Goal: Complete application form: Complete application form

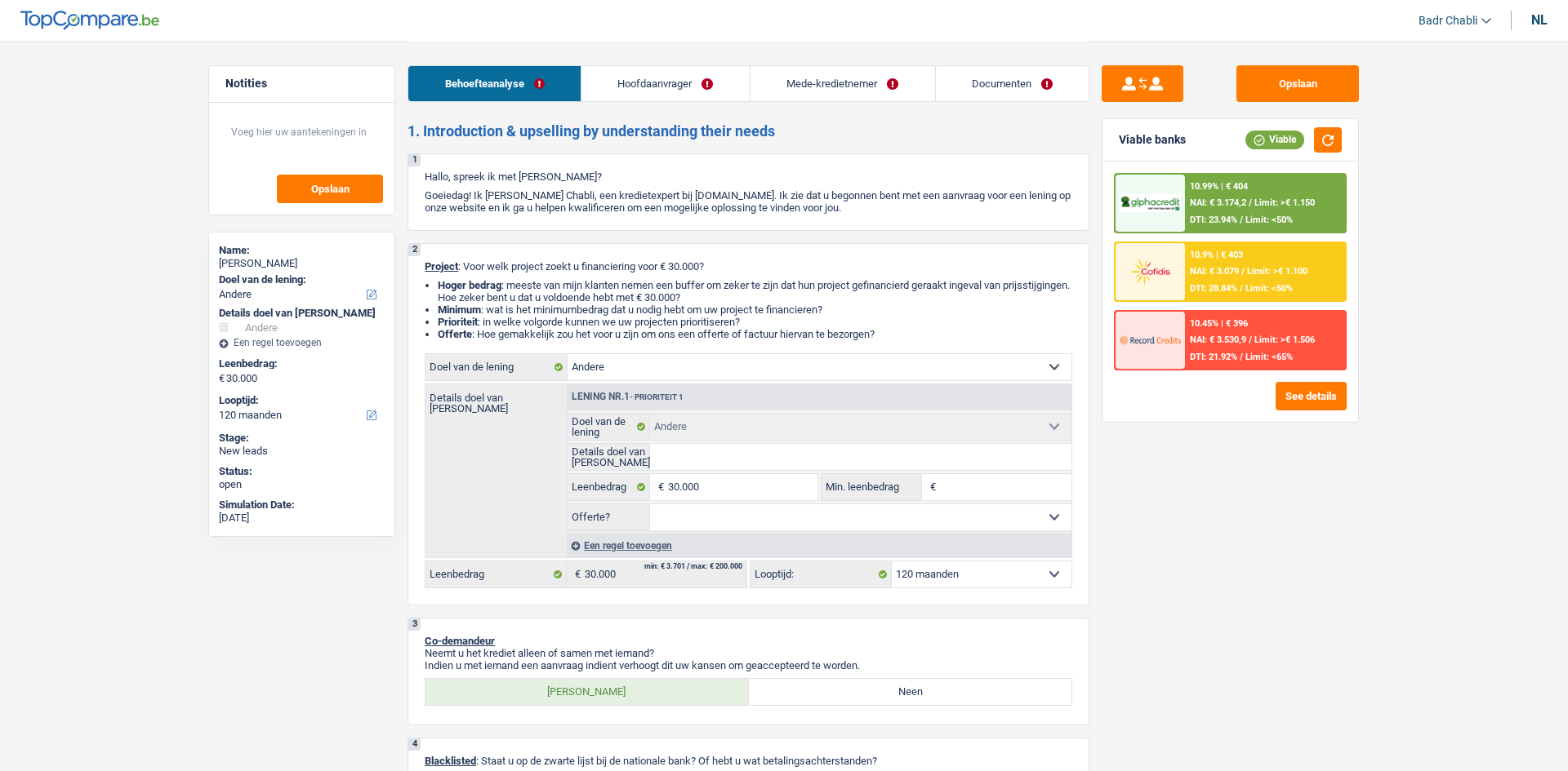
select select "other"
select select "120"
select select "other"
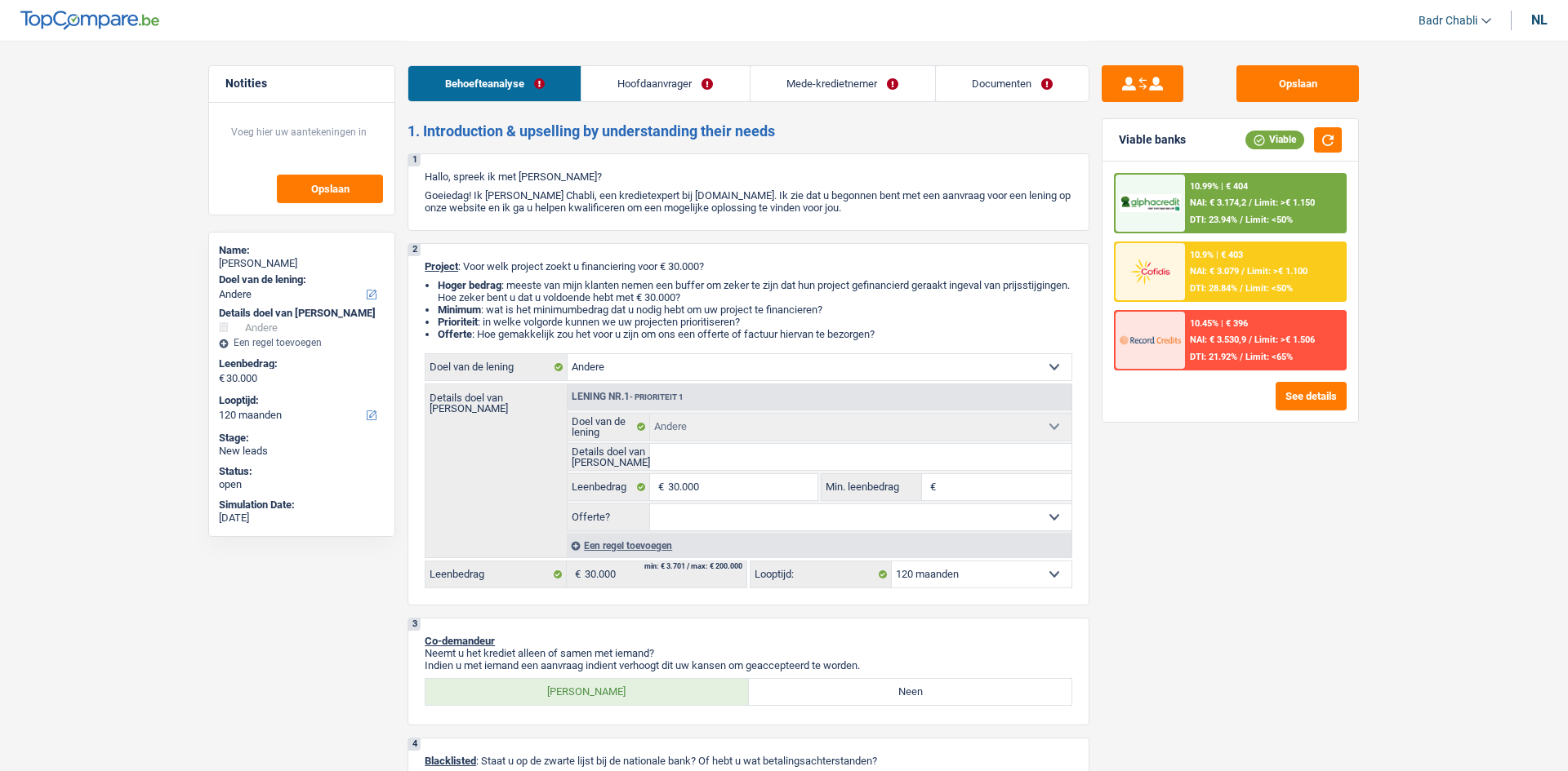
select select "120"
select select "worker"
select select "mutuality"
select select "familyAllowances"
select select "netSalary"
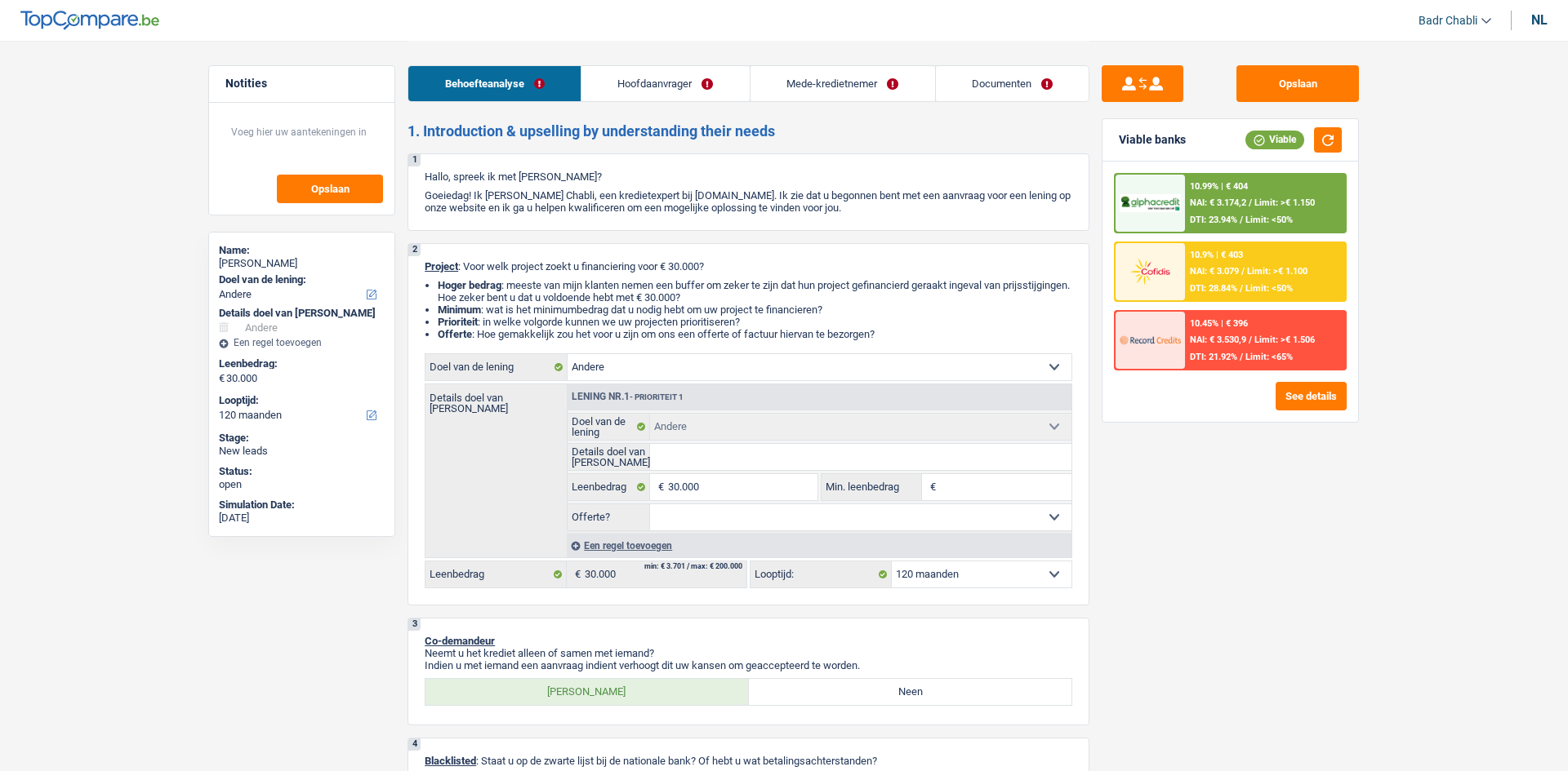
select select "mutualityIndemnity"
select select "liveWithParents"
select select "personalLoan"
select select "loanRepayment"
select select "84"
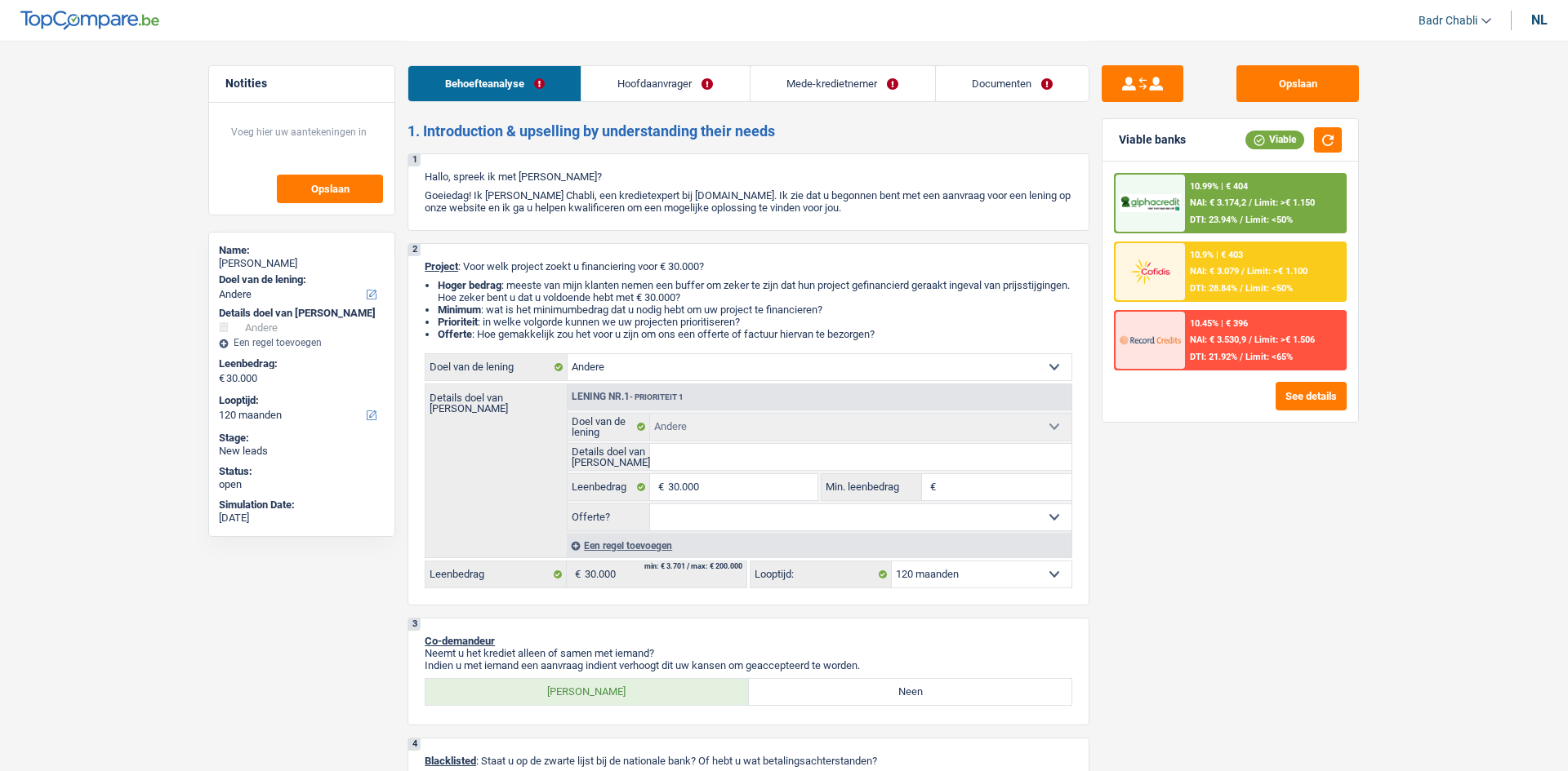
select select "other"
select select "120"
select select "applicant"
select select "coApplicant"
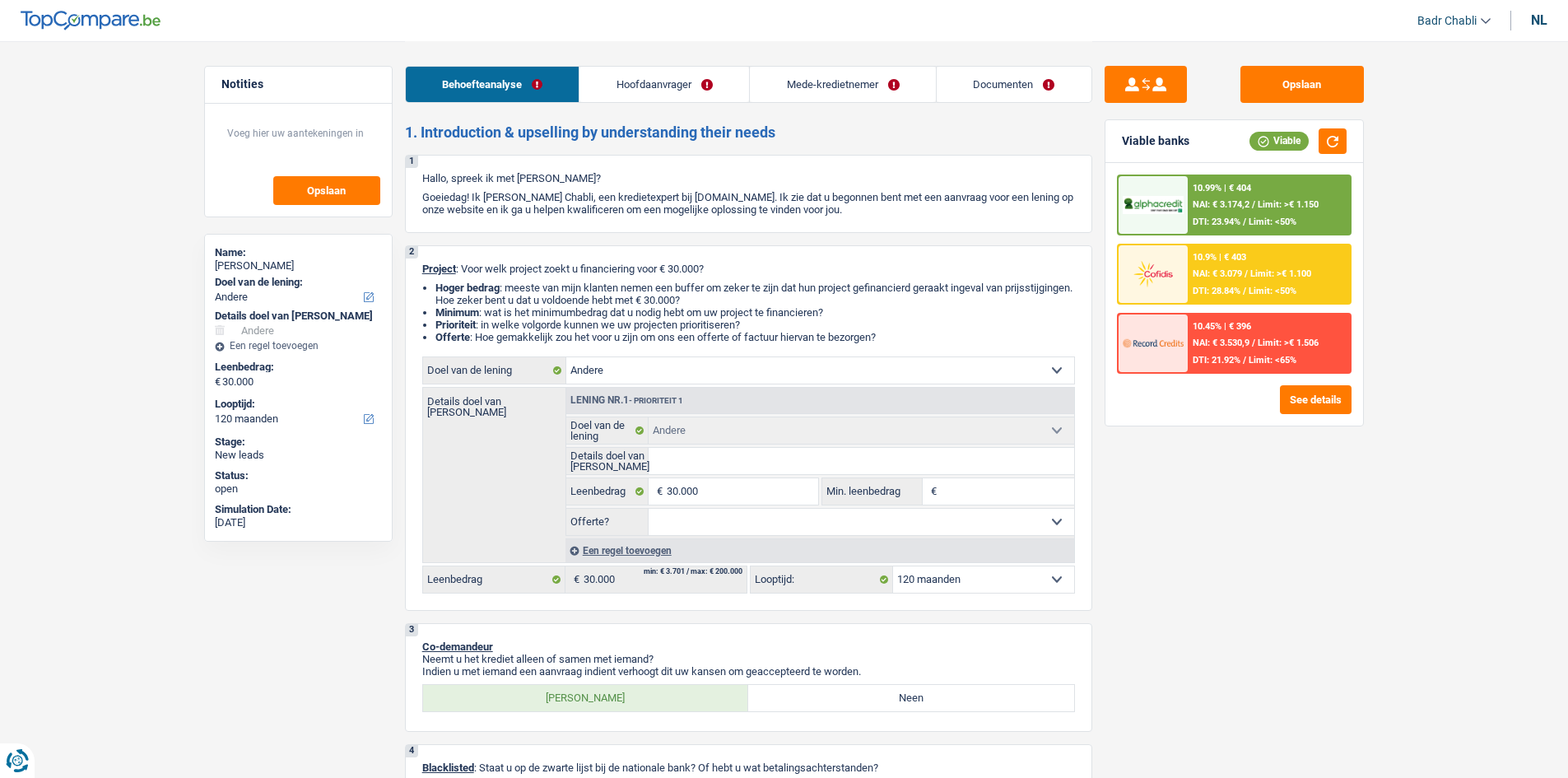
click at [1005, 79] on link "Documenten" at bounding box center [1014, 84] width 155 height 35
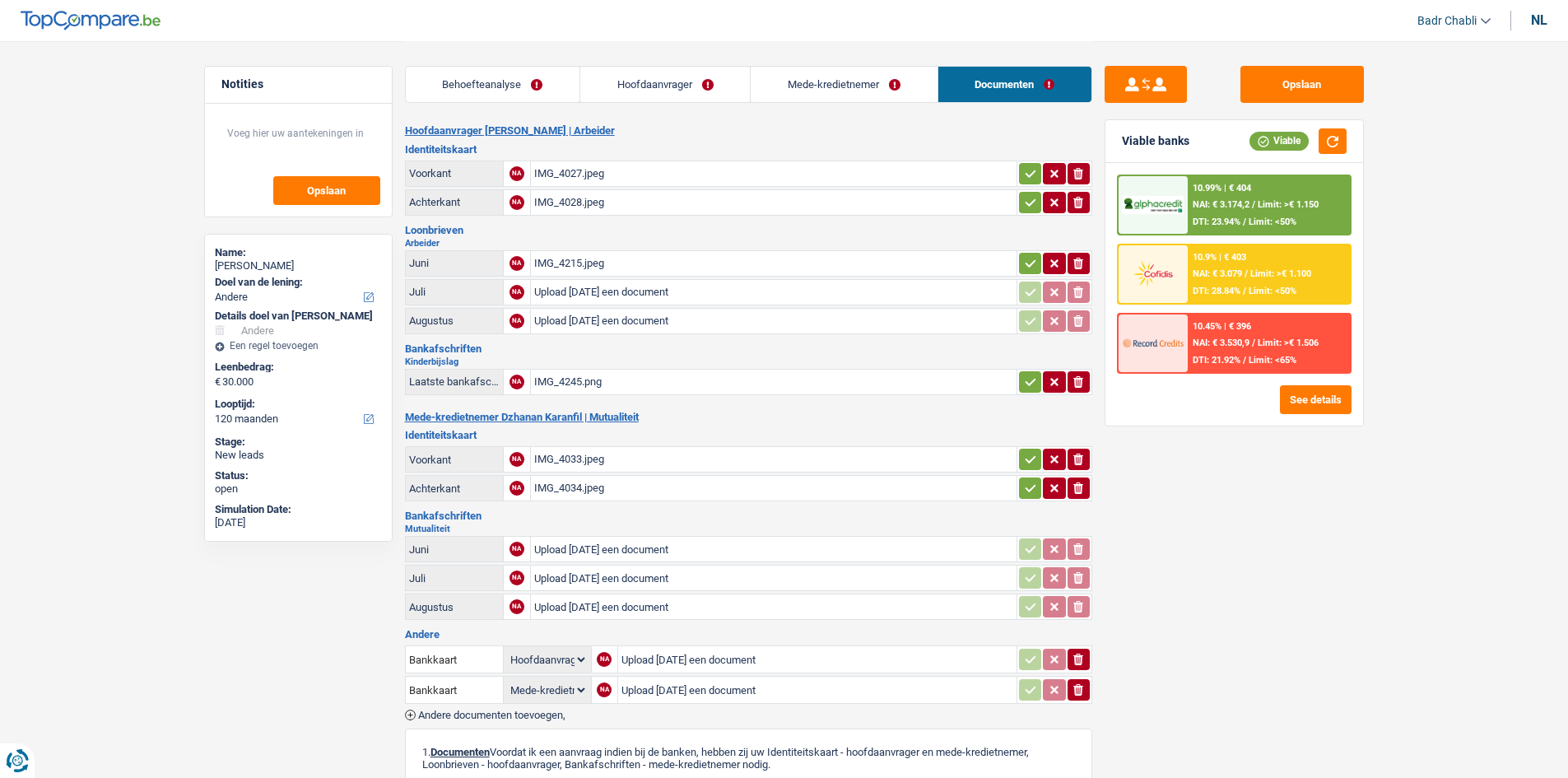
click at [528, 81] on link "Behoefteanalyse" at bounding box center [492, 84] width 174 height 35
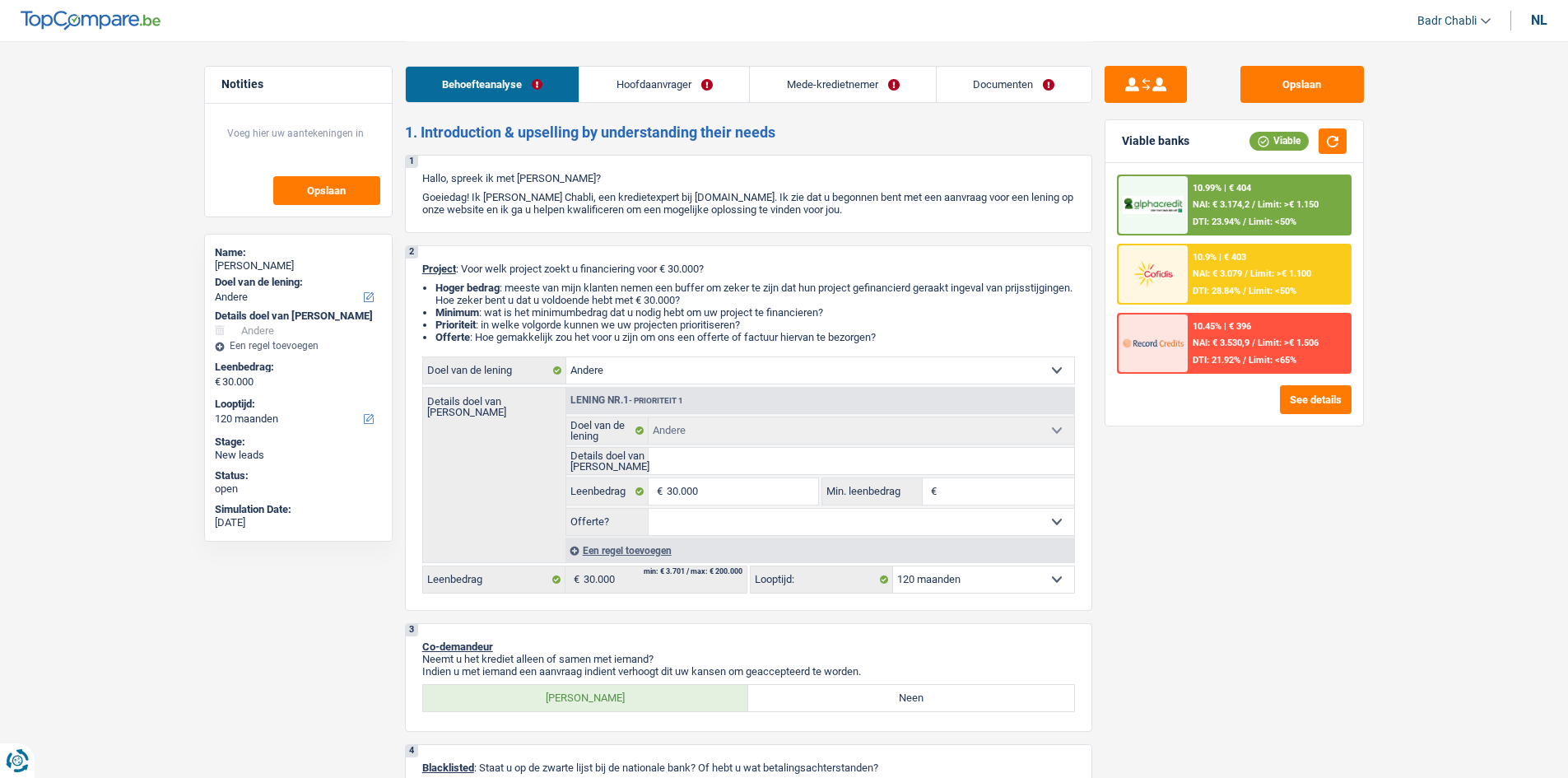
click at [663, 375] on select "Comfort woning: meubels, textiel, toestellen, privé materiaal Hifi, multimedia,…" at bounding box center [820, 371] width 508 height 27
select select "car"
click at [567, 358] on select "Comfort woning: meubels, textiel, toestellen, privé materiaal Hifi, multimedia,…" at bounding box center [820, 371] width 508 height 27
select select "car"
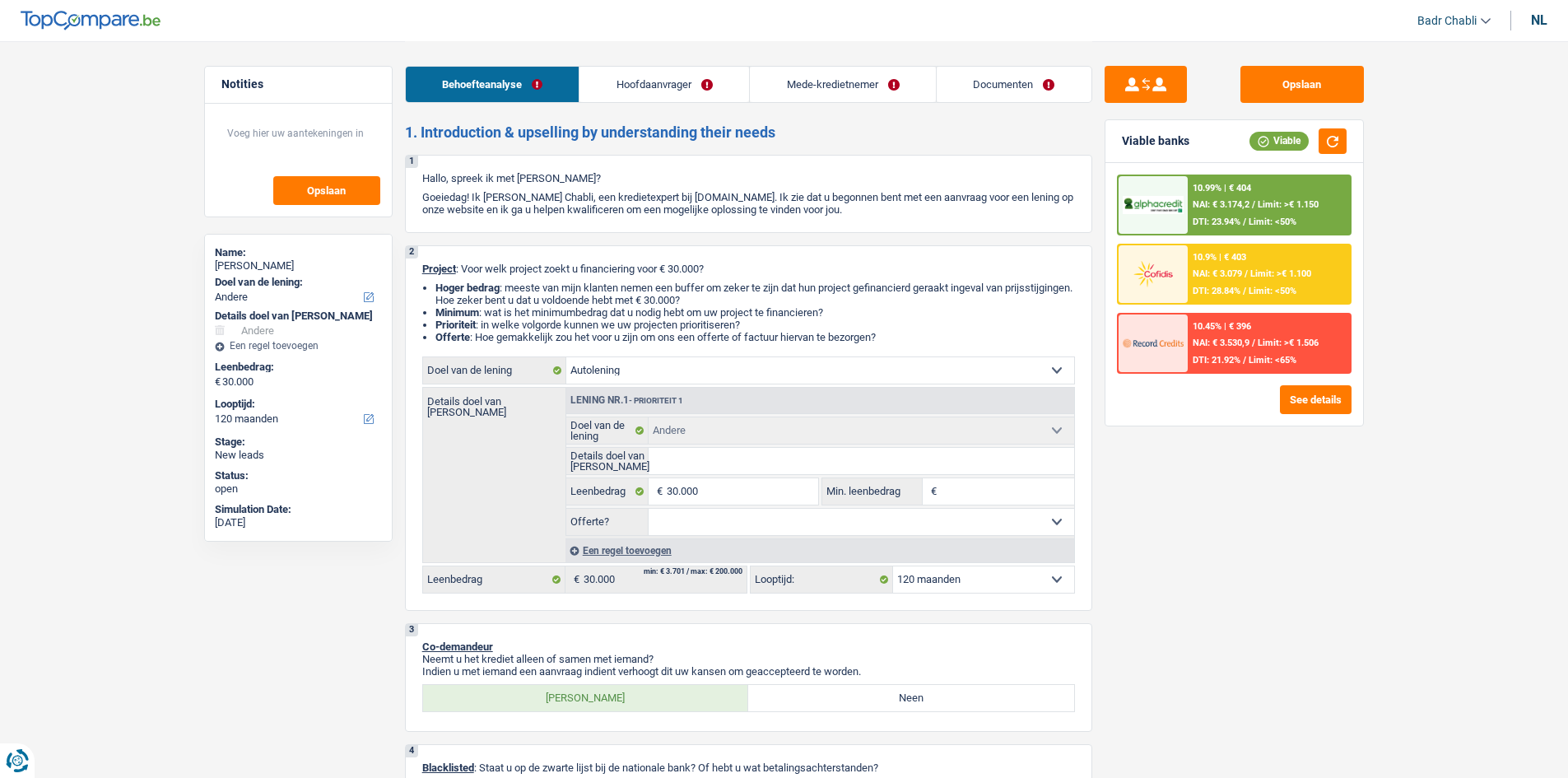
select select "60"
select select "car"
select select "60"
select select "car"
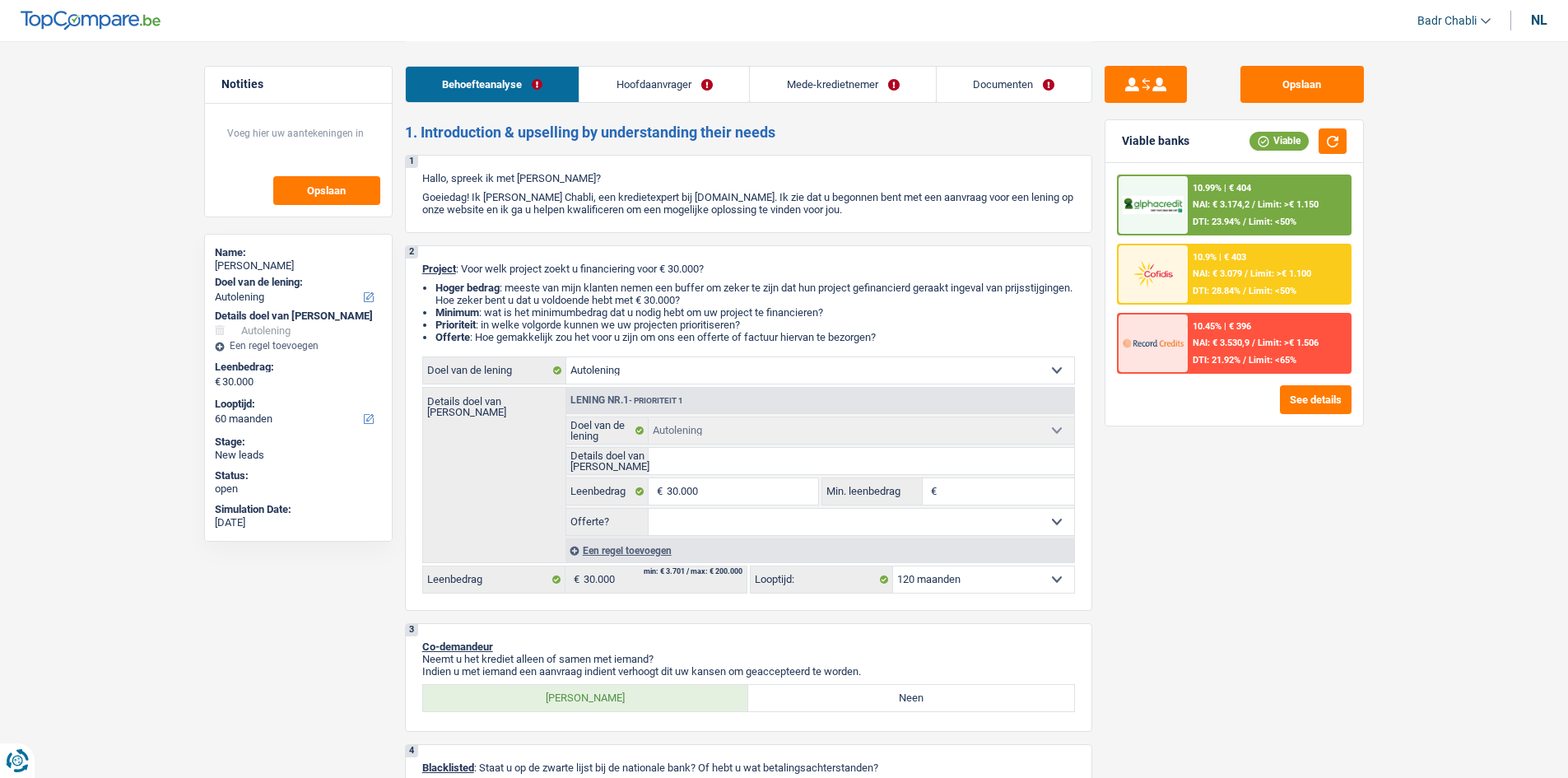
select select "60"
select select "other"
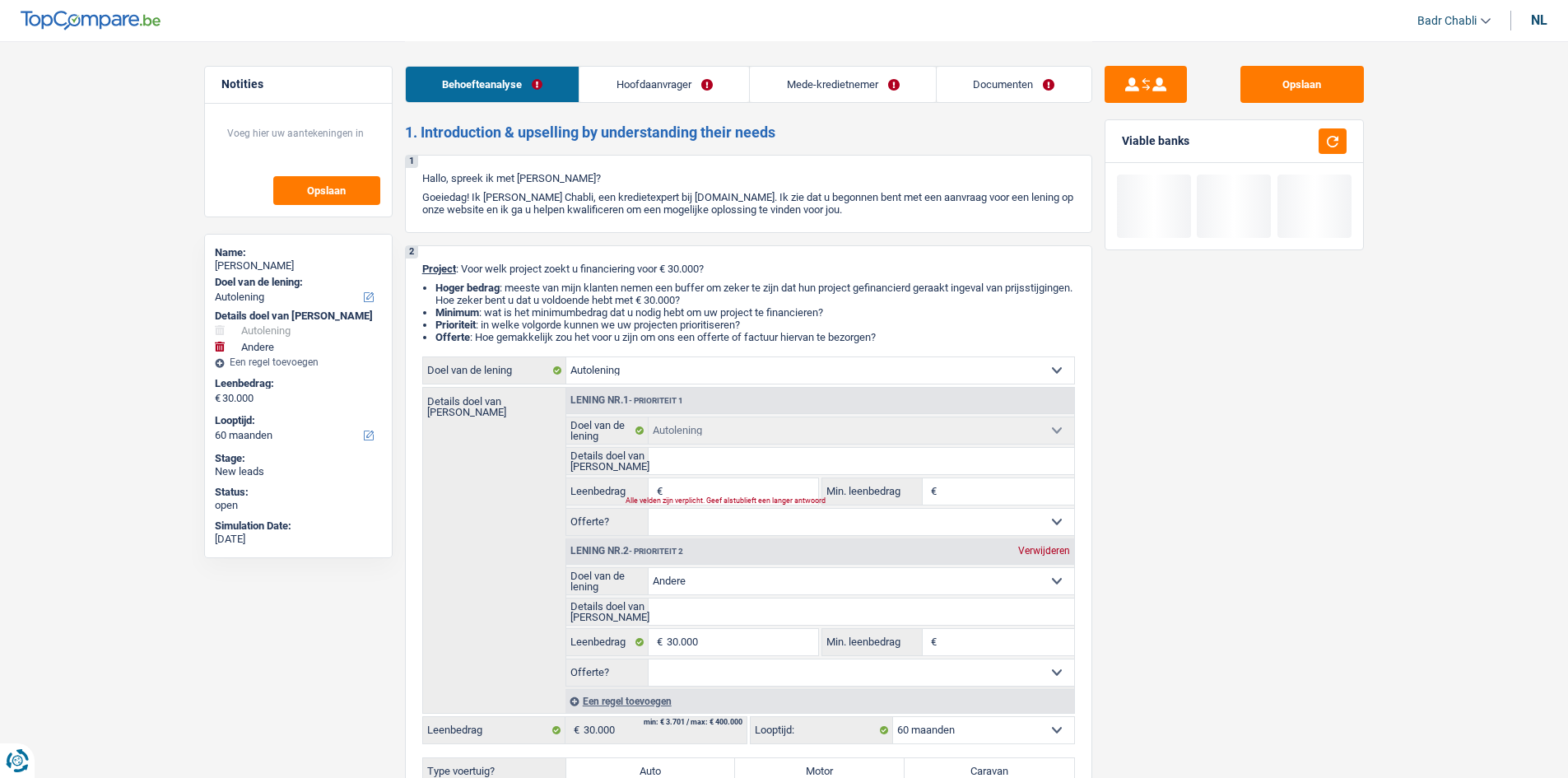
click at [1039, 558] on div "Lening nr.2 - Prioriteit 2 Verwijderen" at bounding box center [820, 552] width 508 height 27
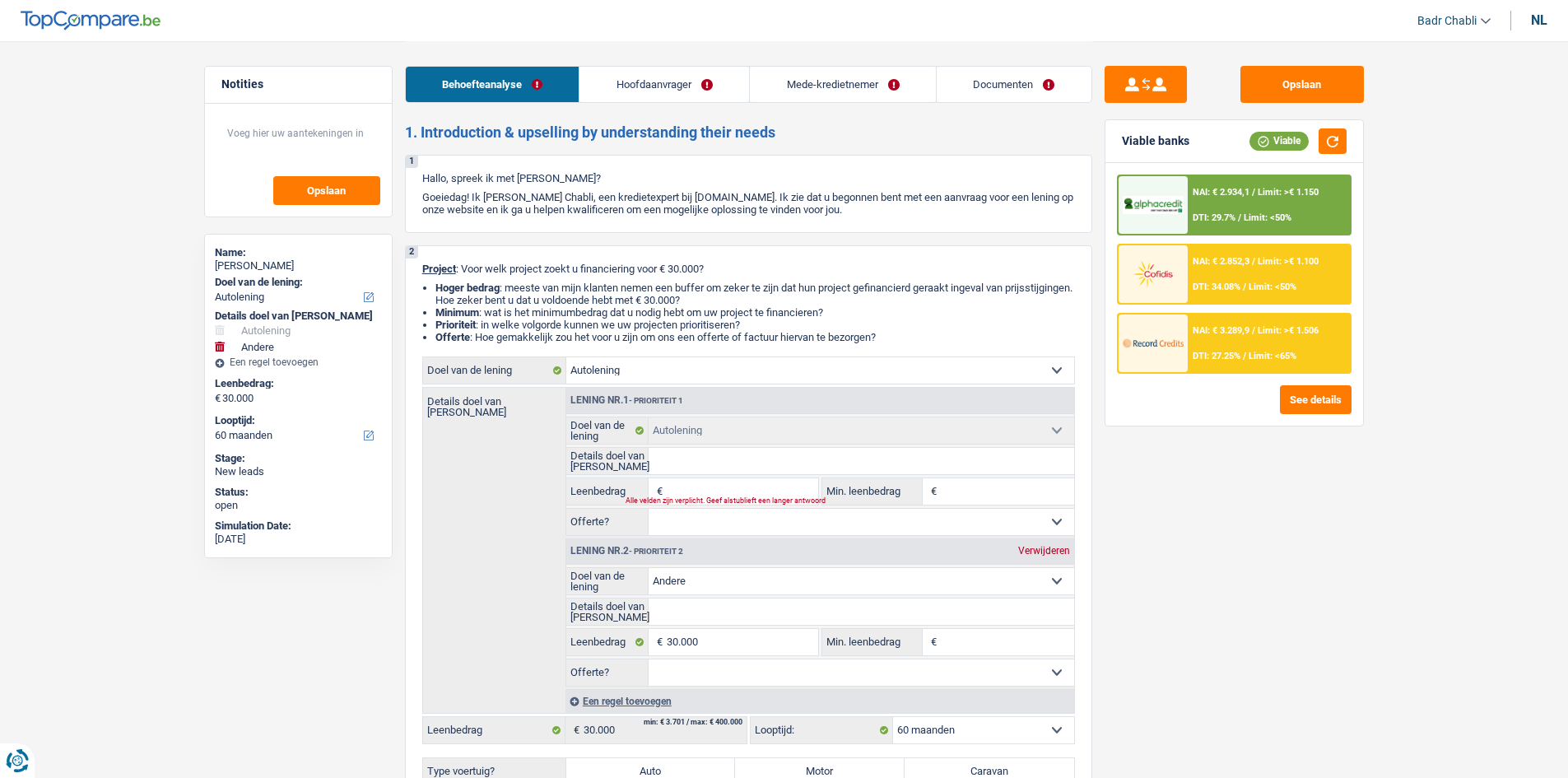
click at [1045, 548] on div "Verwijderen" at bounding box center [1044, 552] width 60 height 10
type input "0"
select select
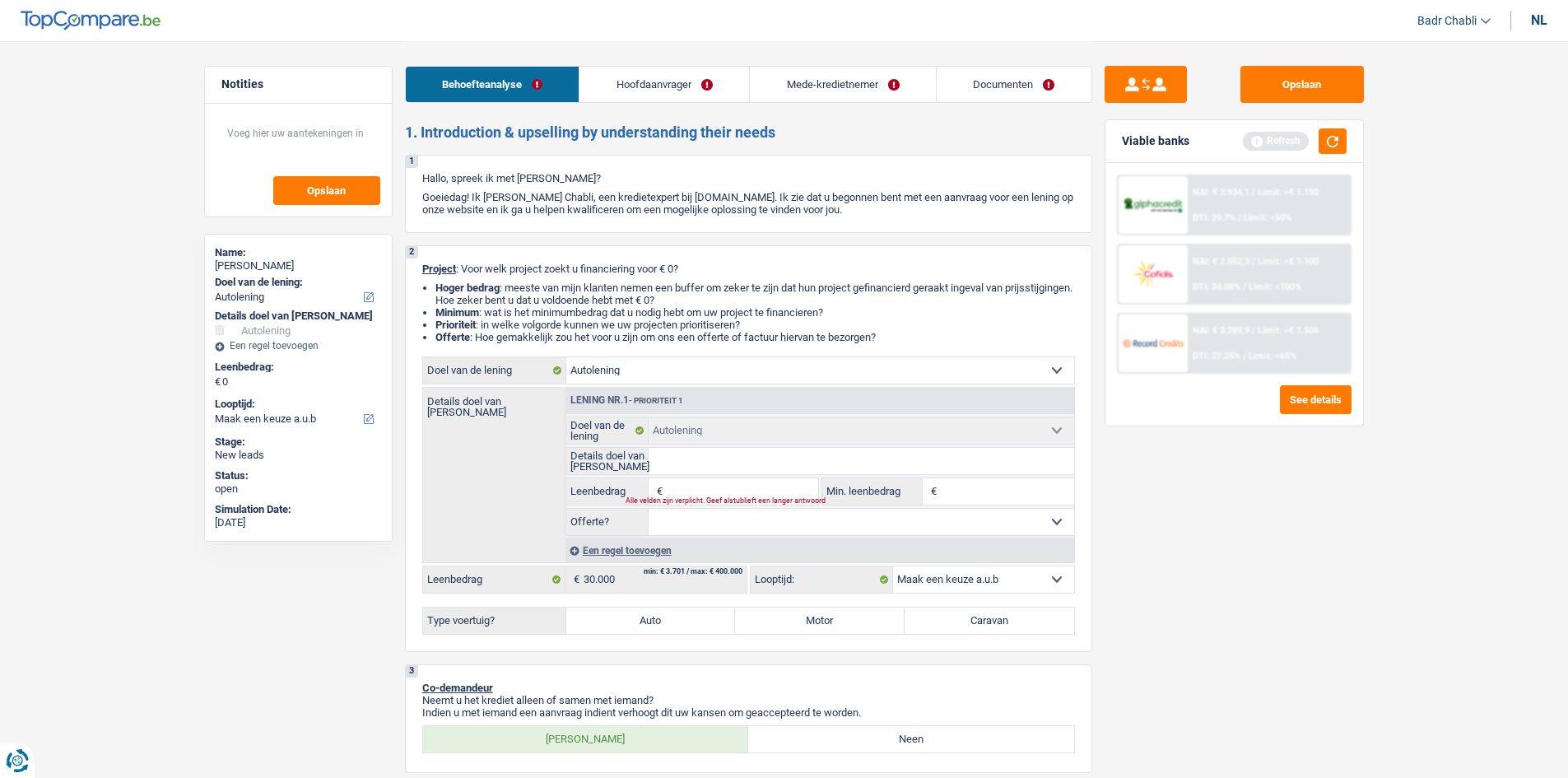
click at [802, 529] on select "Ja Neen Niet beantwoord Maak een keuze a.u.b" at bounding box center [862, 522] width 425 height 27
select select "false"
click at [649, 509] on select "Ja Neen Niet beantwoord Maak een keuze a.u.b" at bounding box center [862, 522] width 425 height 27
select select "false"
click at [646, 621] on label "Auto" at bounding box center [652, 621] width 170 height 27
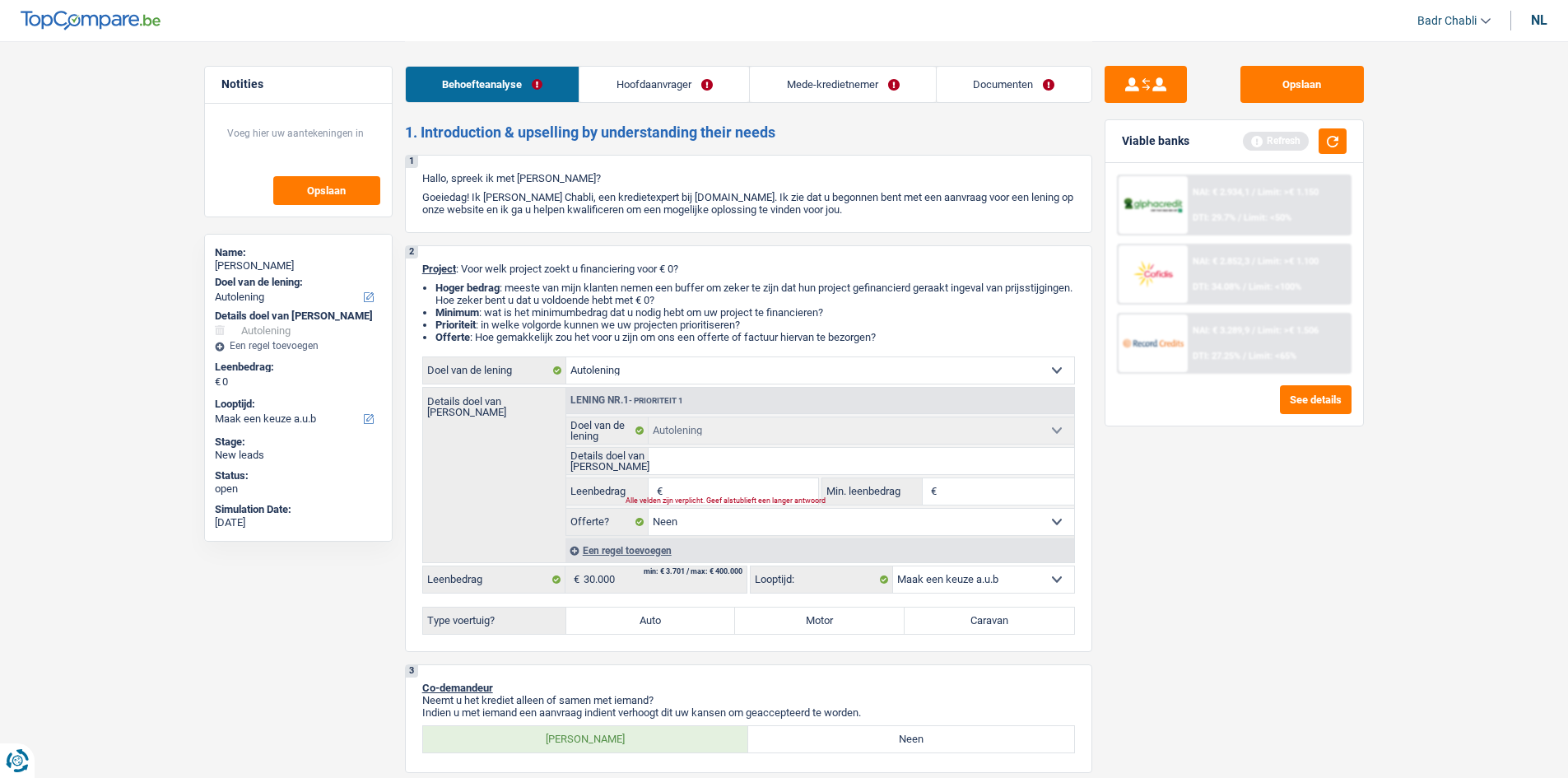
click at [646, 621] on input "Auto" at bounding box center [652, 621] width 170 height 27
radio input "true"
select select "24"
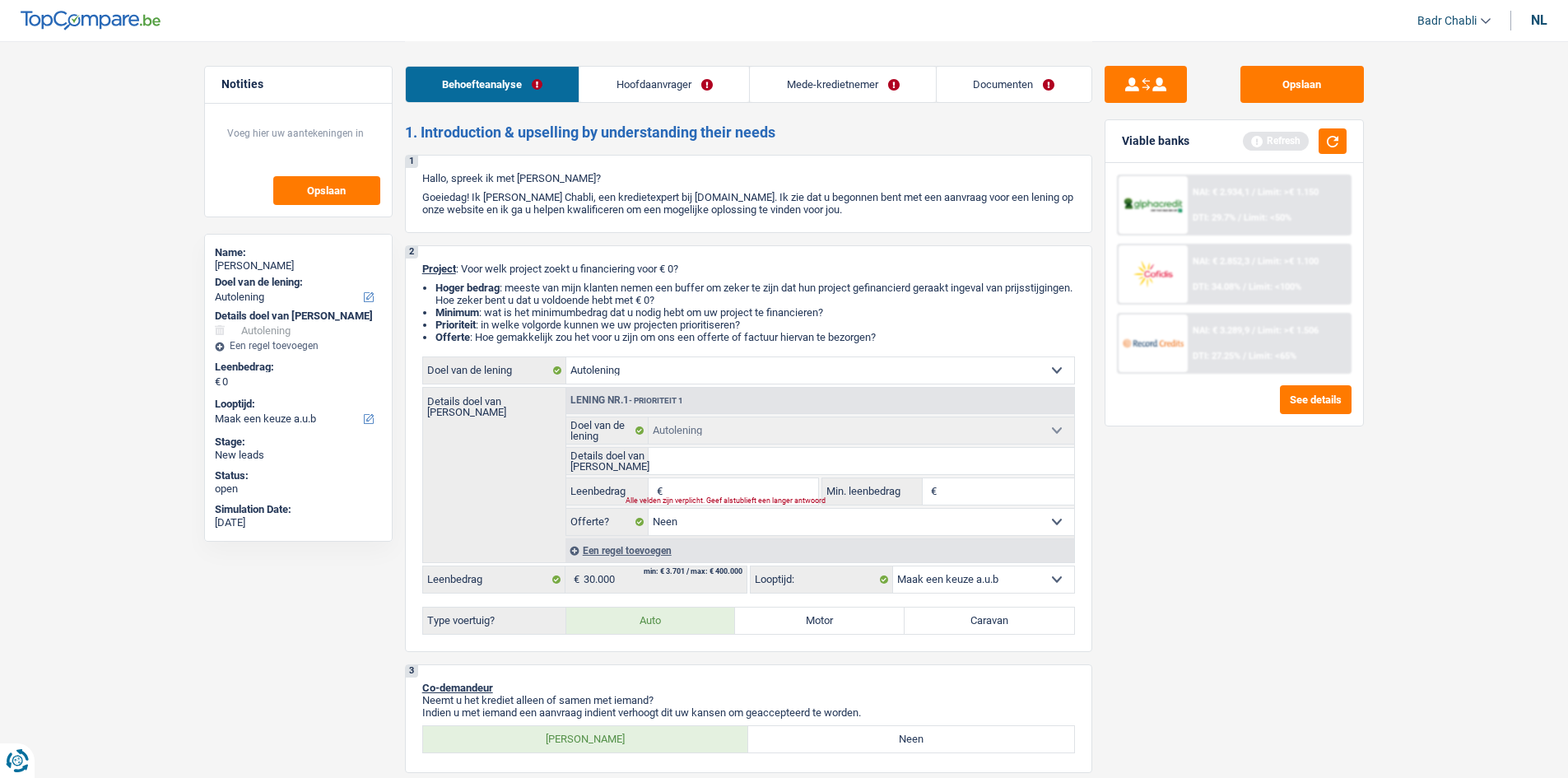
radio input "true"
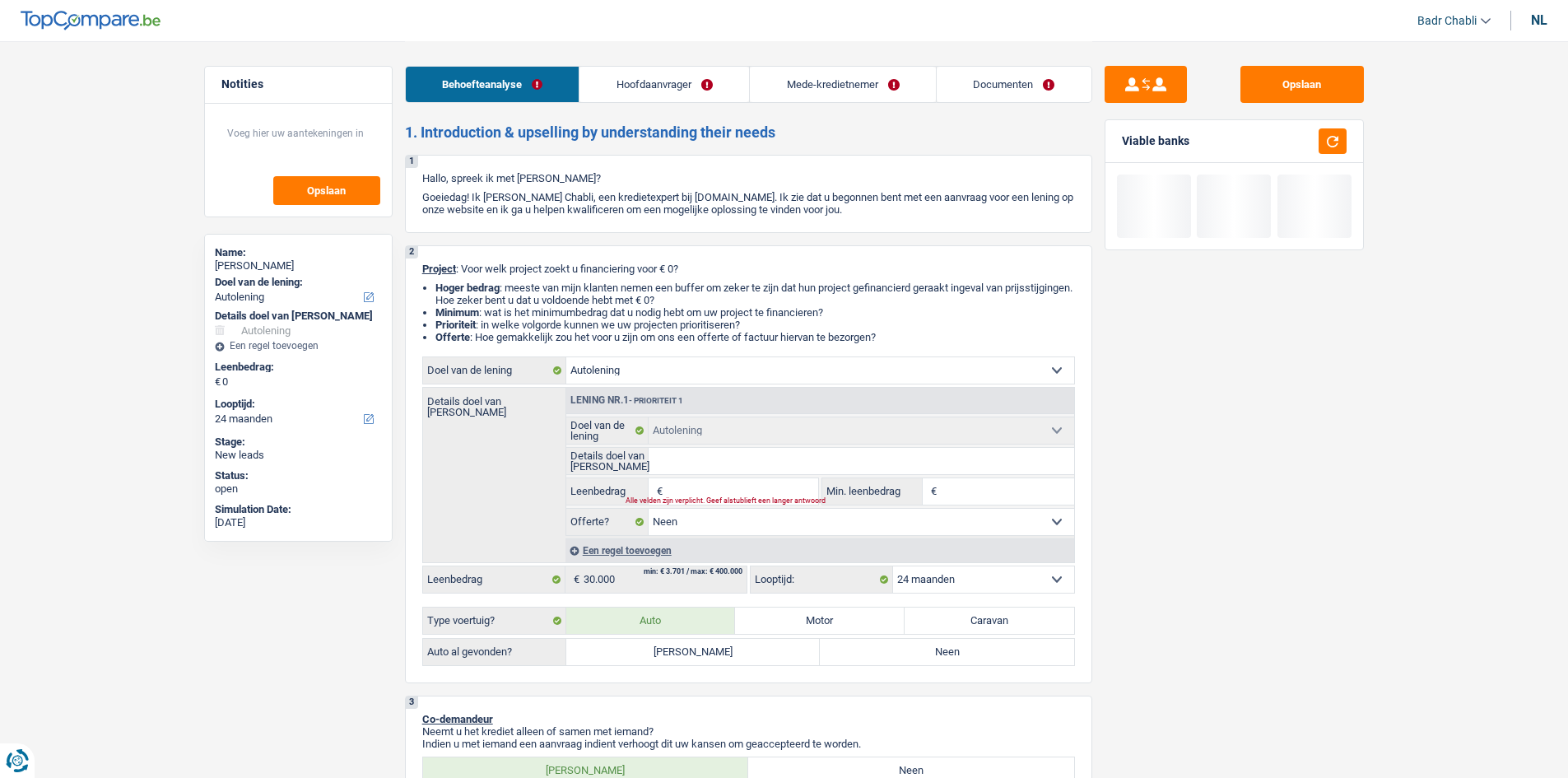
click at [937, 654] on label "Neen" at bounding box center [946, 652] width 255 height 27
click at [937, 654] on input "Neen" at bounding box center [946, 652] width 255 height 27
radio input "true"
click at [742, 490] on input "Leenbedrag" at bounding box center [742, 492] width 151 height 27
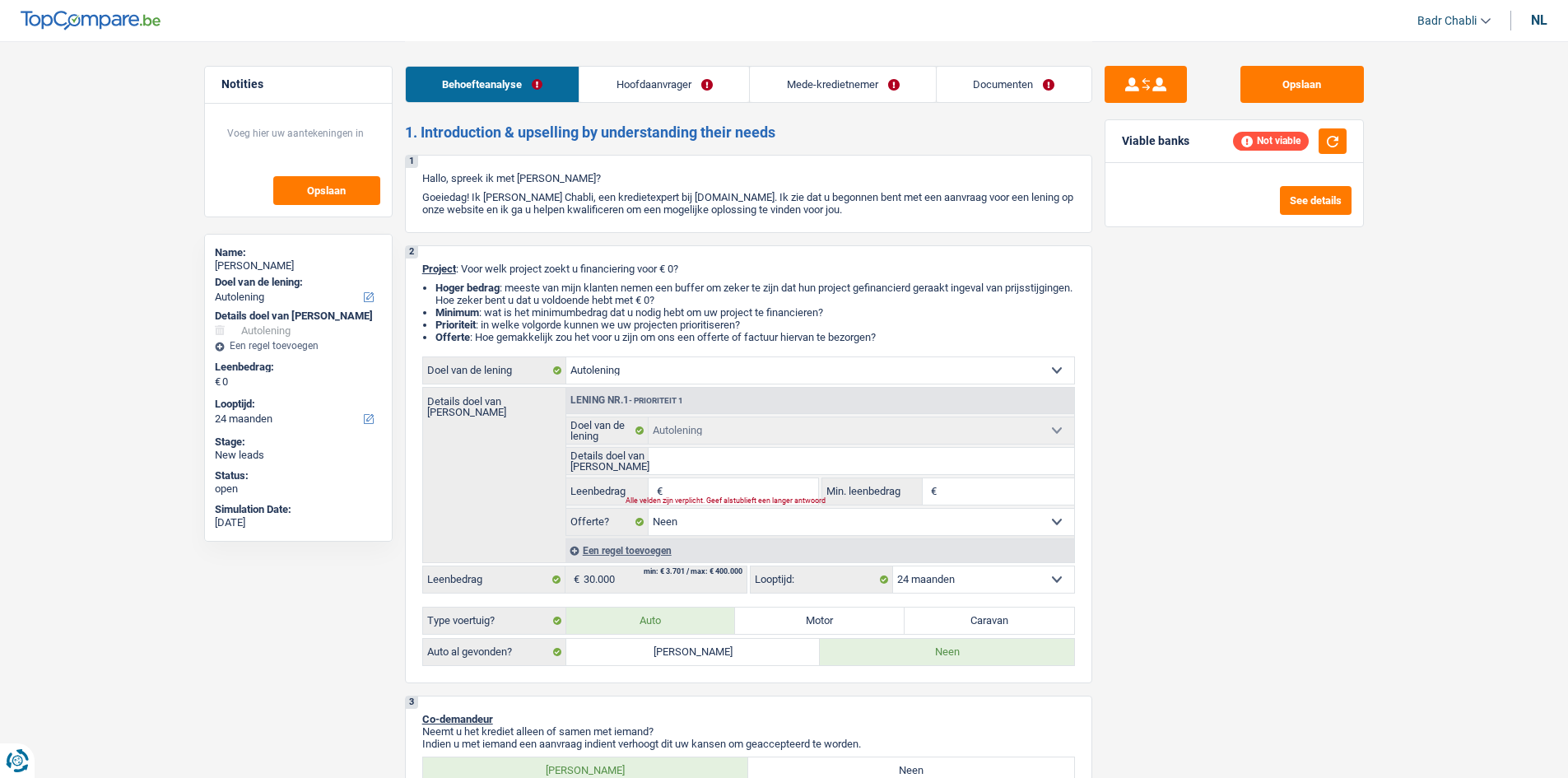
type input "3"
type input "30"
type input "300"
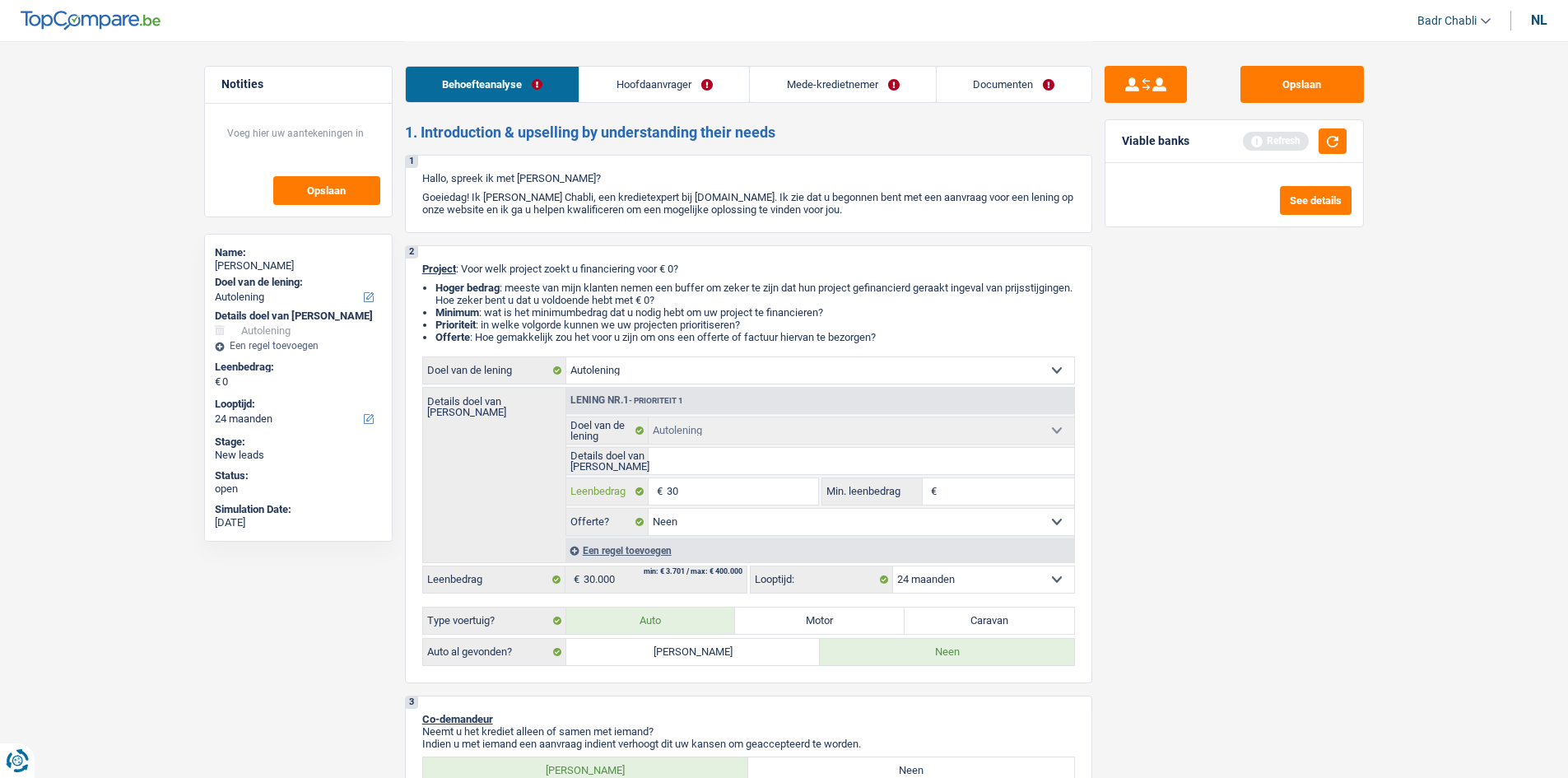
type input "300"
type input "3.000"
type input "30.000"
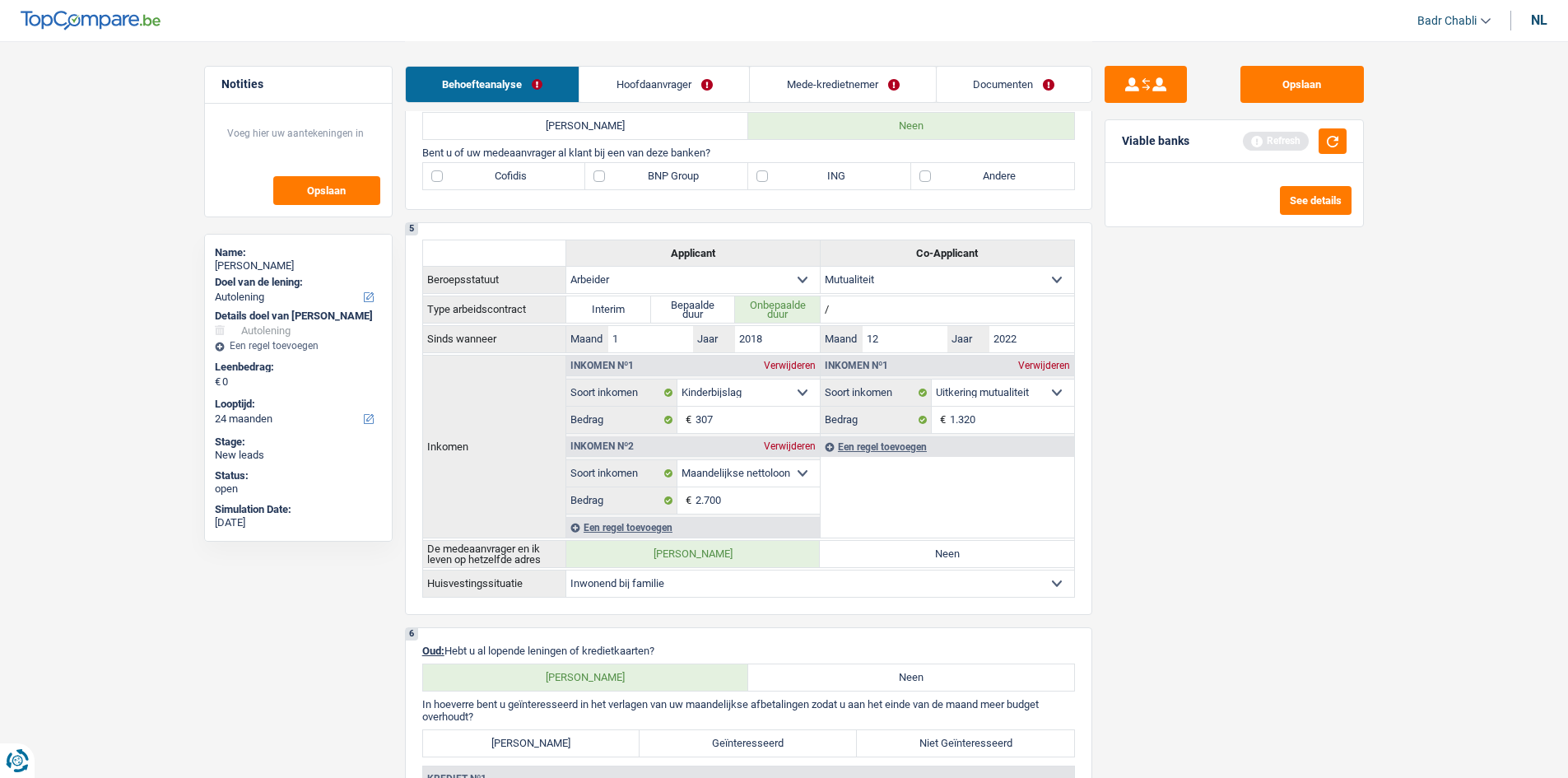
scroll to position [1153, 0]
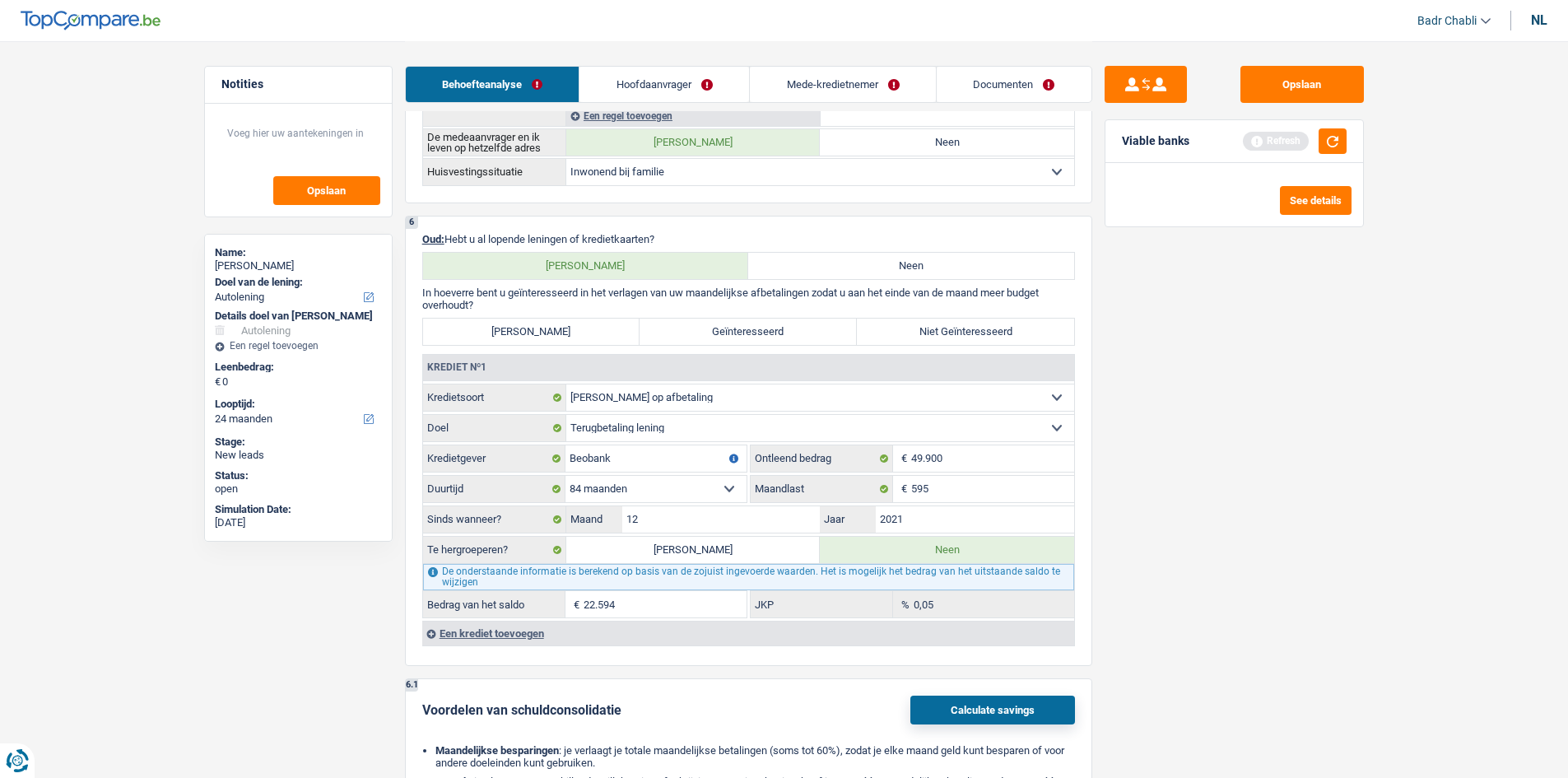
type input "30.000"
click at [829, 321] on label "Geïnteresseerd" at bounding box center [748, 332] width 218 height 27
click at [829, 321] on input "Geïnteresseerd" at bounding box center [748, 332] width 218 height 27
radio input "true"
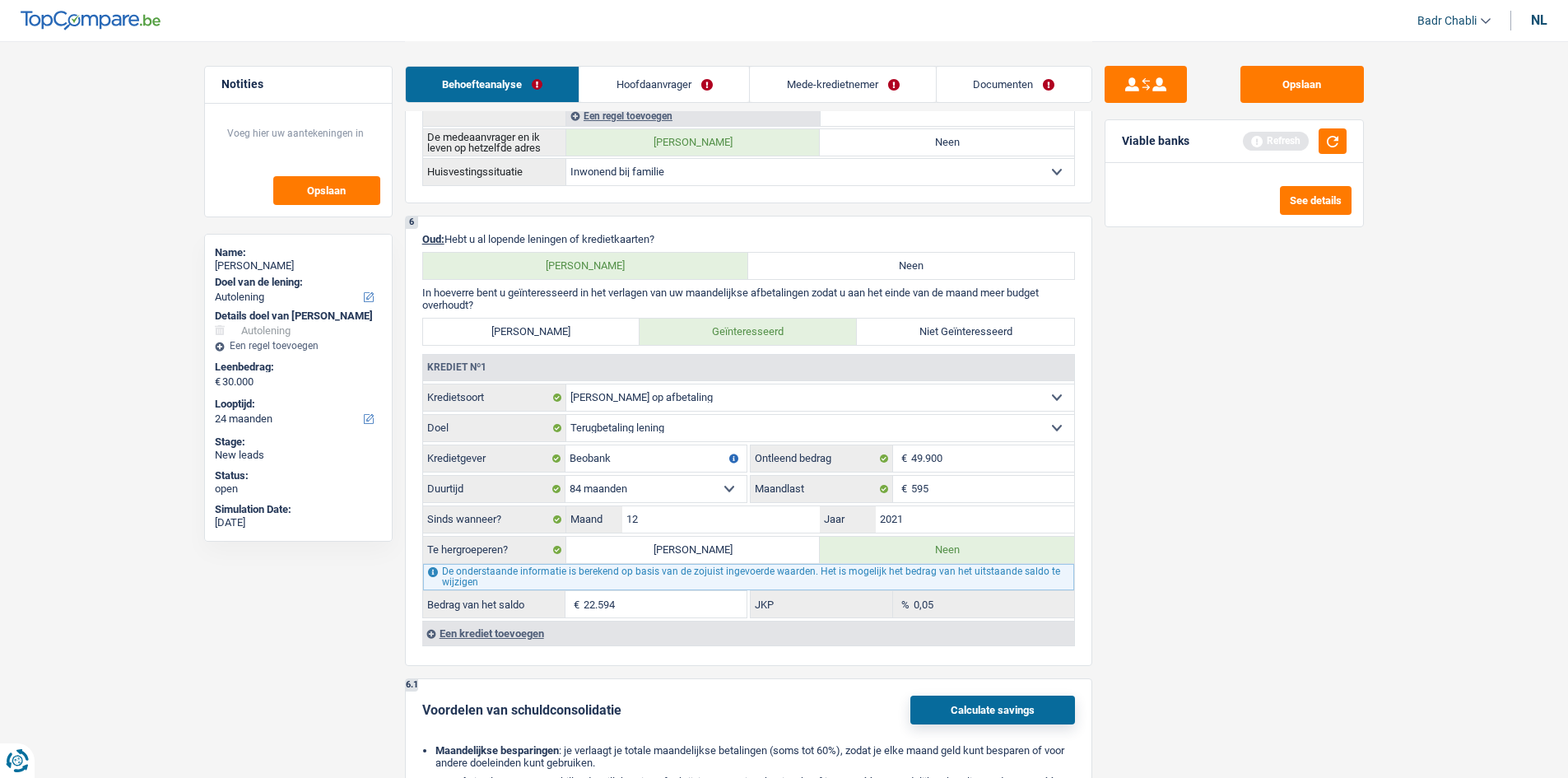
select select "60"
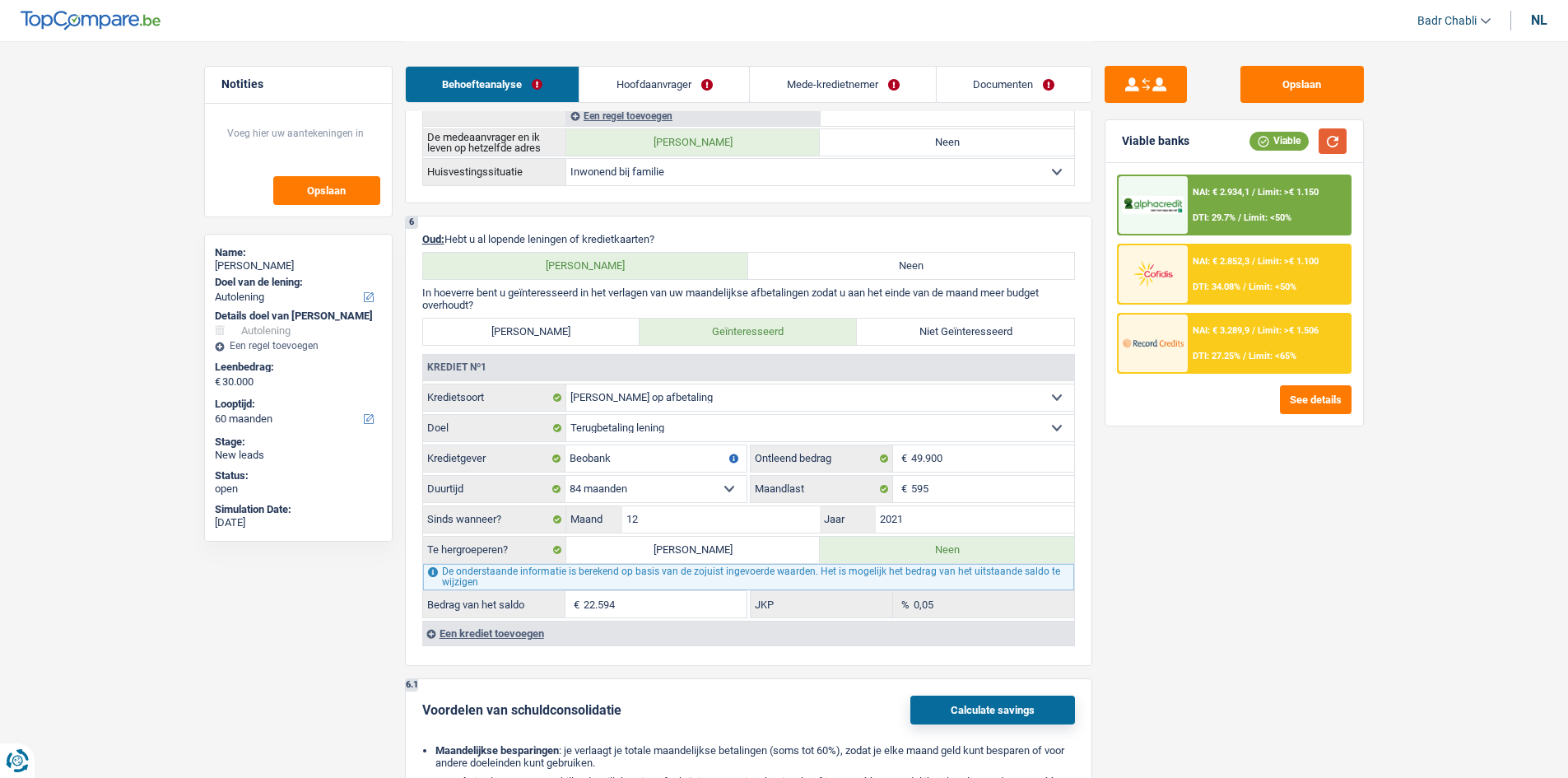
click at [1331, 133] on button "button" at bounding box center [1332, 142] width 28 height 26
click at [723, 549] on label "[PERSON_NAME]" at bounding box center [694, 550] width 255 height 27
click at [723, 549] on input "[PERSON_NAME]" at bounding box center [694, 550] width 255 height 27
radio input "true"
select select "car"
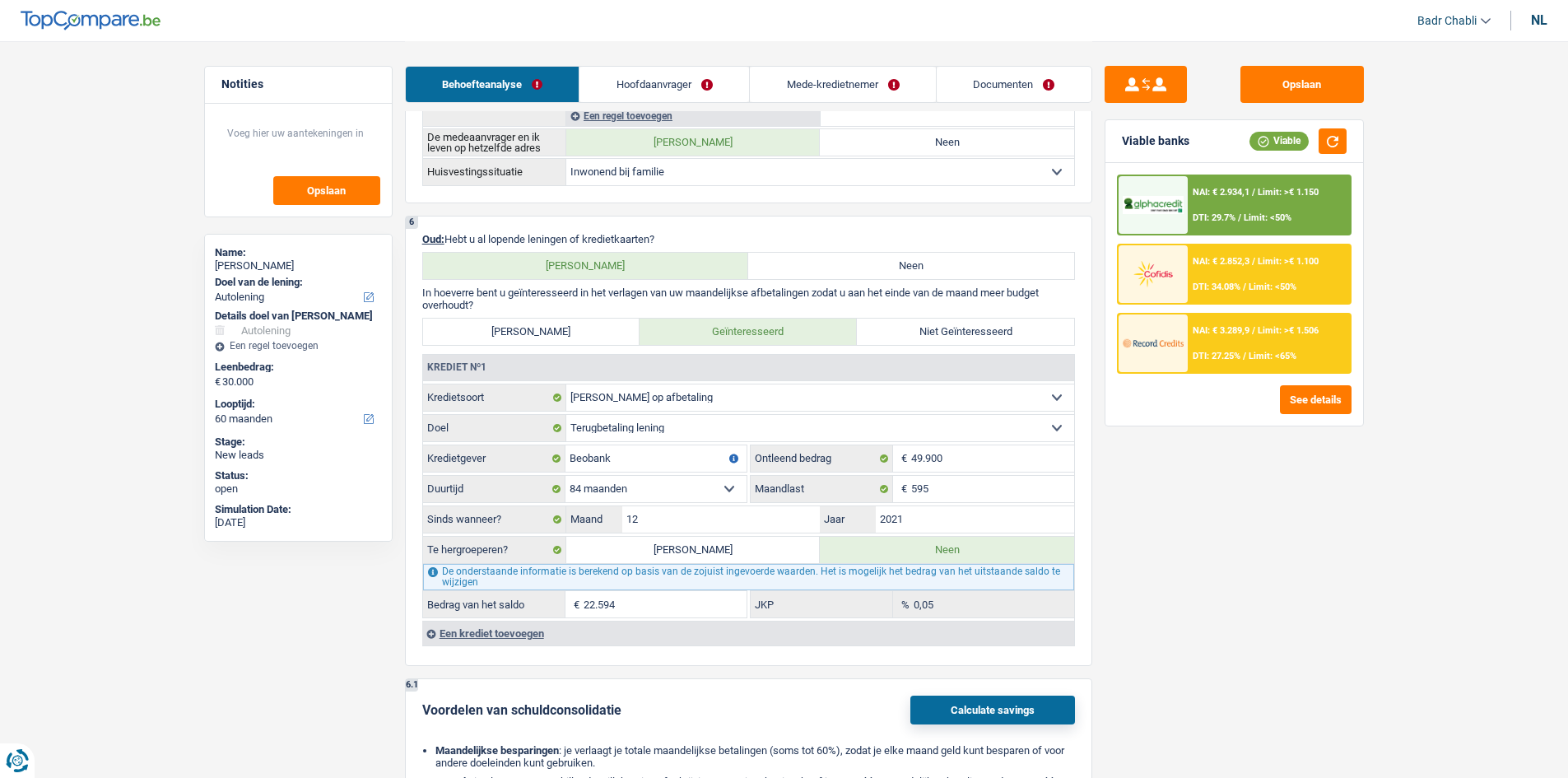
select select "car"
select select "false"
select select "car"
select select "false"
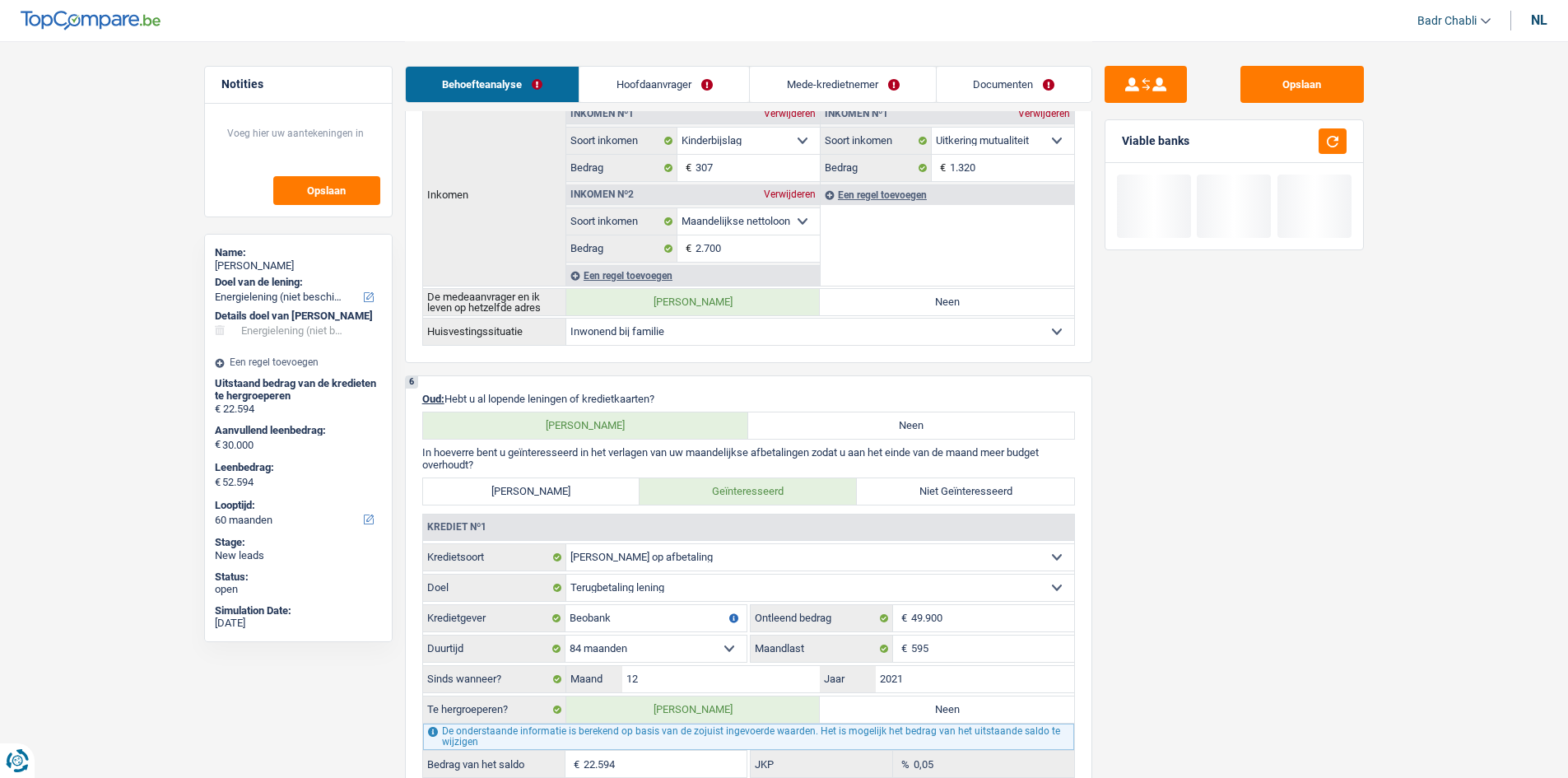
select select "refinancing"
select select "144"
select select "refinancing"
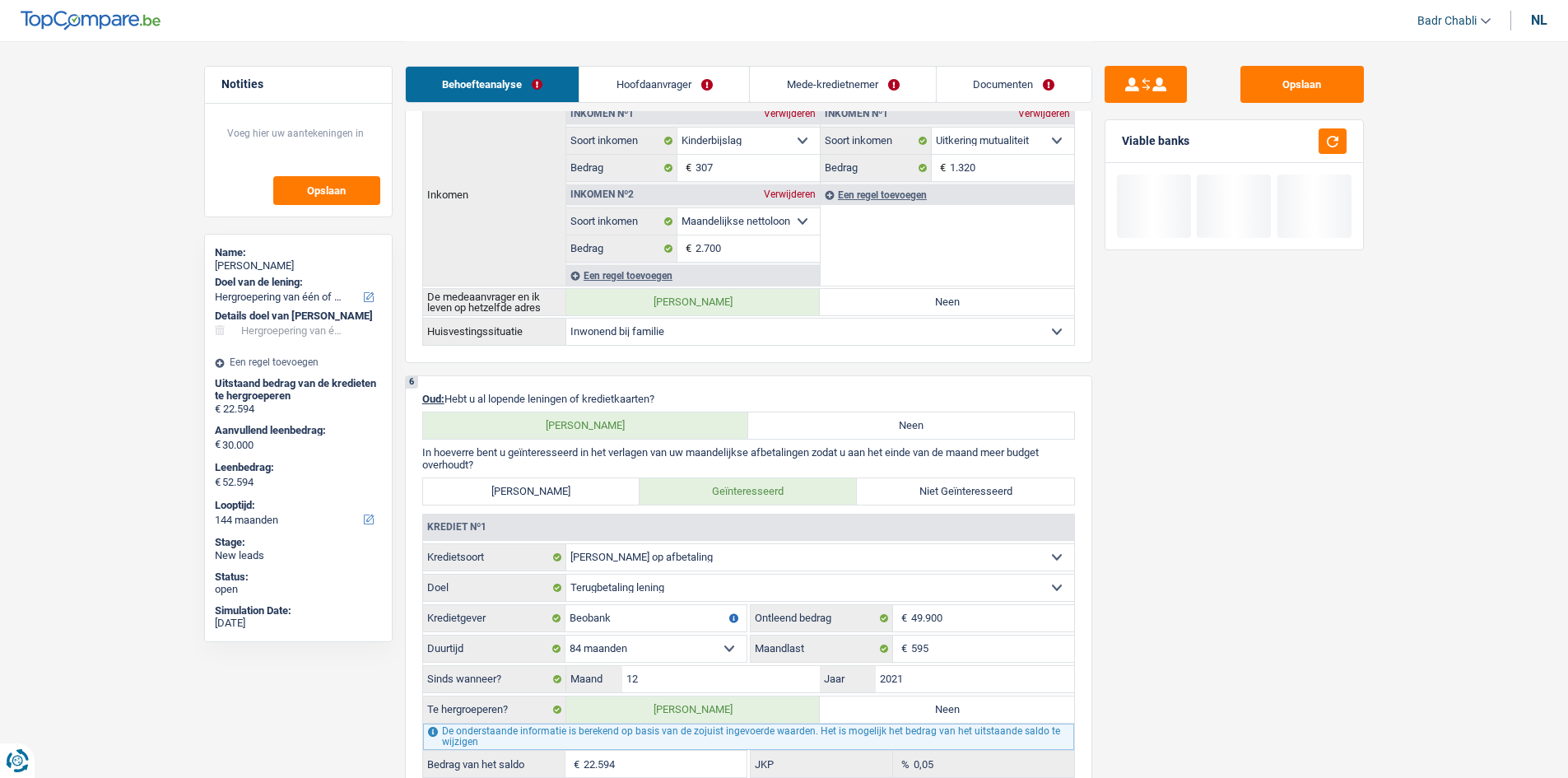
type input "22.594"
select select
select select "144"
radio input "false"
select select "refinancing"
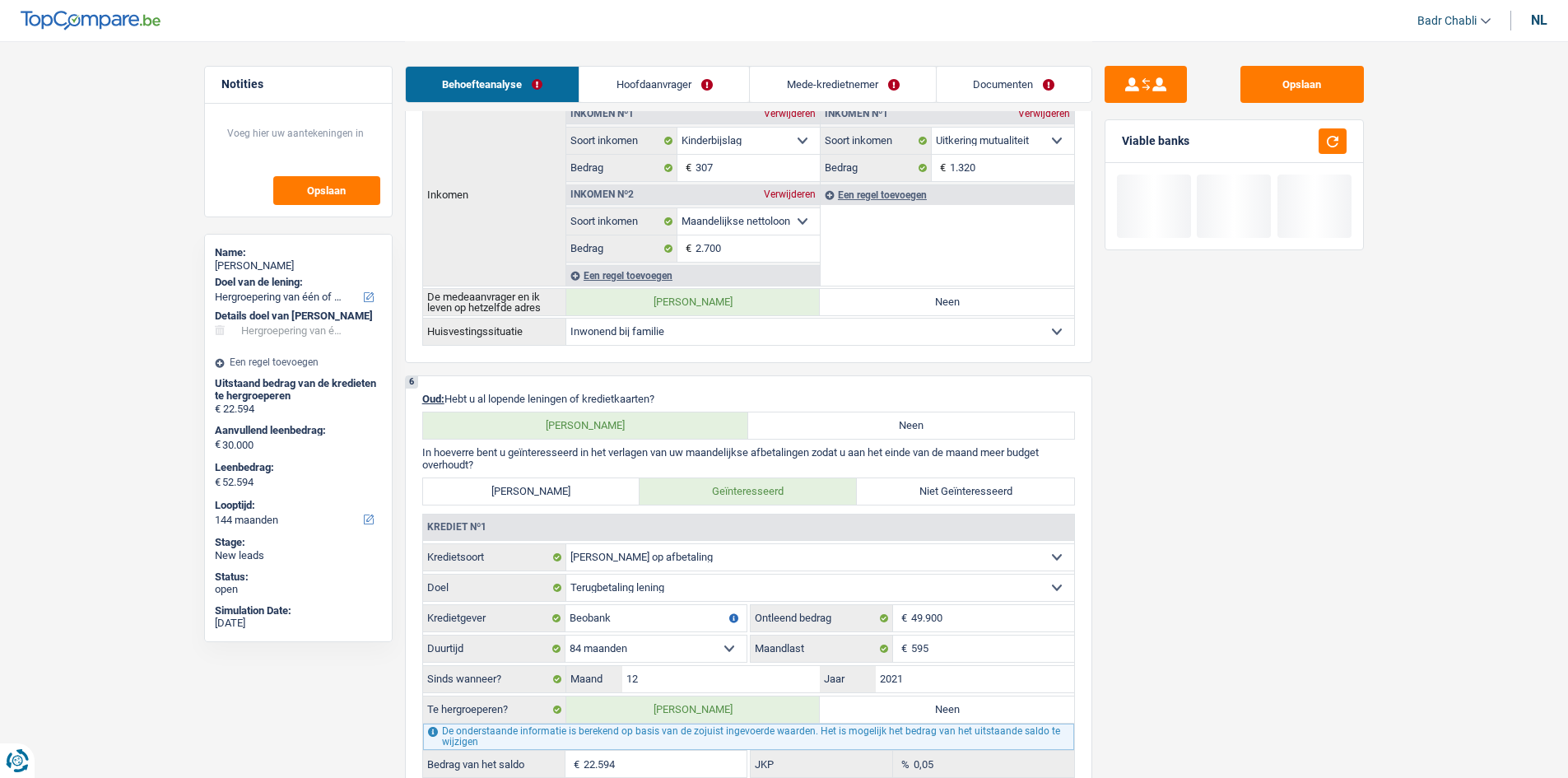
select select "refinancing"
type input "22.594"
select select
select select "144"
radio input "false"
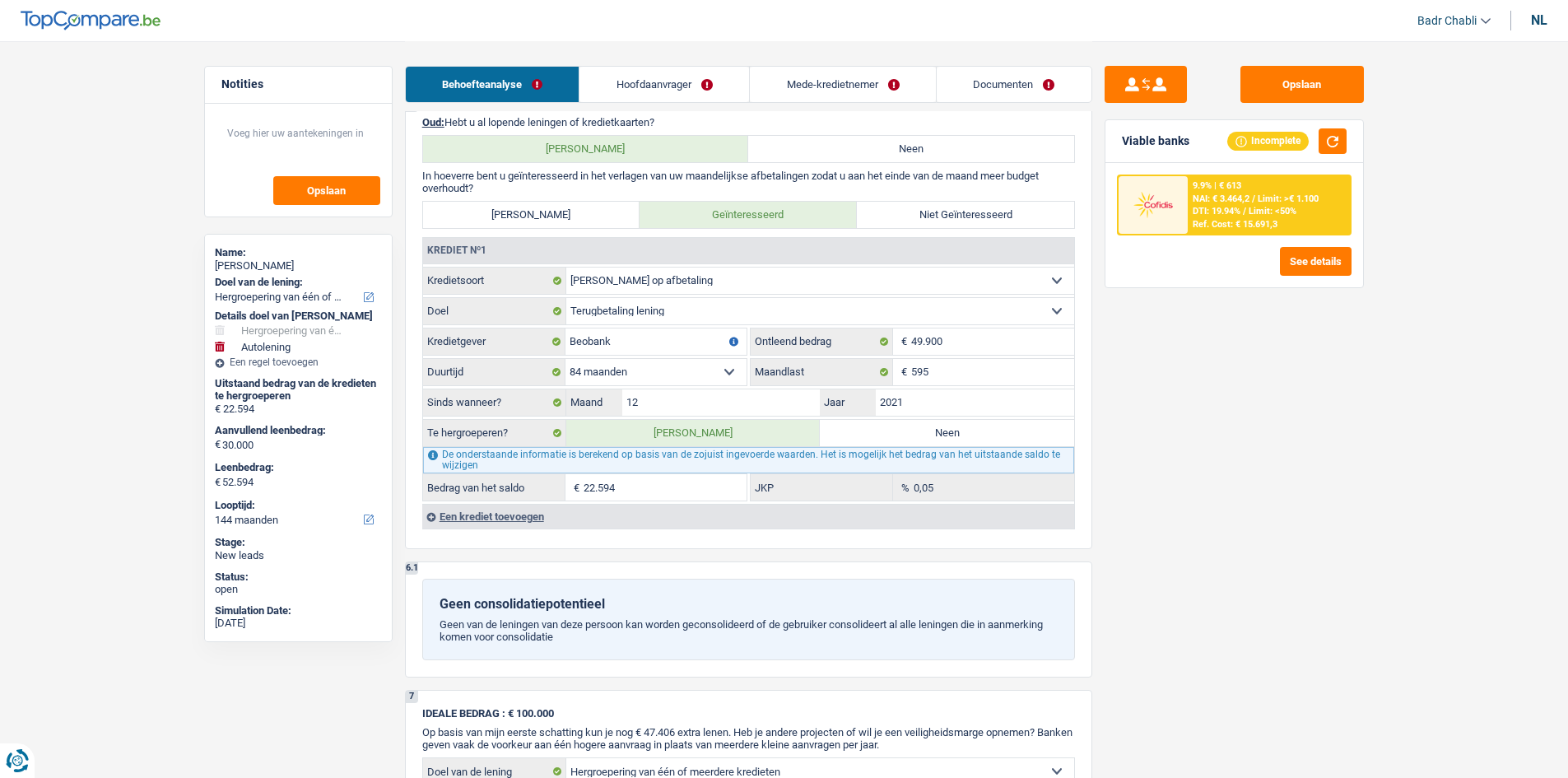
scroll to position [1400, 0]
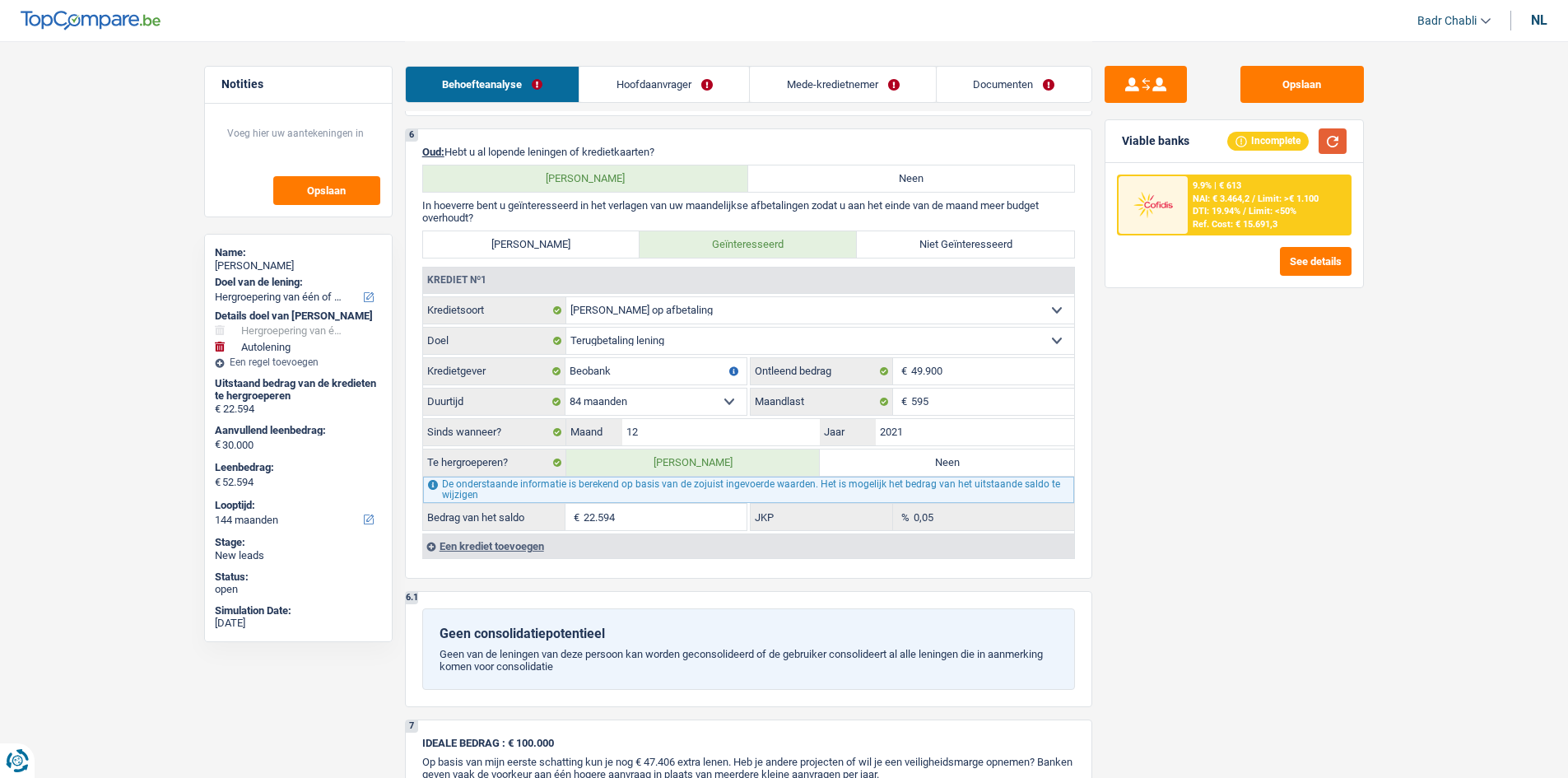
click at [1330, 140] on button "button" at bounding box center [1332, 142] width 28 height 26
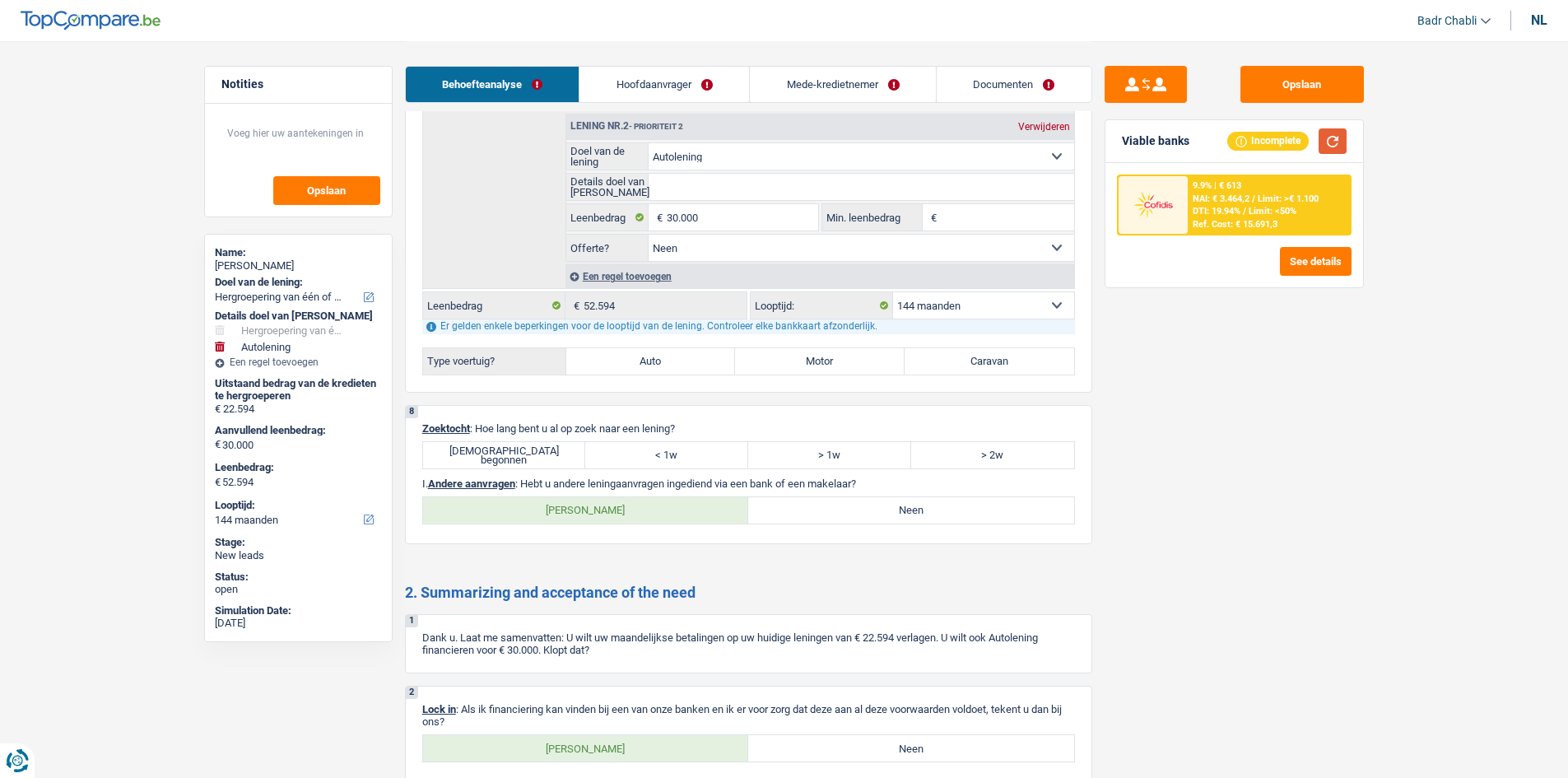
scroll to position [2389, 0]
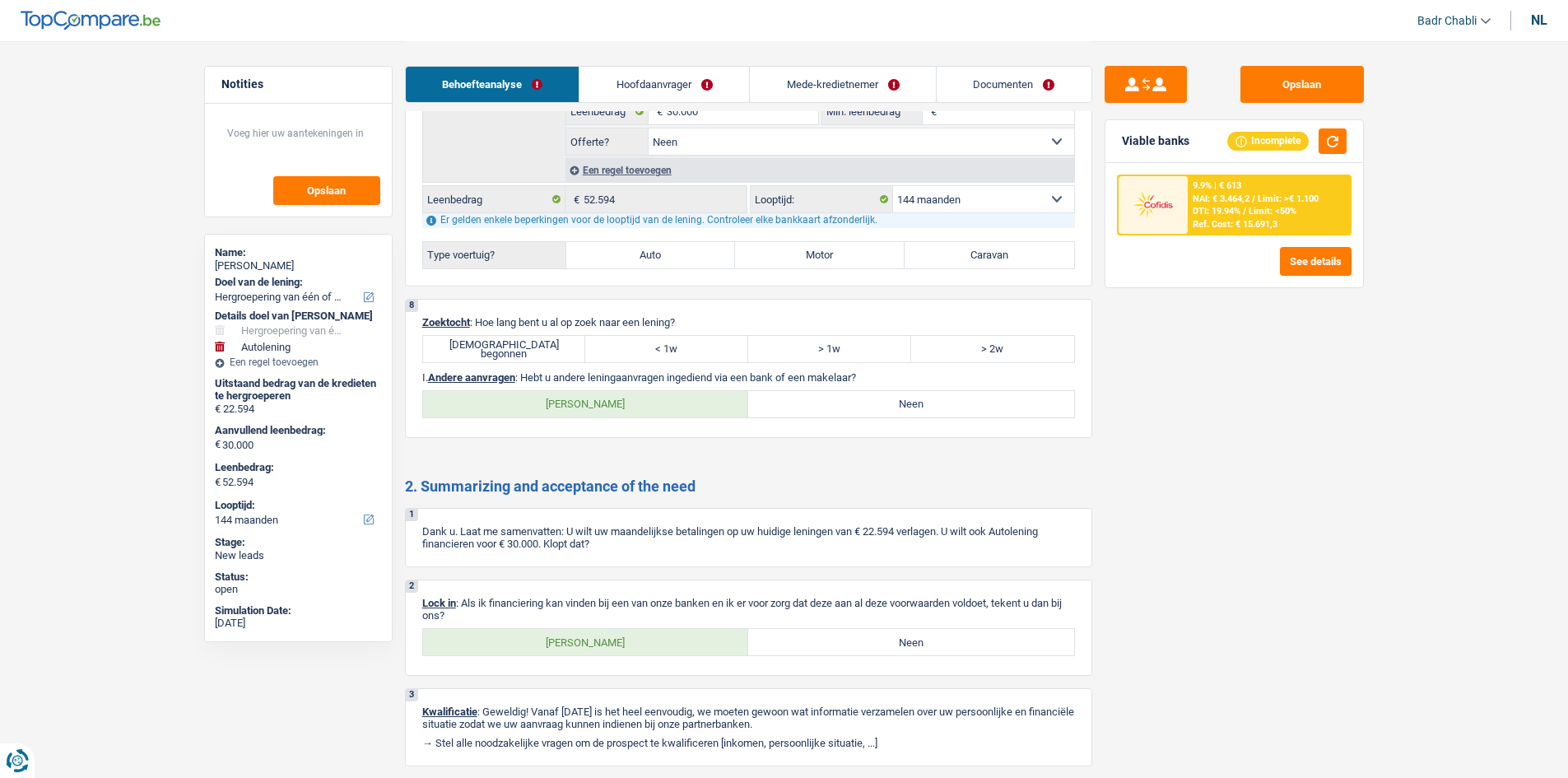
click at [517, 347] on label "[DEMOGRAPHIC_DATA] begonnen" at bounding box center [505, 349] width 163 height 27
click at [517, 347] on input "[DEMOGRAPHIC_DATA] begonnen" at bounding box center [505, 349] width 163 height 27
radio input "true"
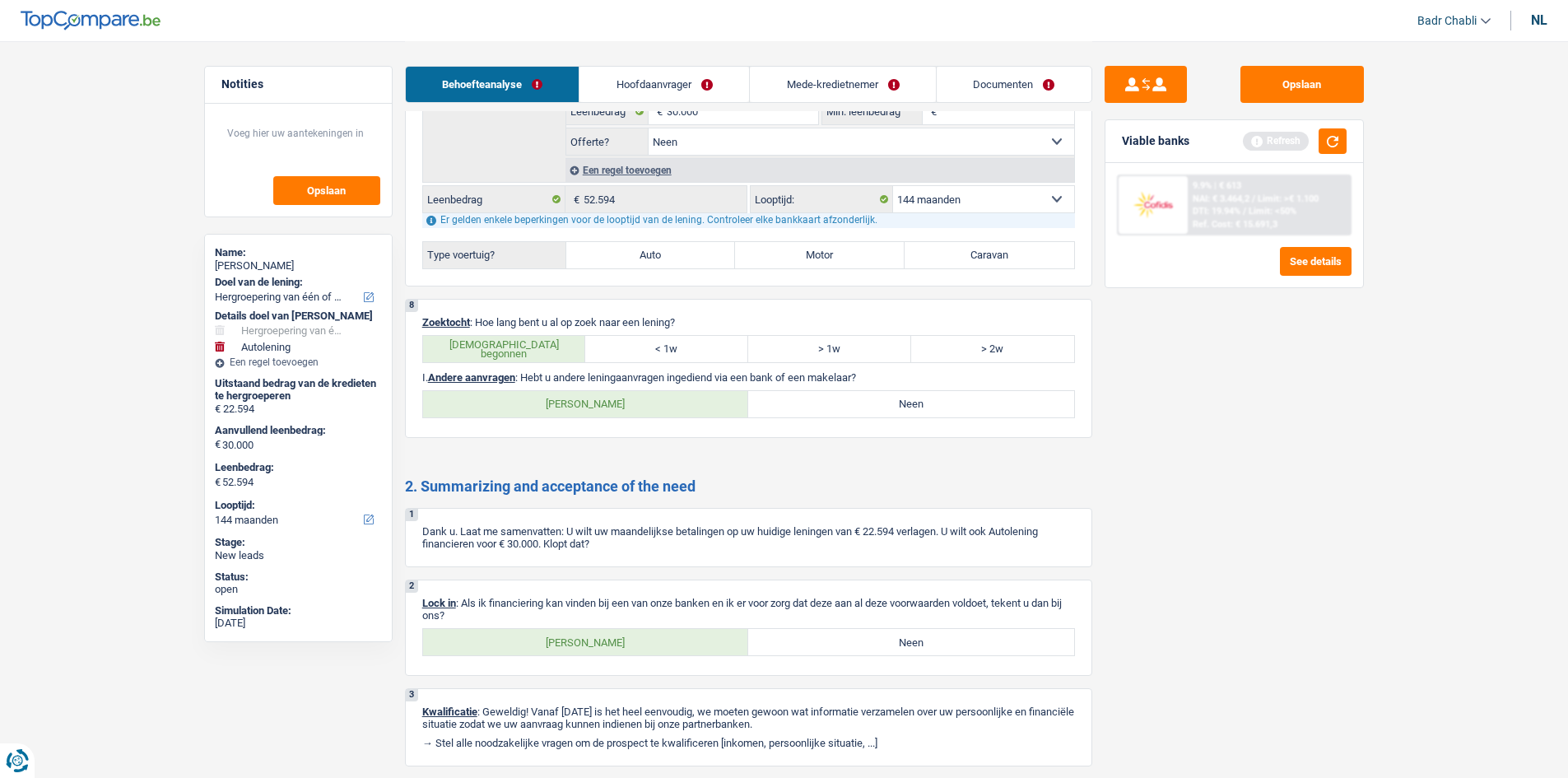
click at [860, 391] on label "Neen" at bounding box center [911, 404] width 326 height 27
click at [860, 391] on input "Neen" at bounding box center [911, 404] width 326 height 27
radio input "true"
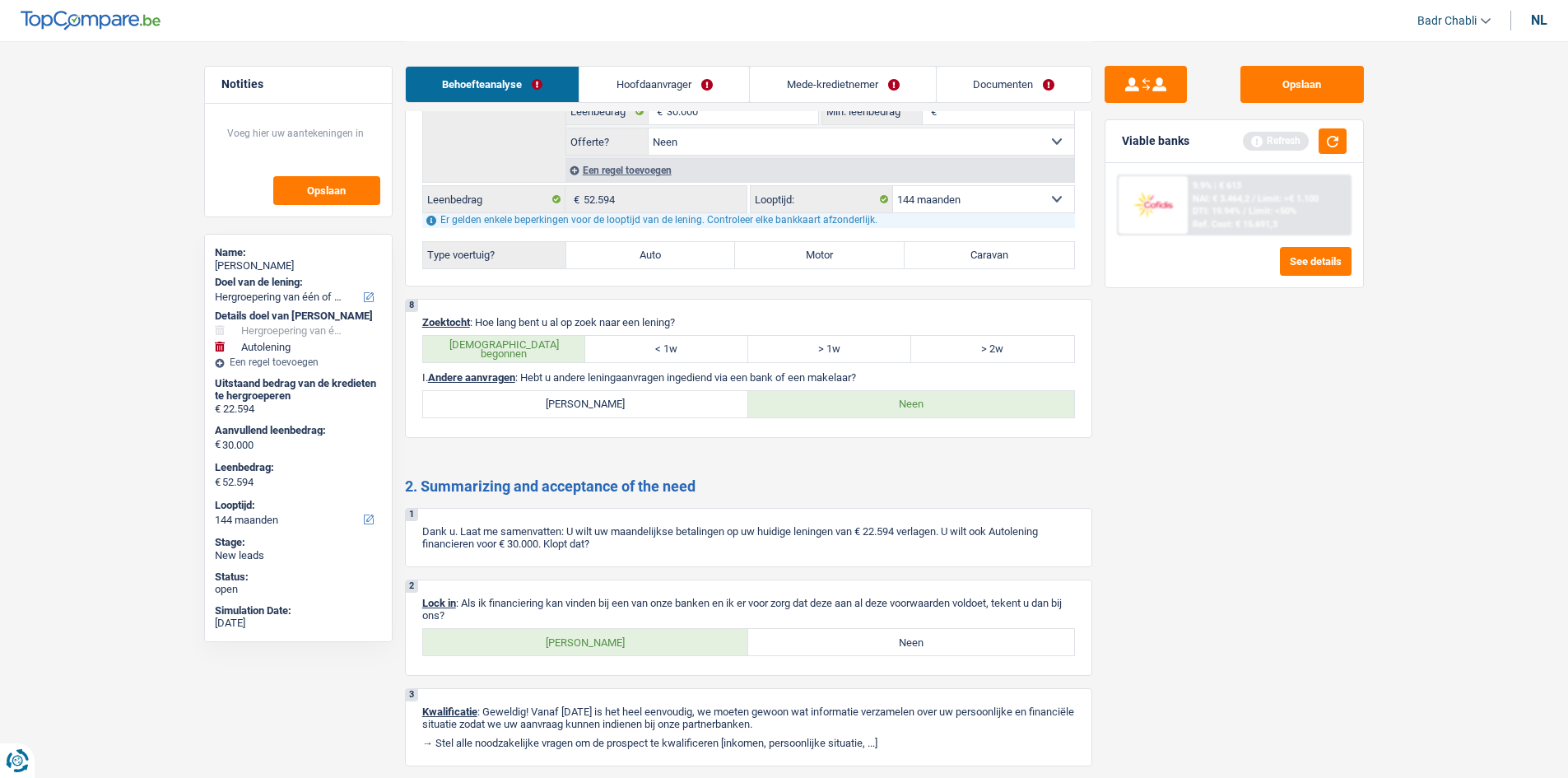
click at [621, 655] on label "[PERSON_NAME]" at bounding box center [586, 642] width 326 height 27
click at [621, 655] on input "[PERSON_NAME]" at bounding box center [586, 642] width 326 height 27
radio input "true"
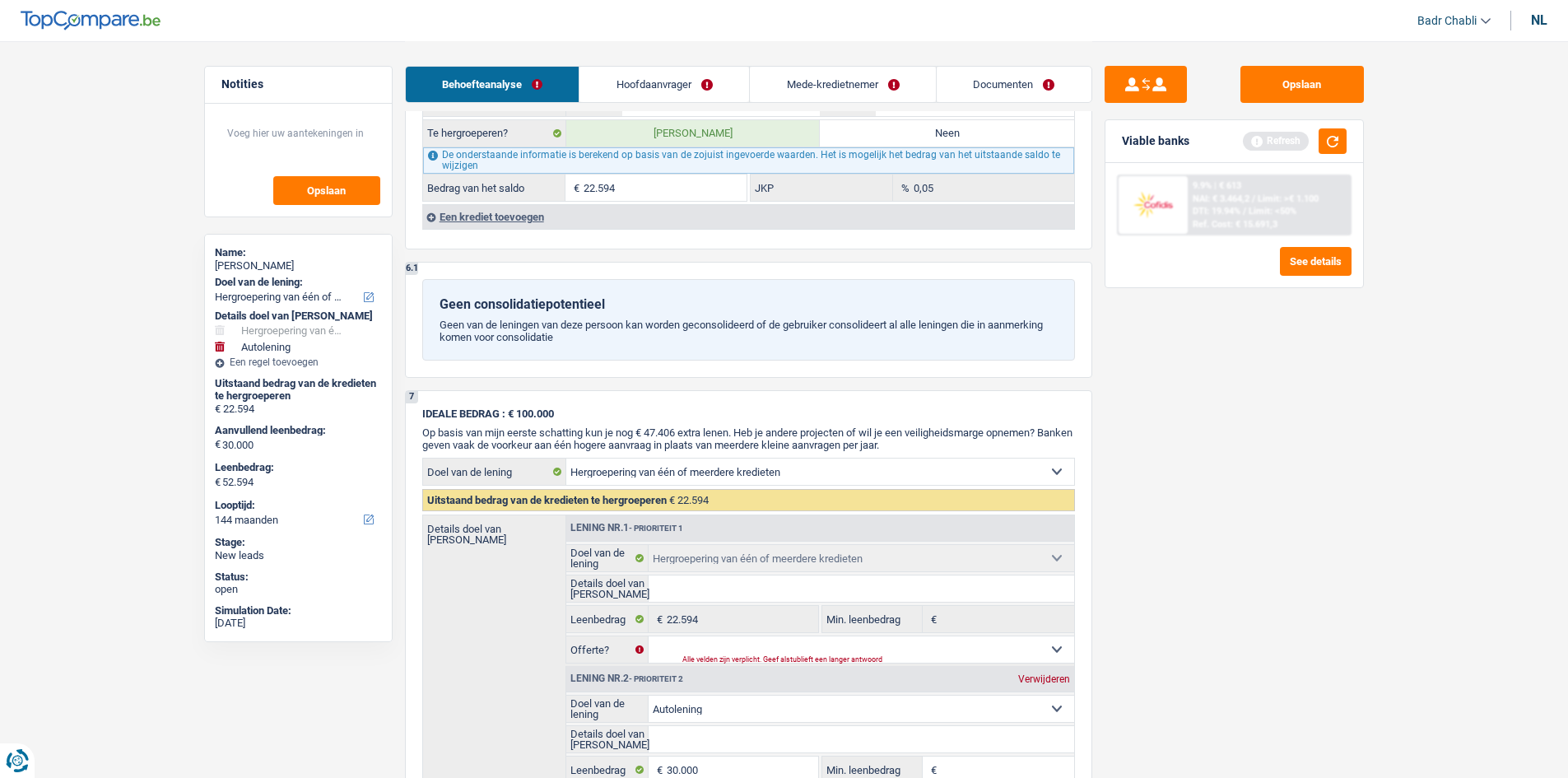
scroll to position [1400, 0]
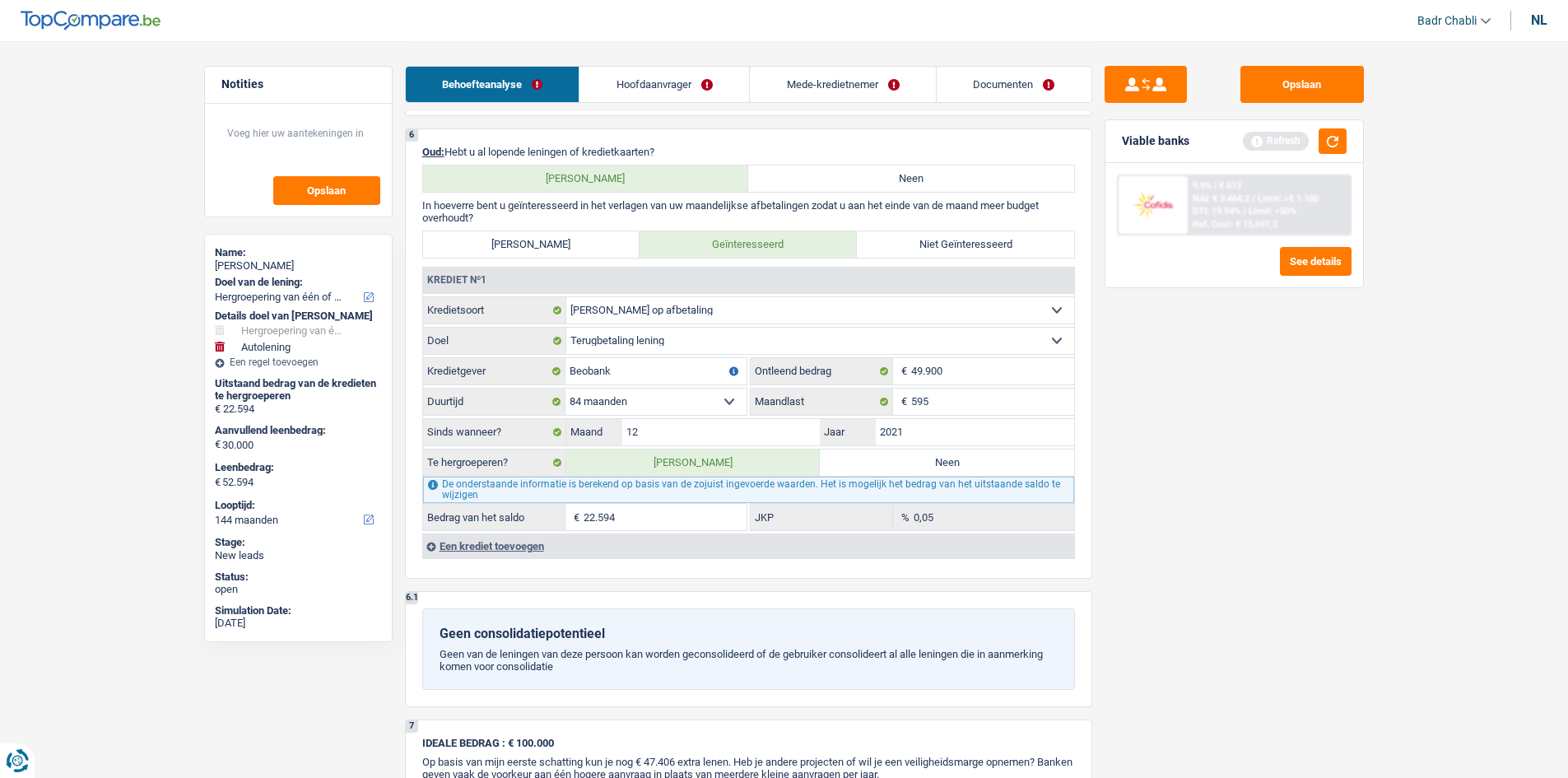
click at [504, 537] on div "Een krediet toevoegen" at bounding box center [748, 546] width 652 height 25
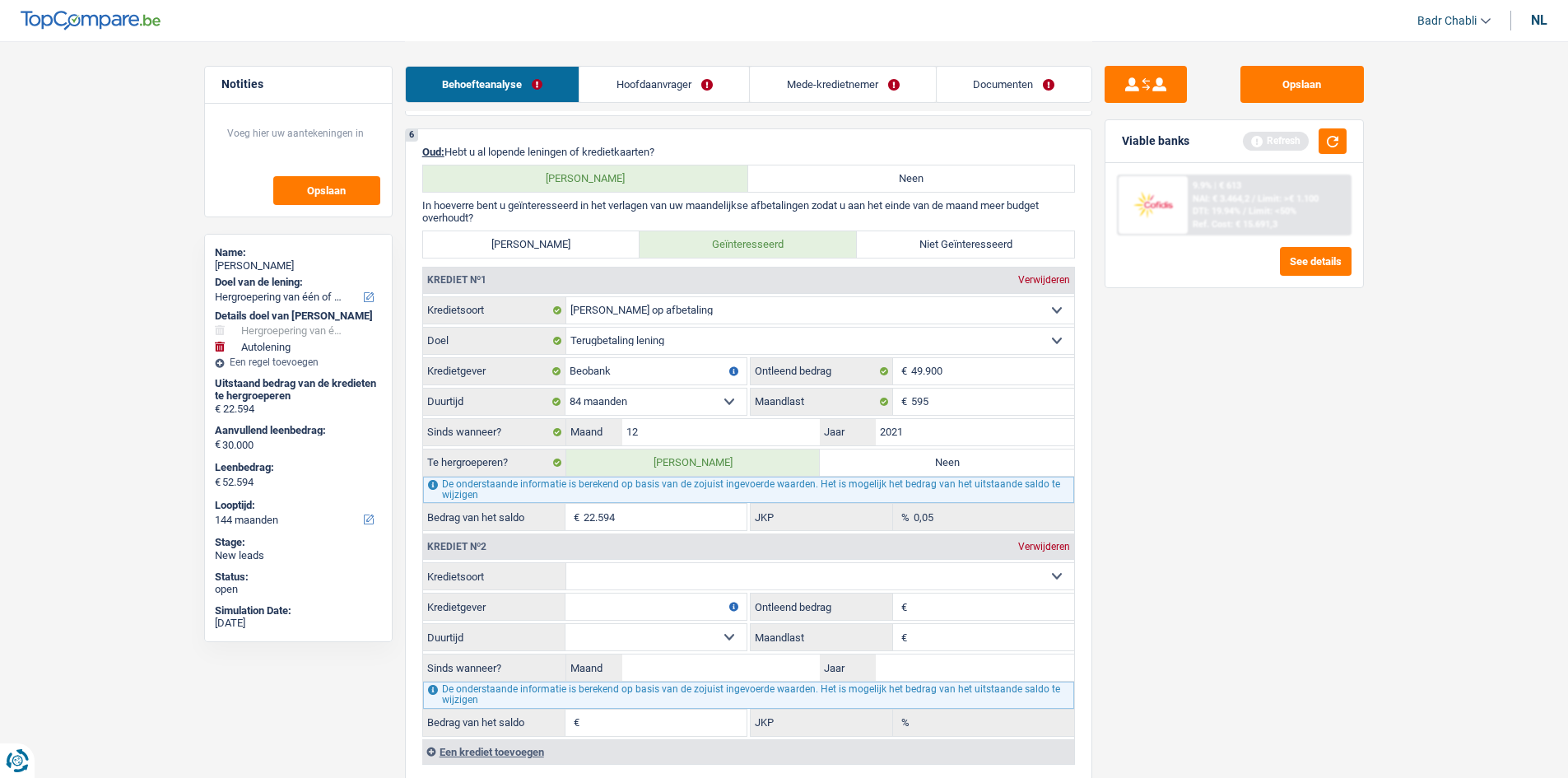
click at [734, 596] on input "Kredietgever" at bounding box center [656, 606] width 181 height 27
click at [728, 582] on select "Kaart of kredietlijn Hypothecaire lening Verkoop op afbetaling Lening op afbeta…" at bounding box center [820, 576] width 508 height 27
select select "cardOrCredit"
type input "0"
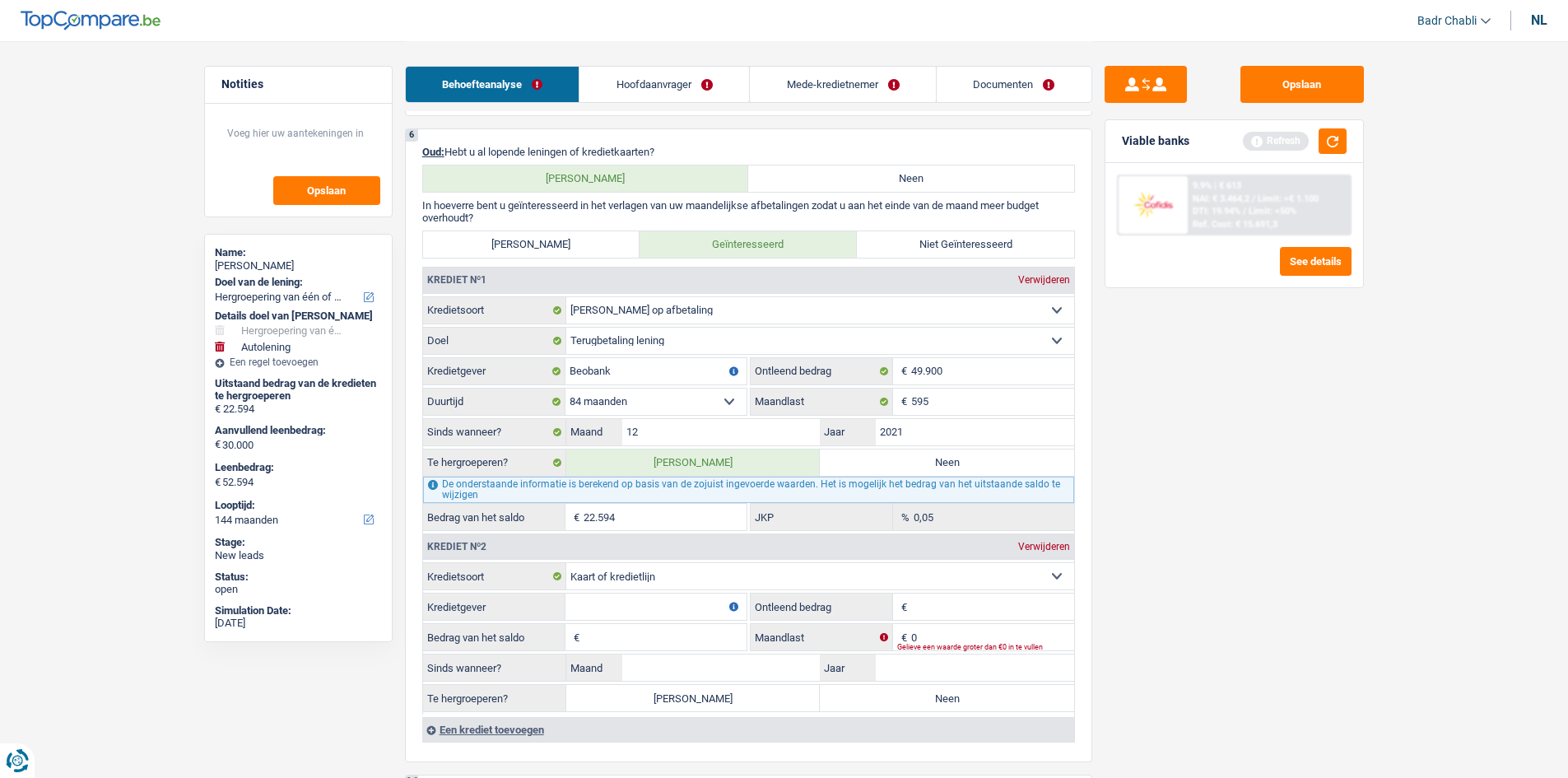
click at [677, 611] on input "Kredietgever" at bounding box center [656, 606] width 181 height 27
type input "Beobank"
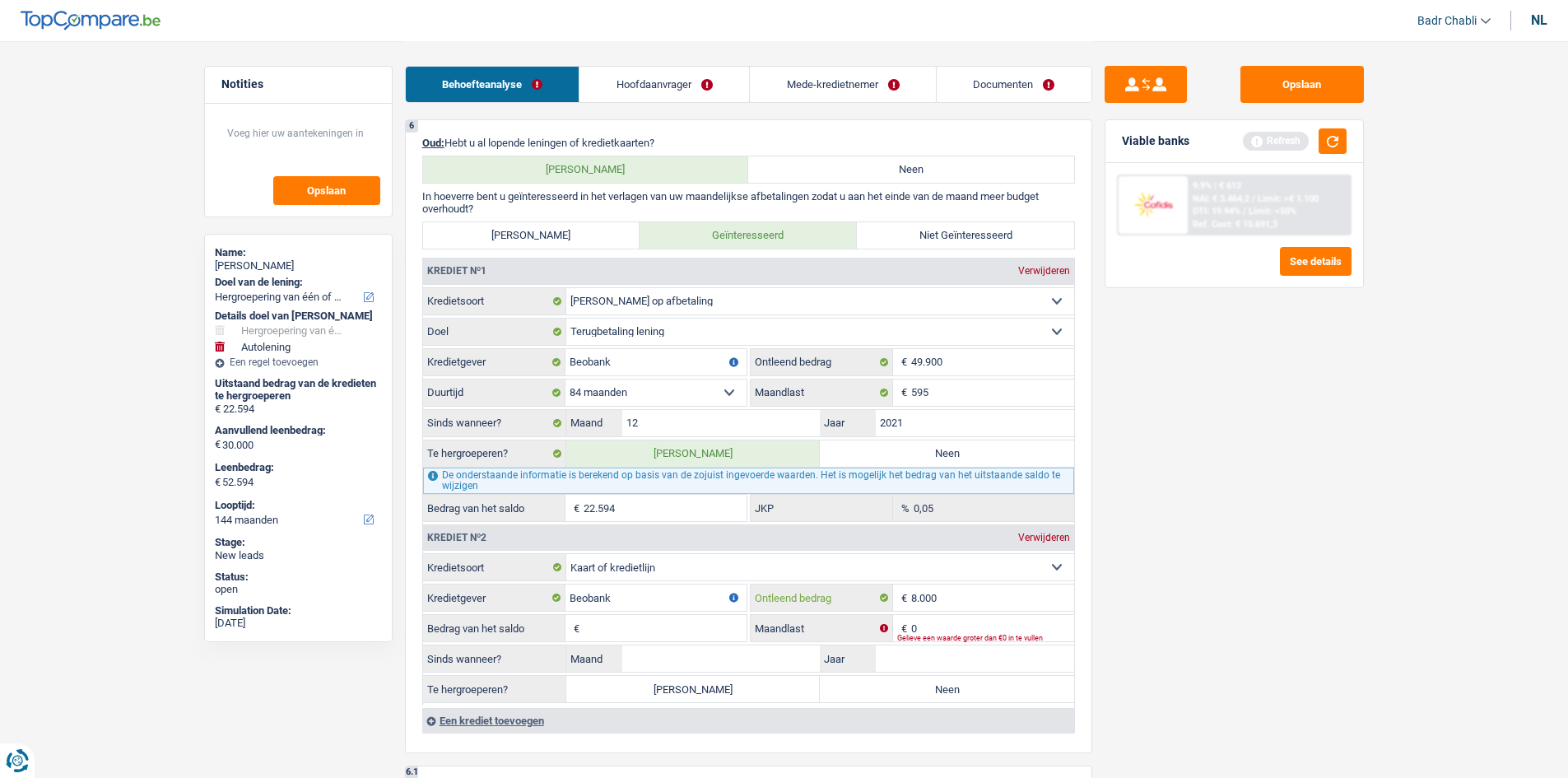
scroll to position [1648, 0]
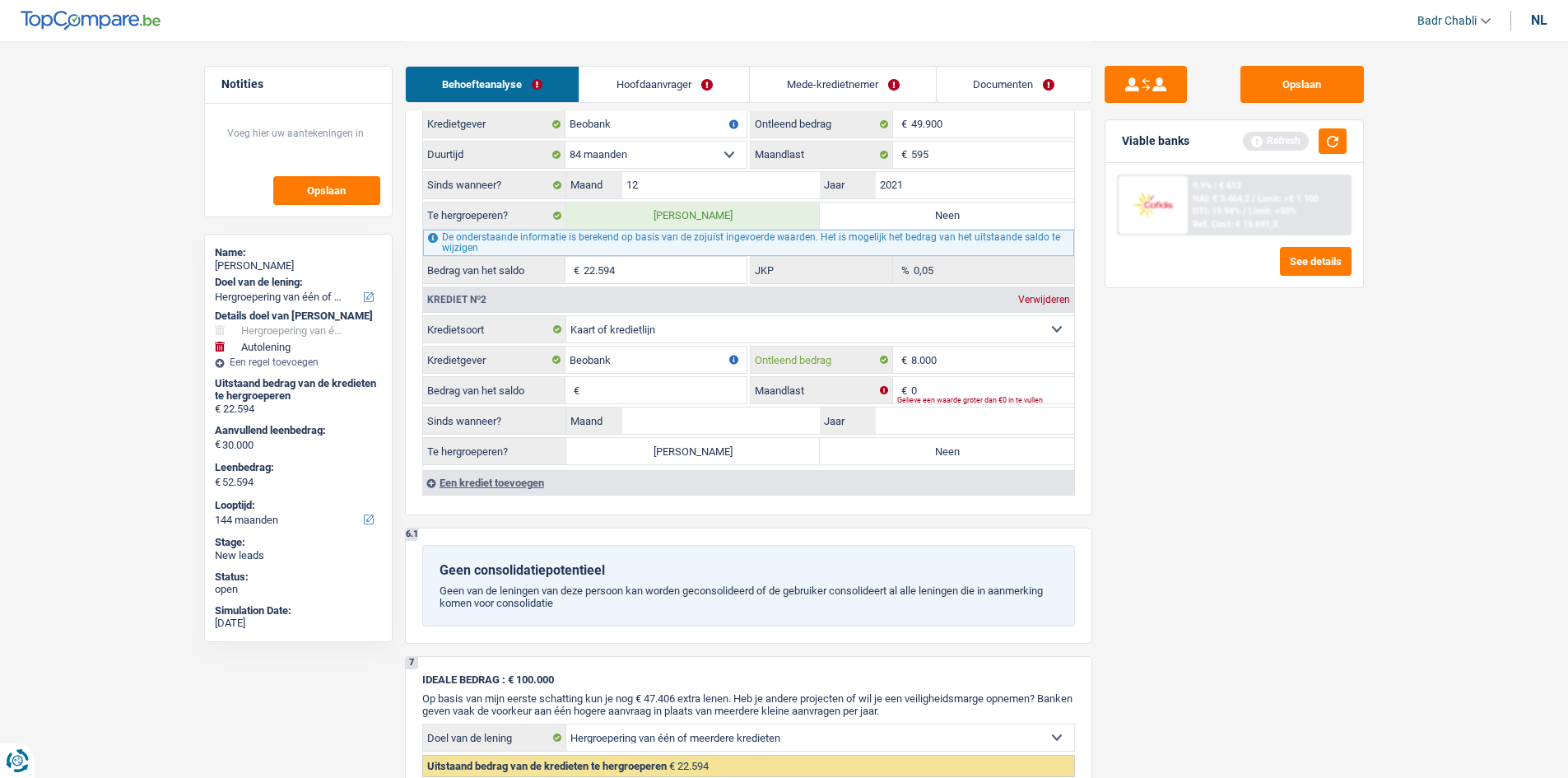
type input "8.000"
click at [655, 390] on input "Bedrag van het saldo" at bounding box center [665, 390] width 163 height 27
type input "8.000"
click at [944, 383] on input "0" at bounding box center [993, 390] width 163 height 27
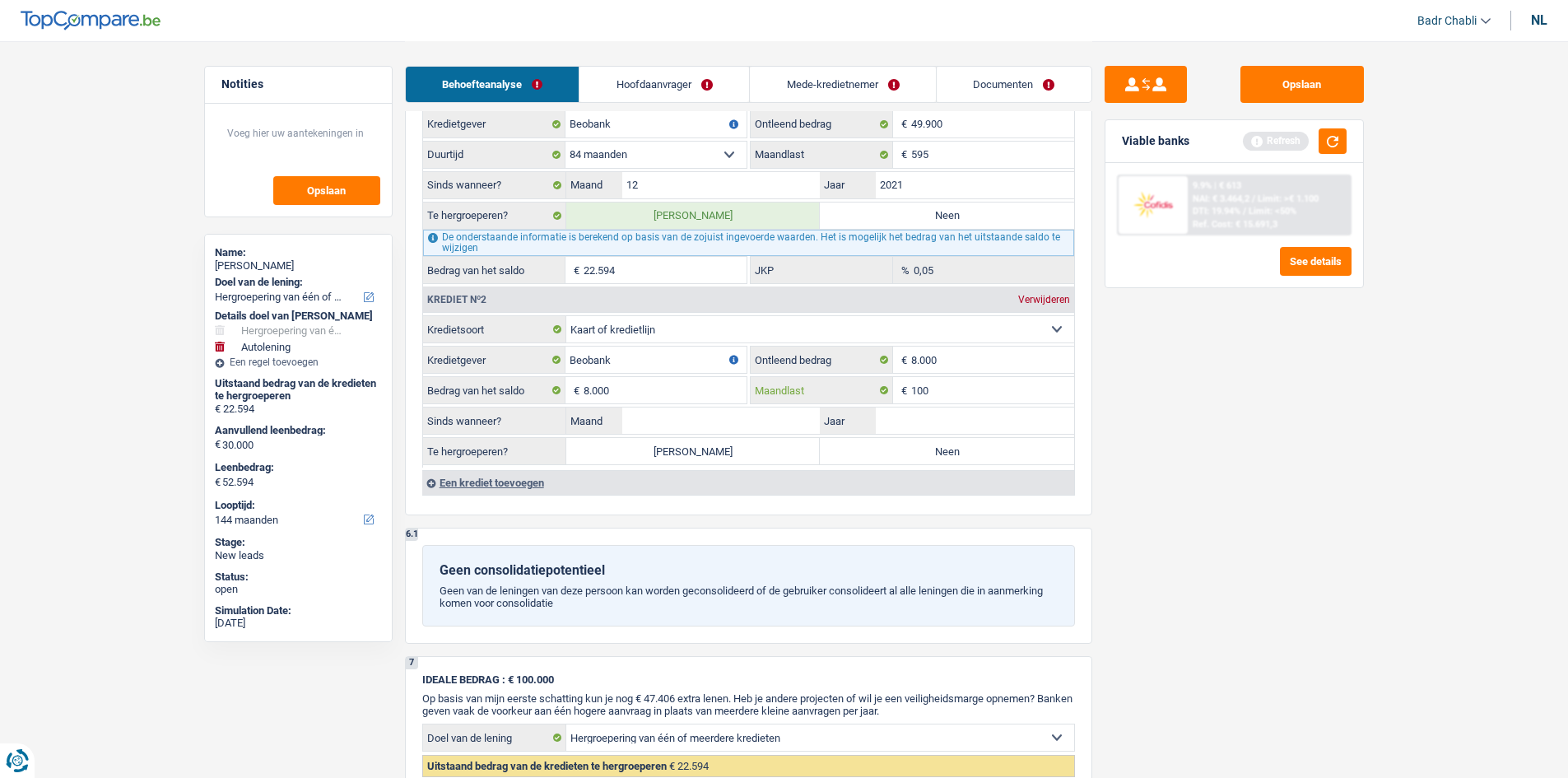
type input "100"
click at [724, 424] on input "Maand" at bounding box center [721, 420] width 198 height 27
type input "01"
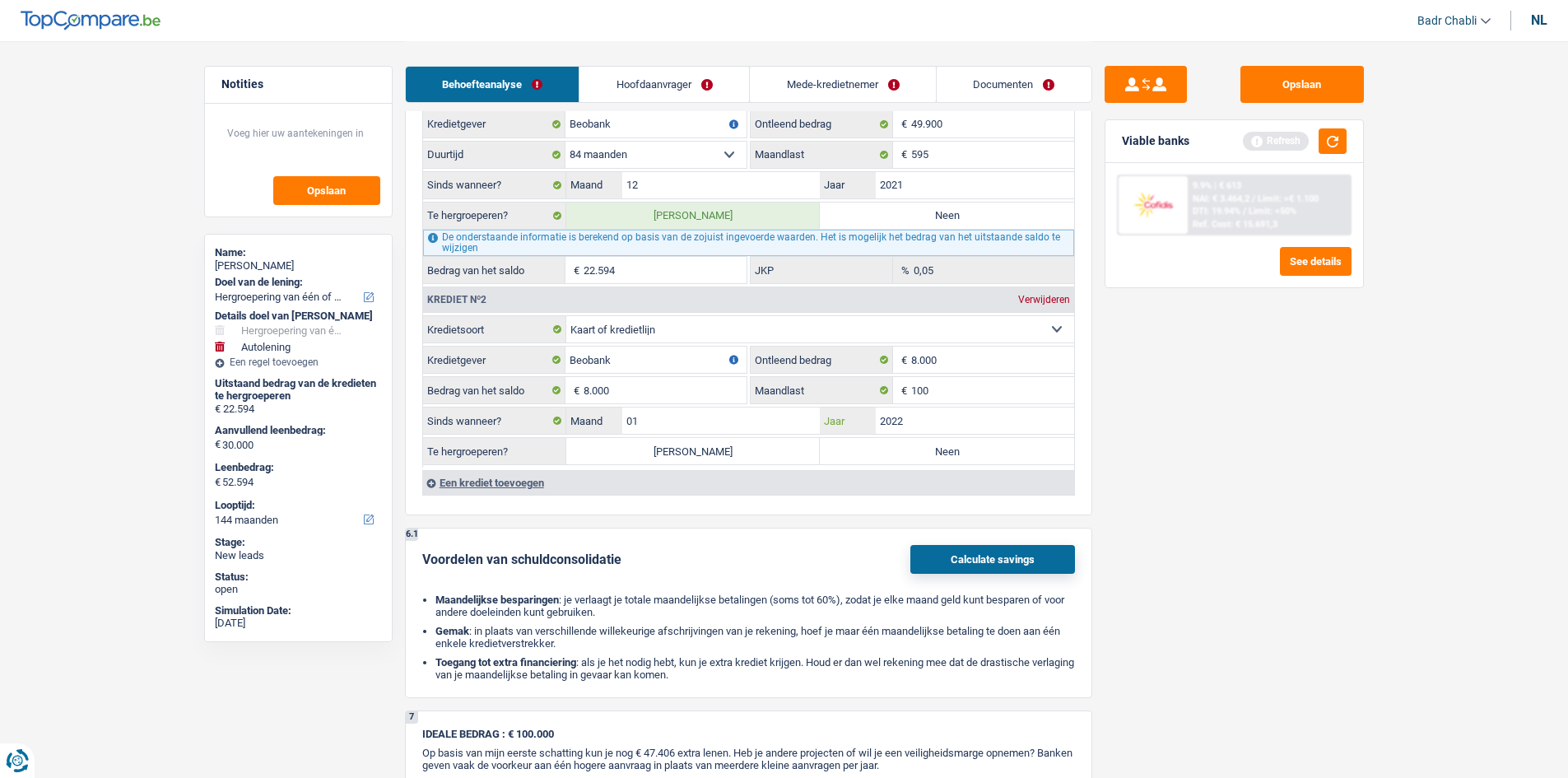
type input "2022"
click at [754, 459] on label "[PERSON_NAME]" at bounding box center [694, 451] width 255 height 27
click at [754, 459] on input "[PERSON_NAME]" at bounding box center [694, 451] width 255 height 27
radio input "true"
type input "30.594"
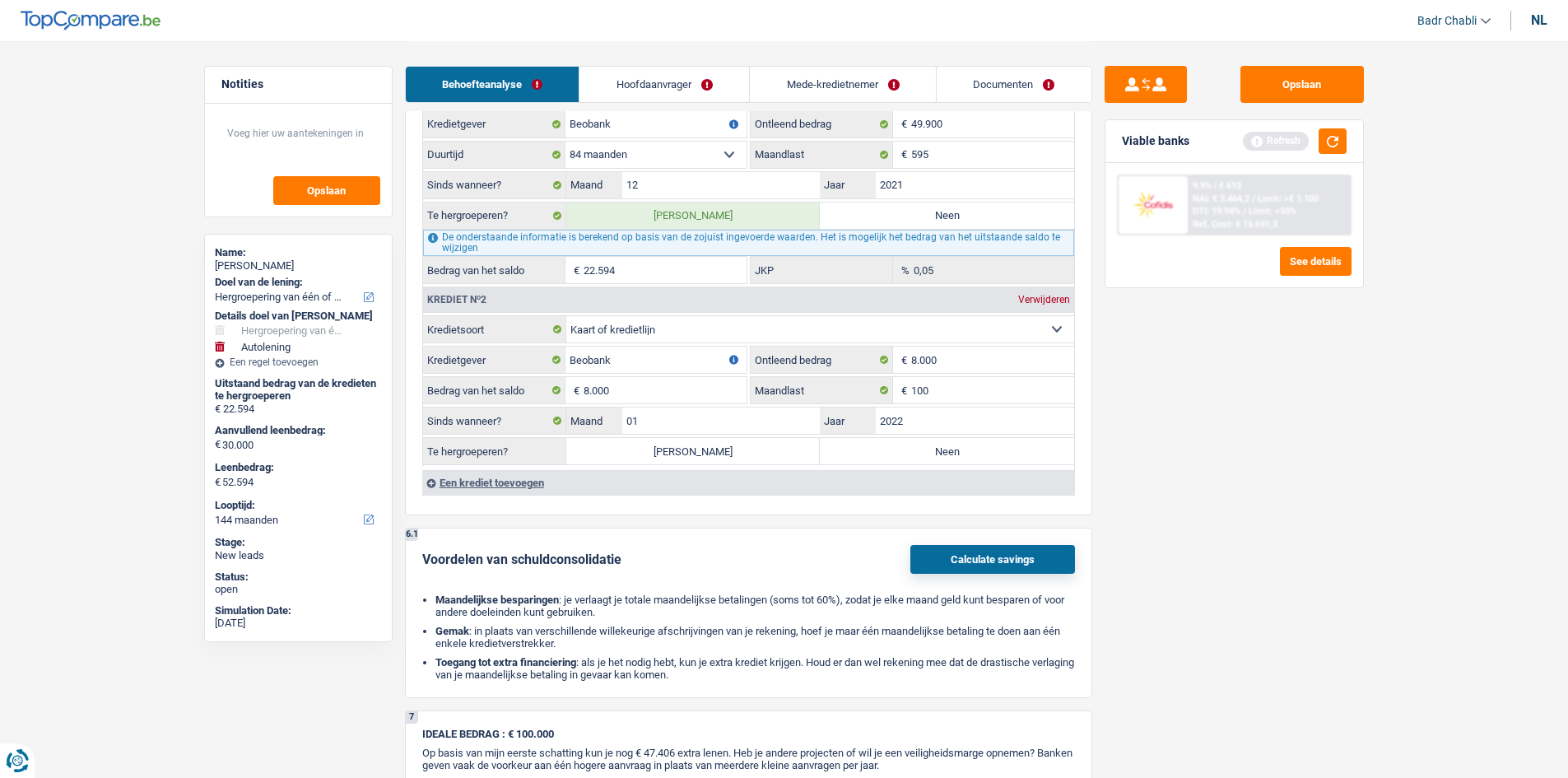
type input "30.594"
type input "60.594"
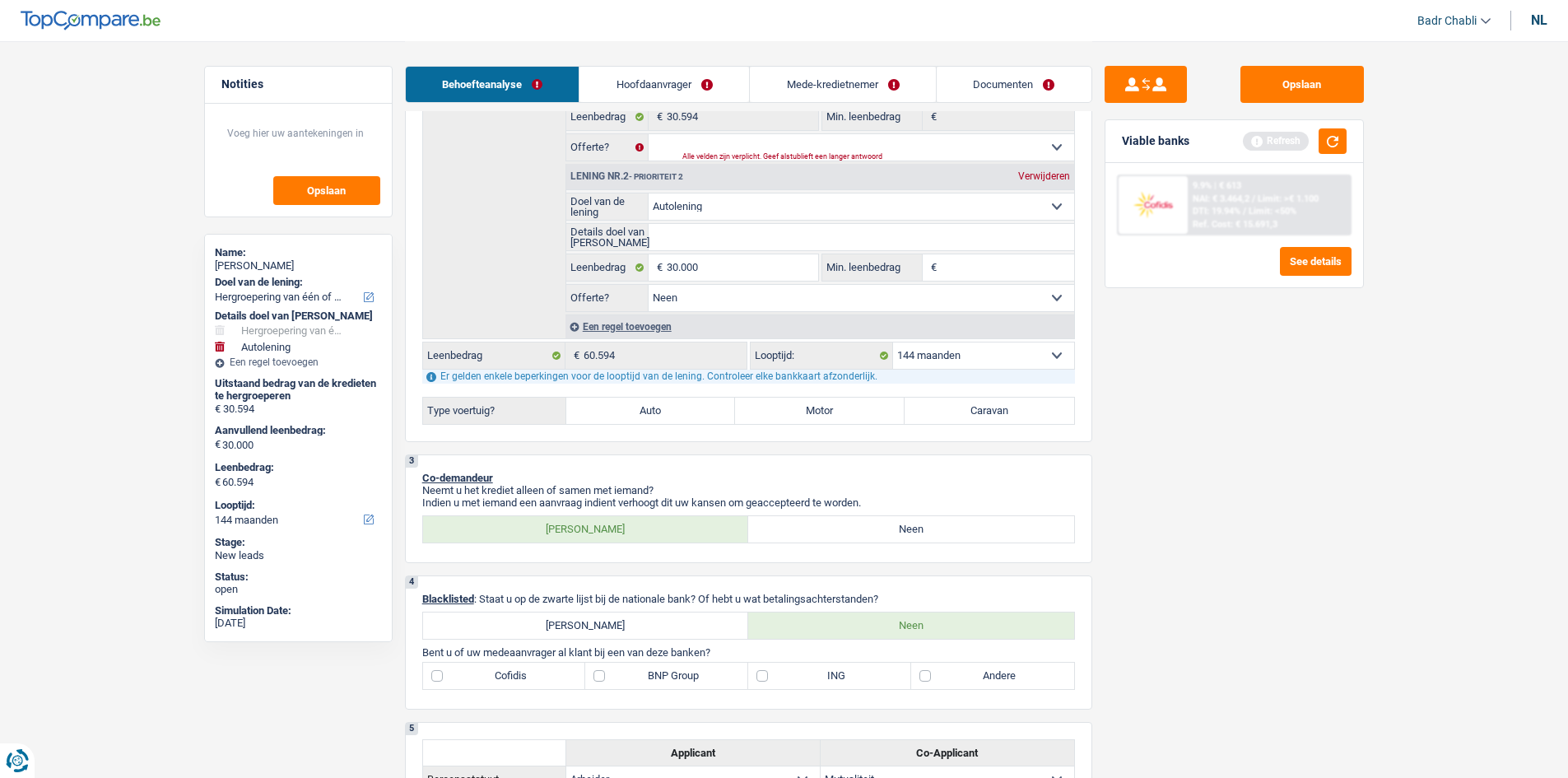
scroll to position [321, 0]
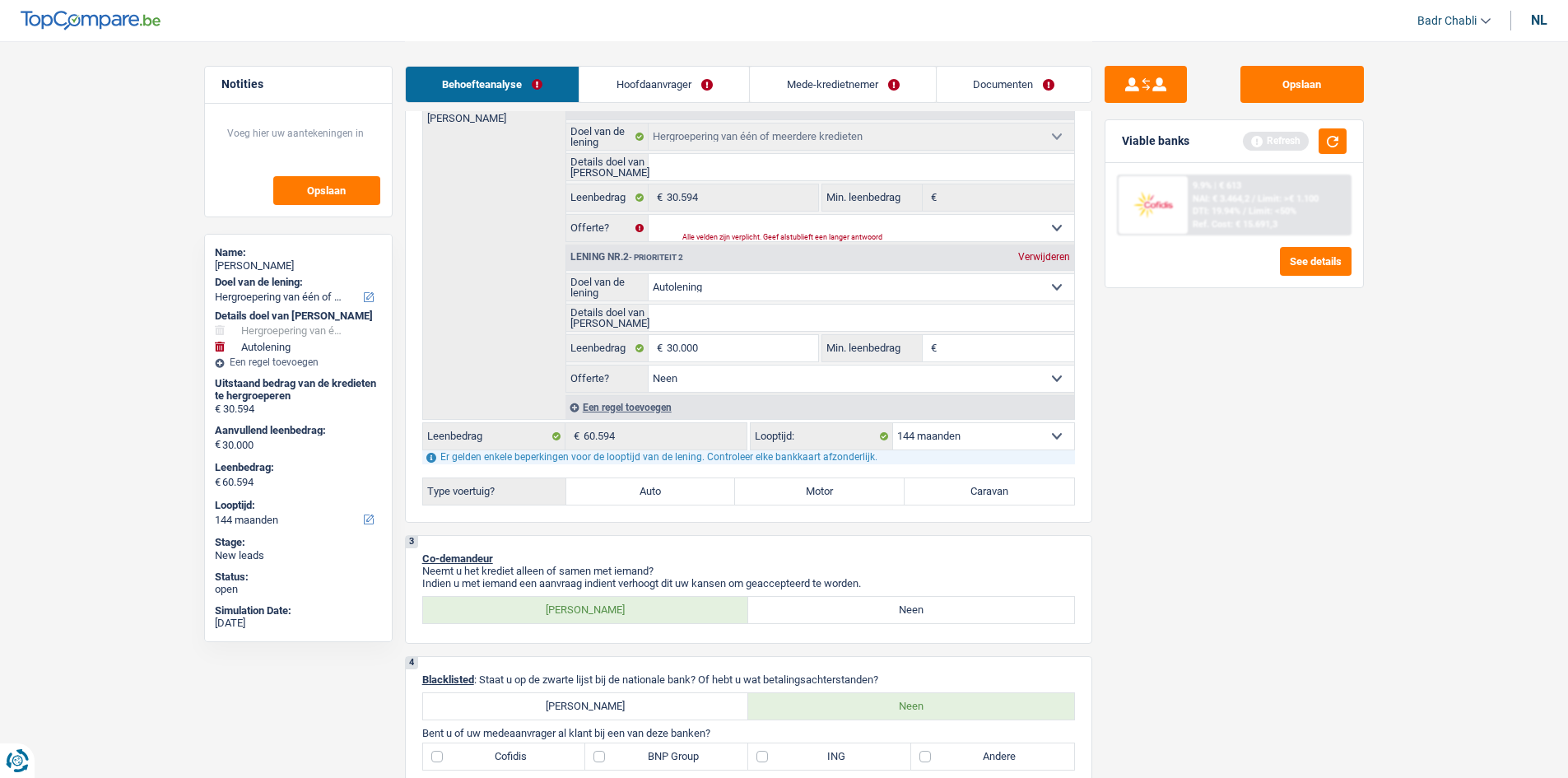
click at [668, 503] on label "Auto" at bounding box center [652, 492] width 170 height 27
click at [668, 503] on input "Auto" at bounding box center [652, 492] width 170 height 27
radio input "true"
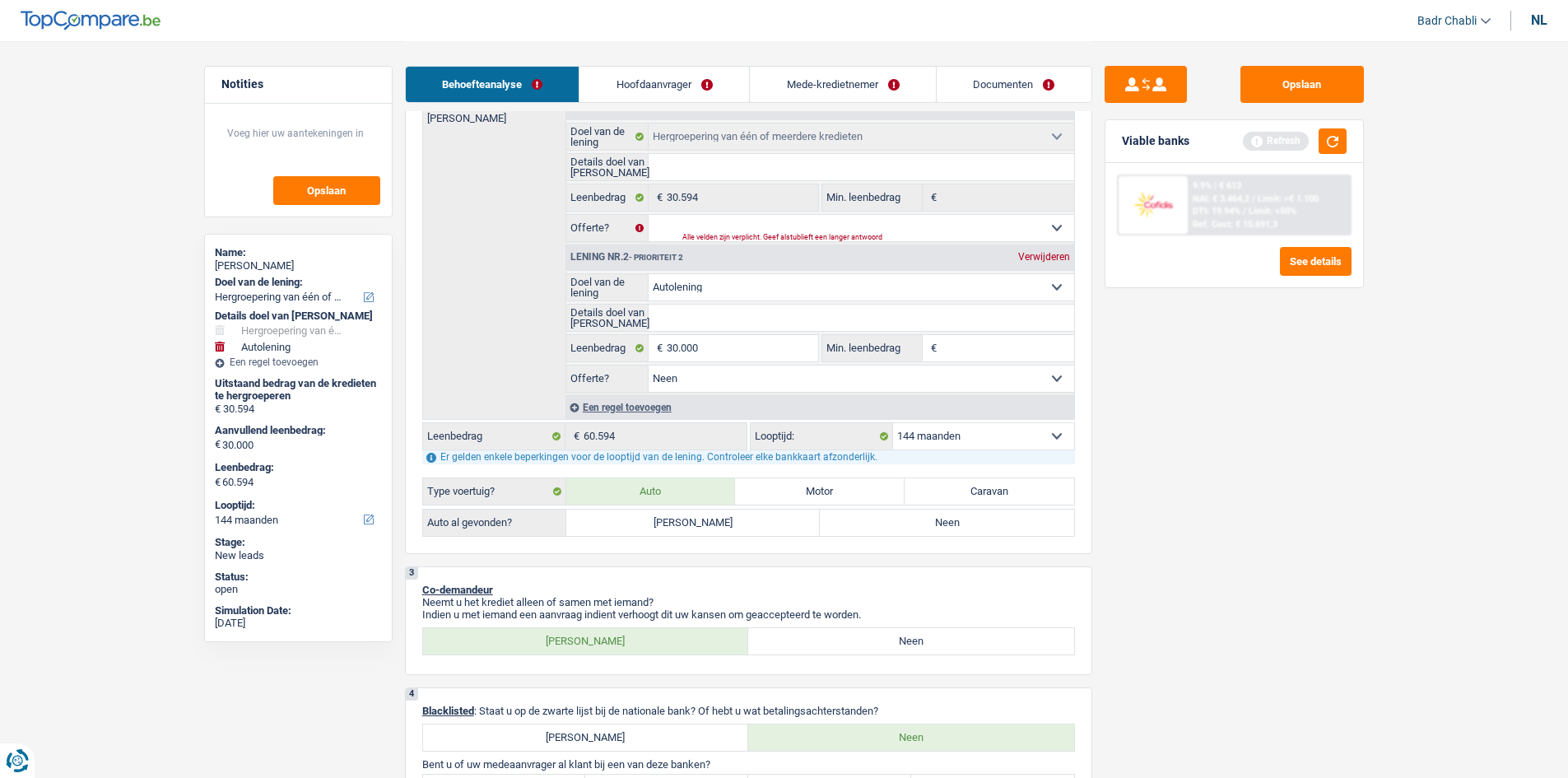
click at [954, 528] on label "Neen" at bounding box center [946, 522] width 255 height 27
click at [954, 528] on input "Neen" at bounding box center [946, 522] width 255 height 27
radio input "true"
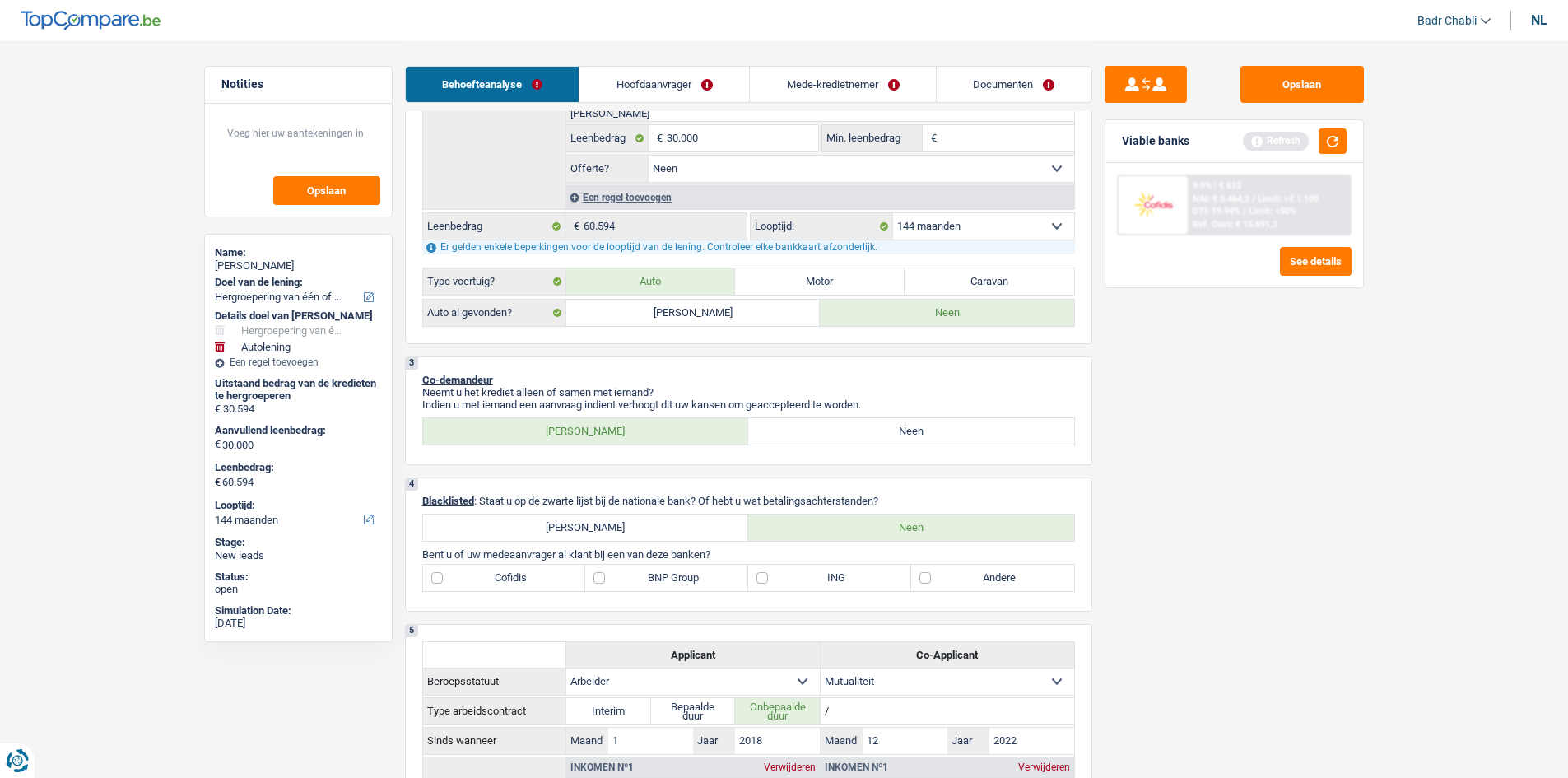
scroll to position [733, 0]
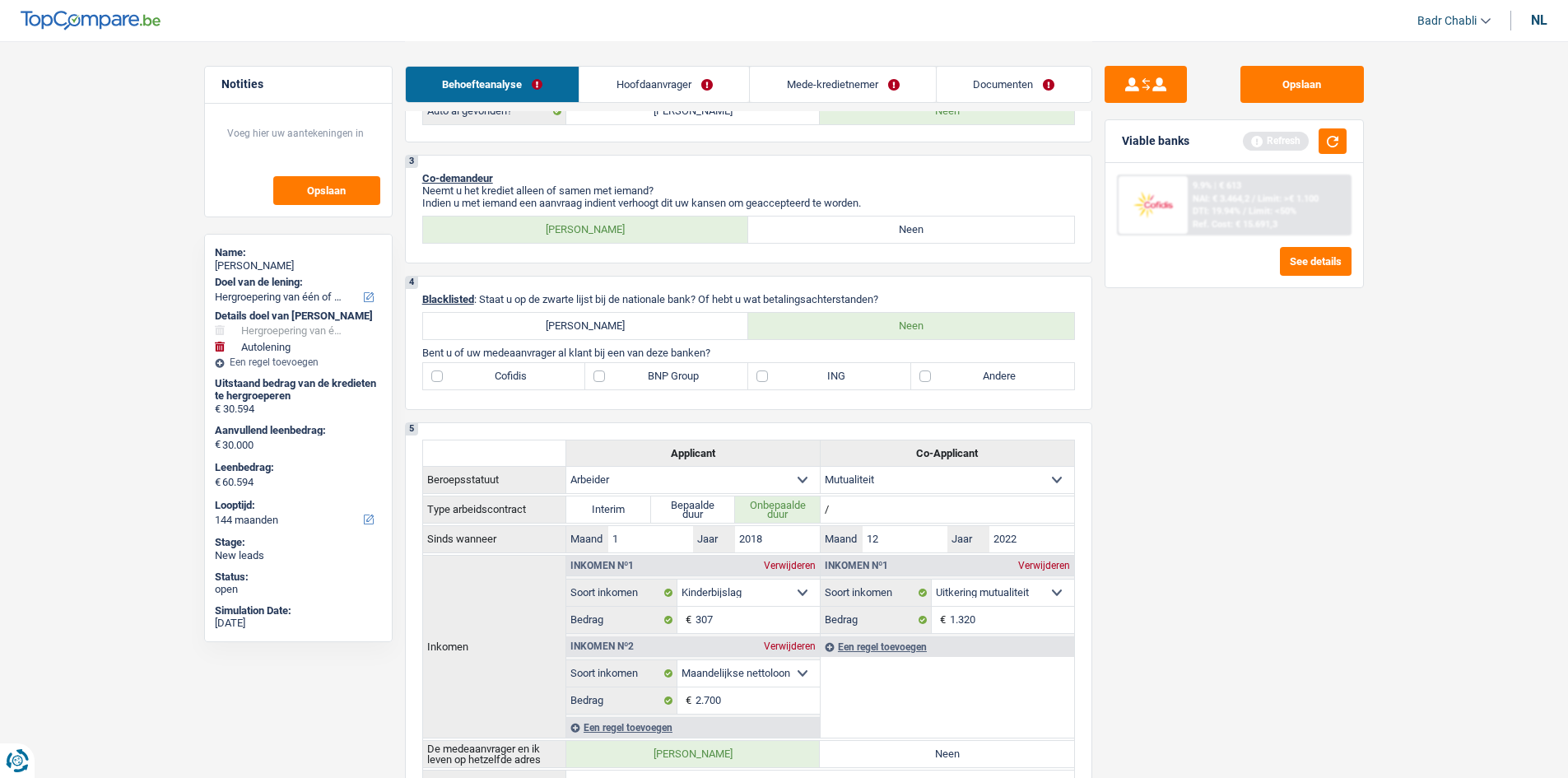
click at [590, 383] on label "BNP Group" at bounding box center [667, 376] width 163 height 27
click at [590, 383] on input "BNP Group" at bounding box center [667, 376] width 163 height 27
checkbox input "true"
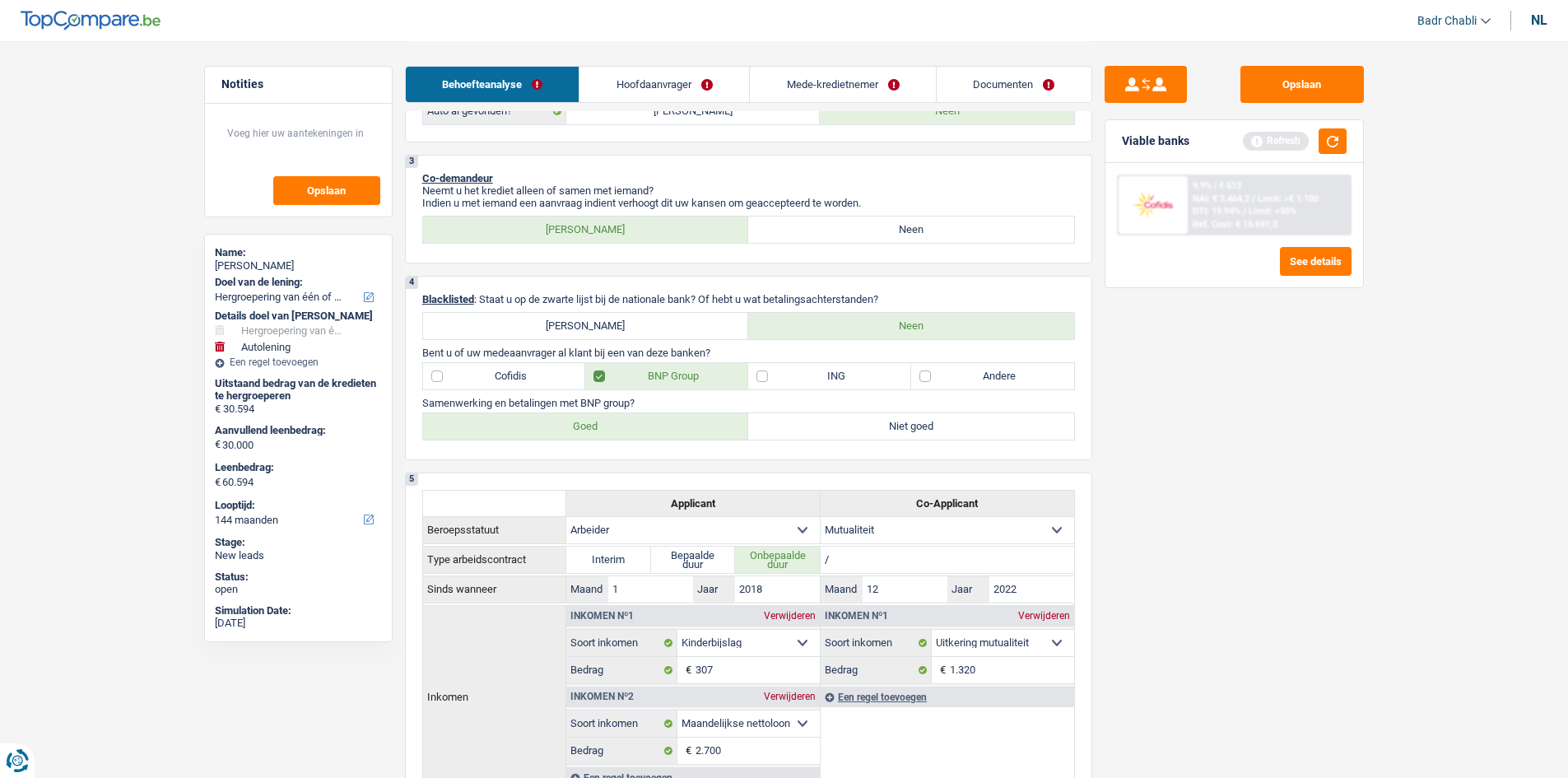
click at [574, 419] on label "Goed" at bounding box center [586, 426] width 326 height 27
click at [574, 419] on input "Goed" at bounding box center [586, 426] width 326 height 27
radio input "true"
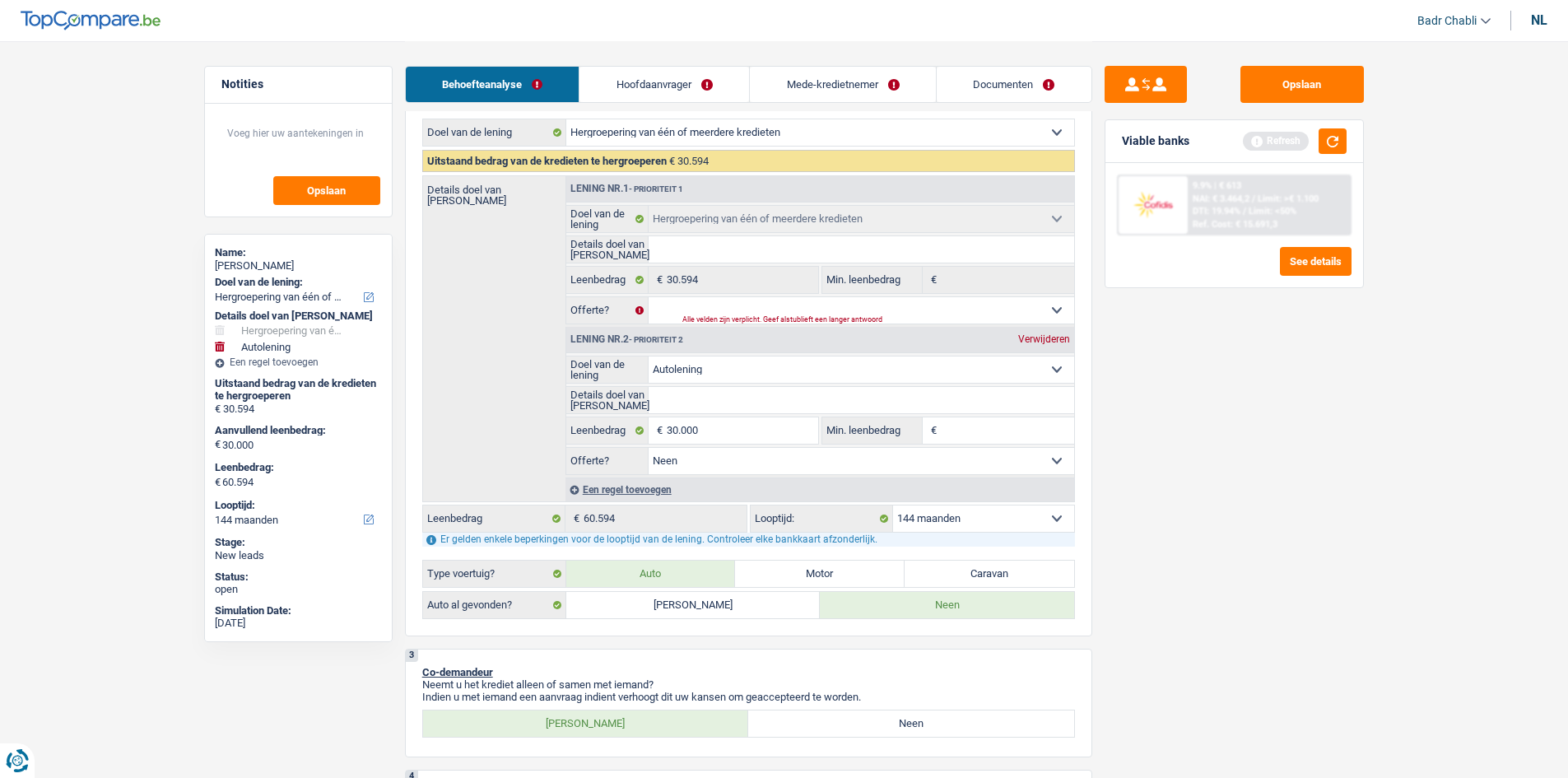
scroll to position [0, 0]
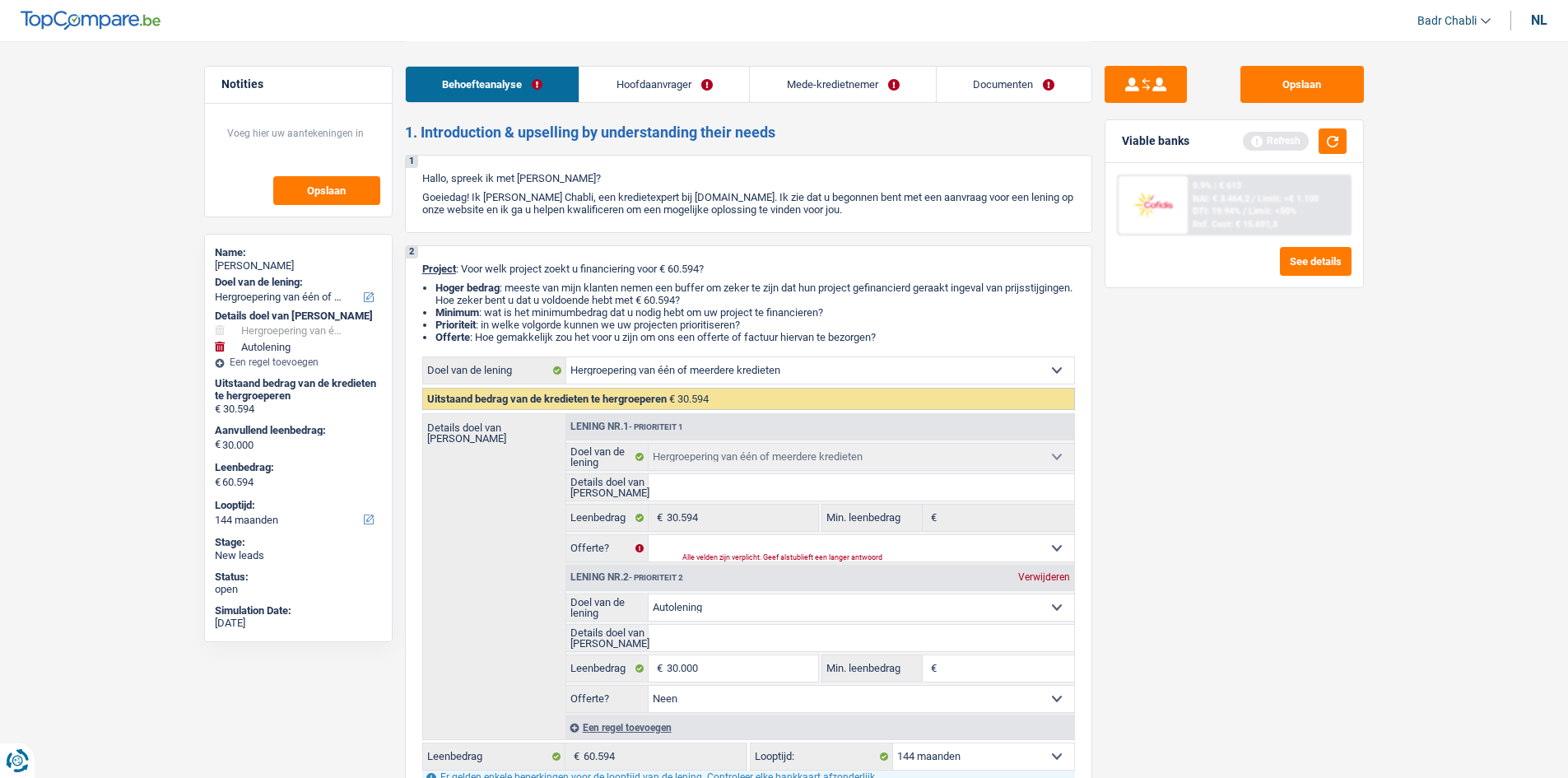
click at [991, 668] on input "Min. leenbedrag" at bounding box center [1008, 668] width 134 height 27
type input "2"
type input "20"
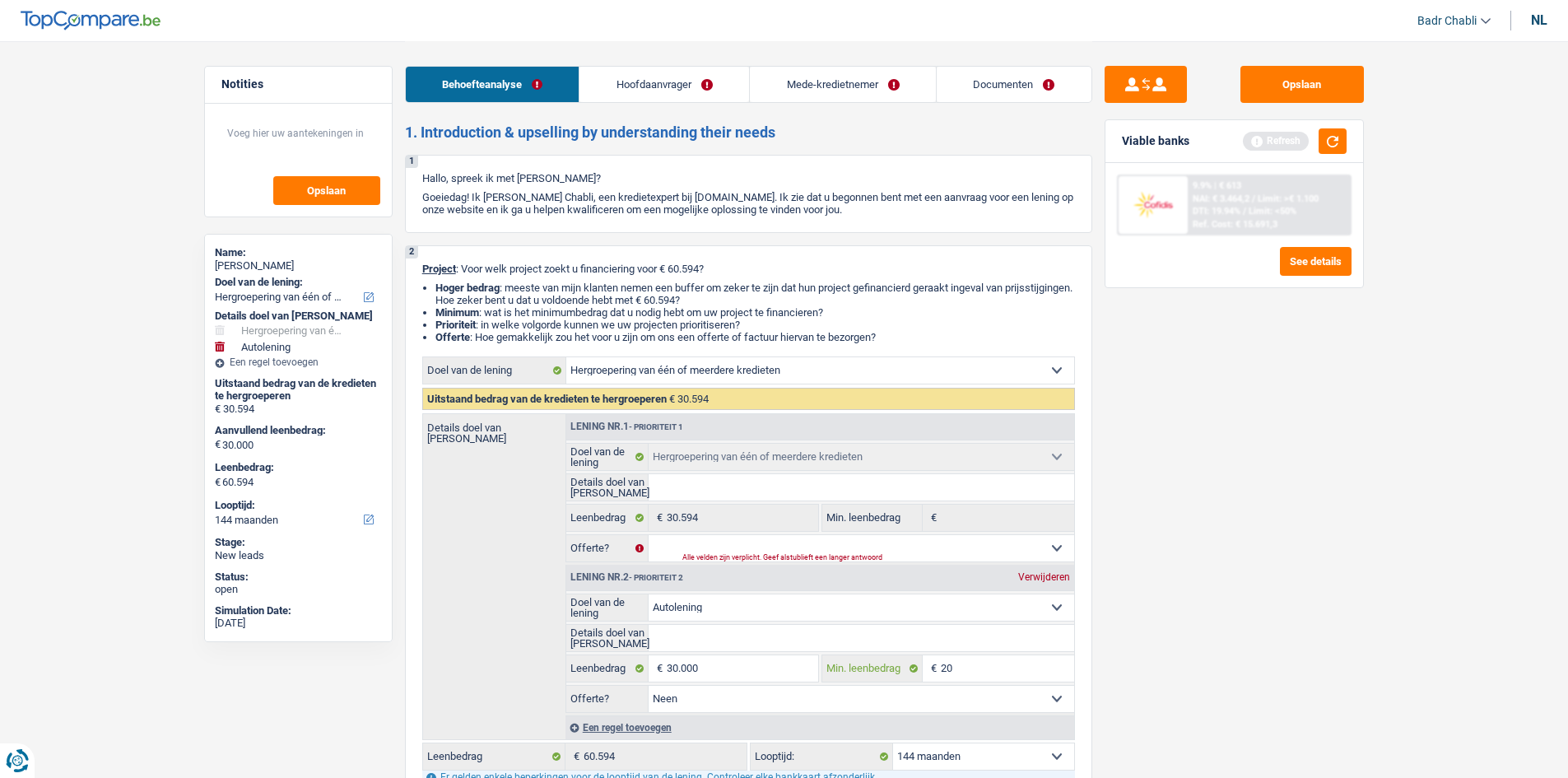
type input "200"
type input "2.000"
type input "20.000"
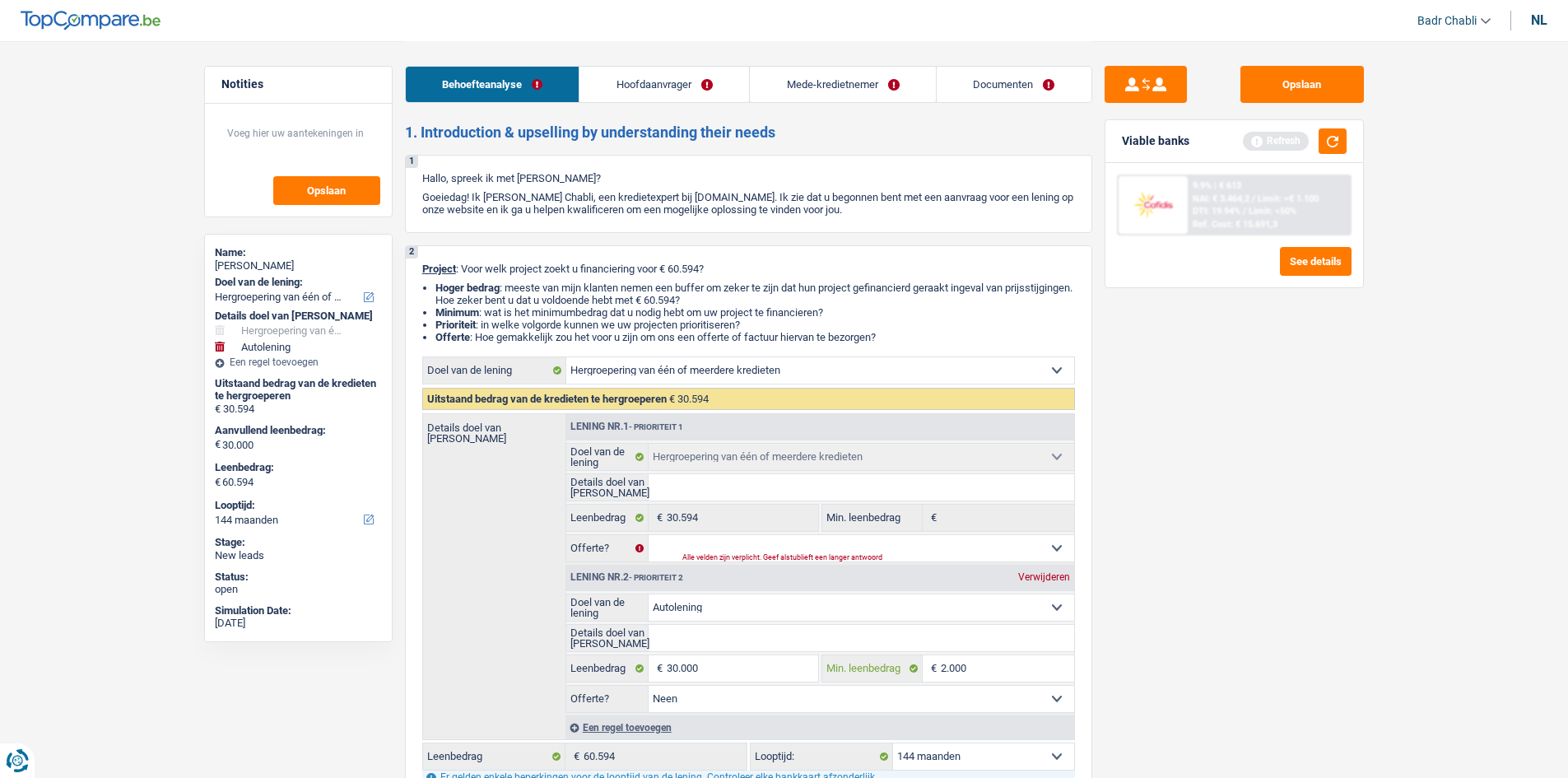
type input "20.000"
click at [625, 85] on link "Hoofdaanvrager" at bounding box center [664, 84] width 170 height 35
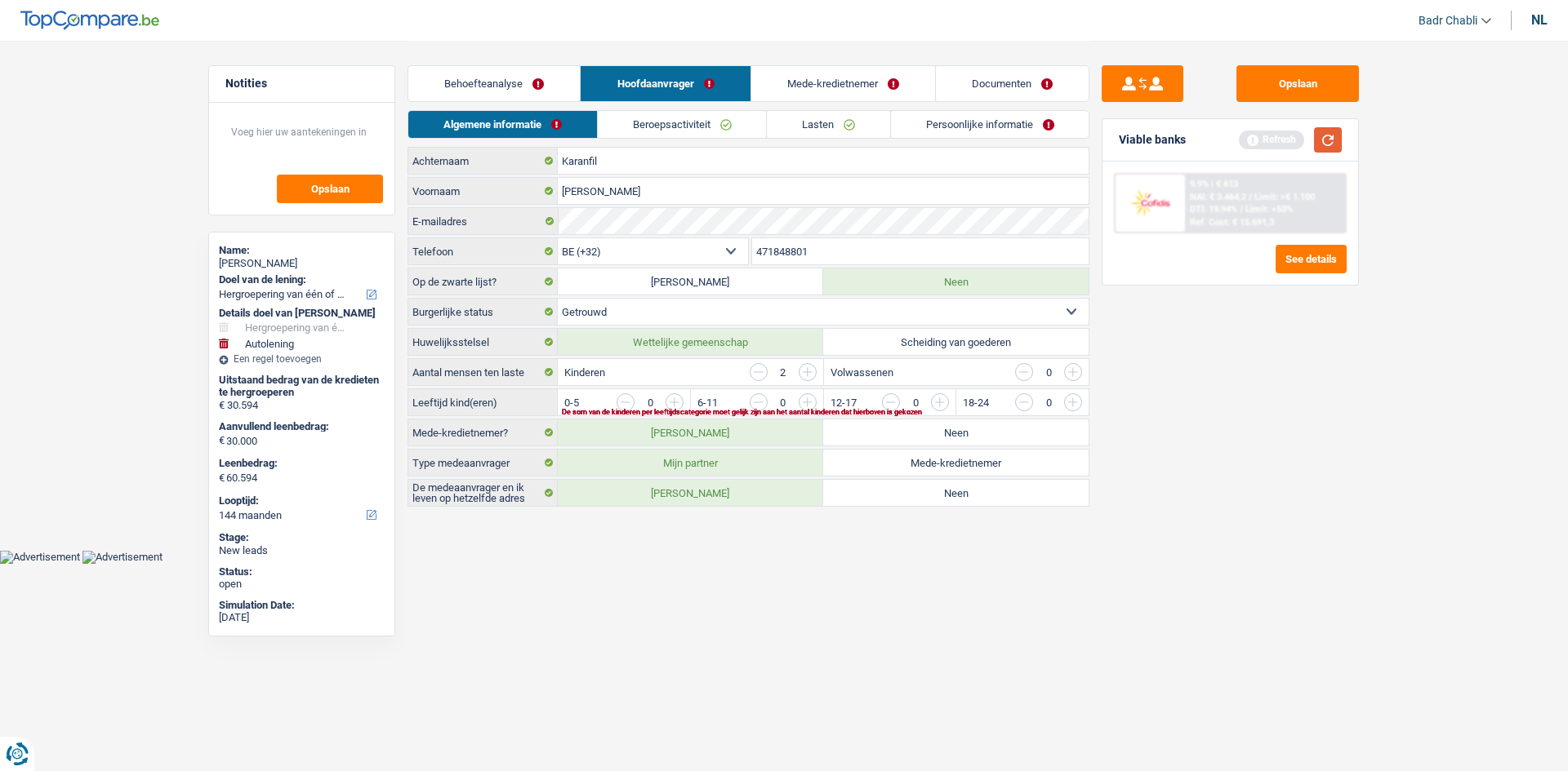
click at [1338, 139] on button "button" at bounding box center [1327, 140] width 28 height 26
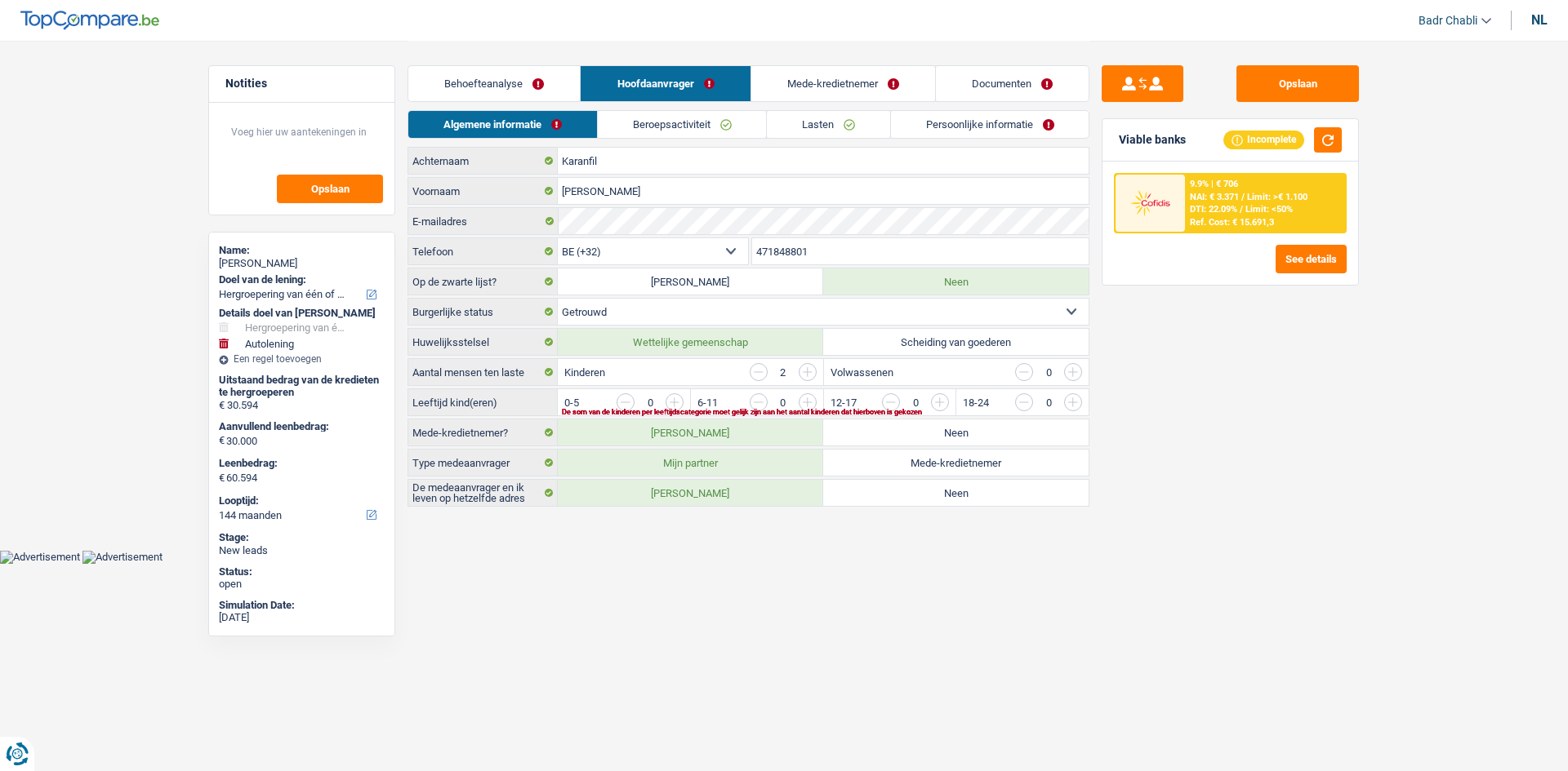
click at [679, 396] on input "button" at bounding box center [1006, 406] width 680 height 26
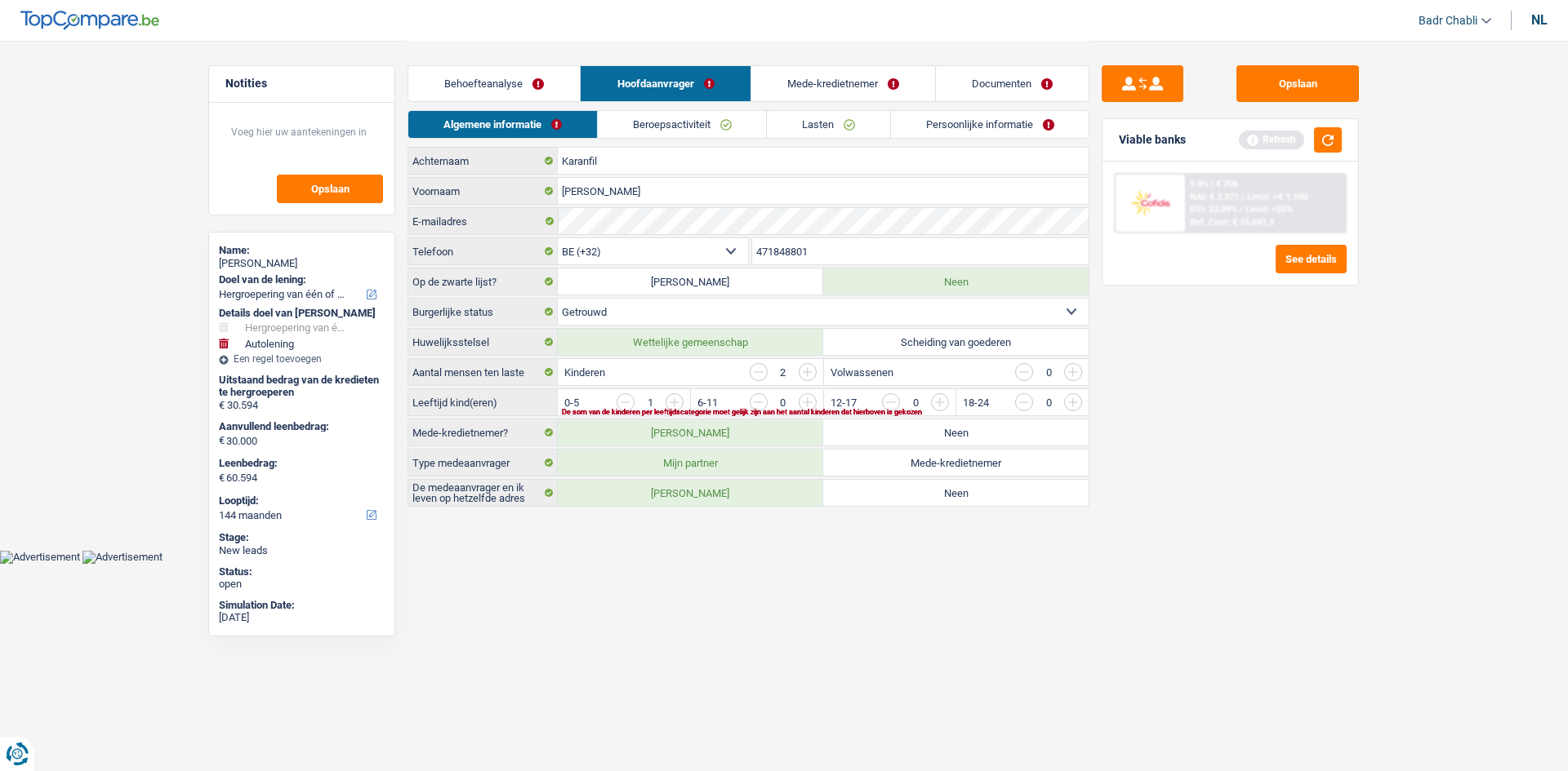
click at [808, 400] on input "button" at bounding box center [1139, 406] width 680 height 26
click at [696, 134] on link "Beroepsactiviteit" at bounding box center [682, 125] width 168 height 27
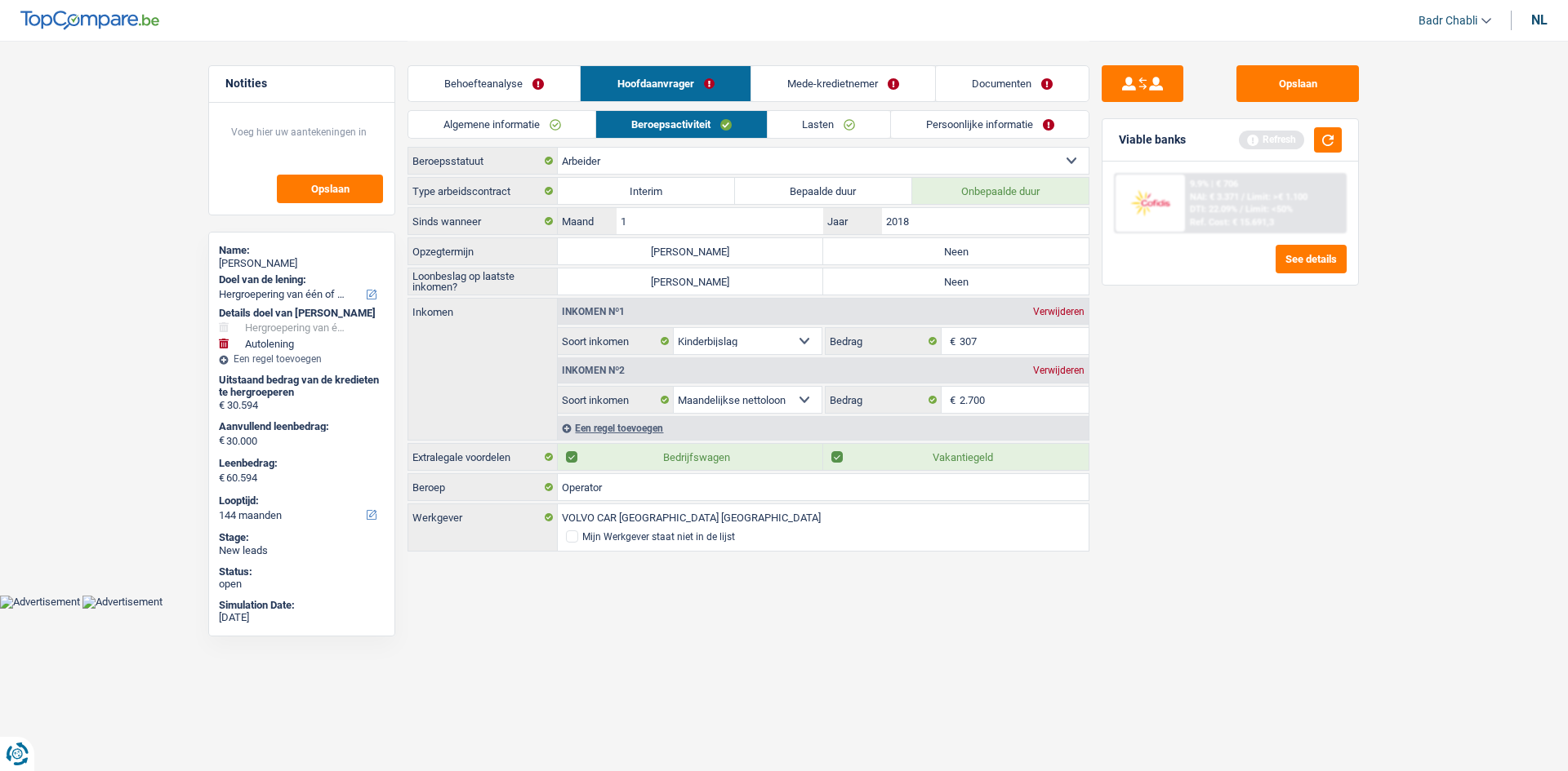
click at [901, 245] on label "Neen" at bounding box center [956, 251] width 265 height 26
click at [901, 245] on input "Neen" at bounding box center [956, 251] width 265 height 26
radio input "true"
click at [913, 275] on label "Neen" at bounding box center [956, 281] width 265 height 26
click at [913, 275] on input "Neen" at bounding box center [956, 281] width 265 height 26
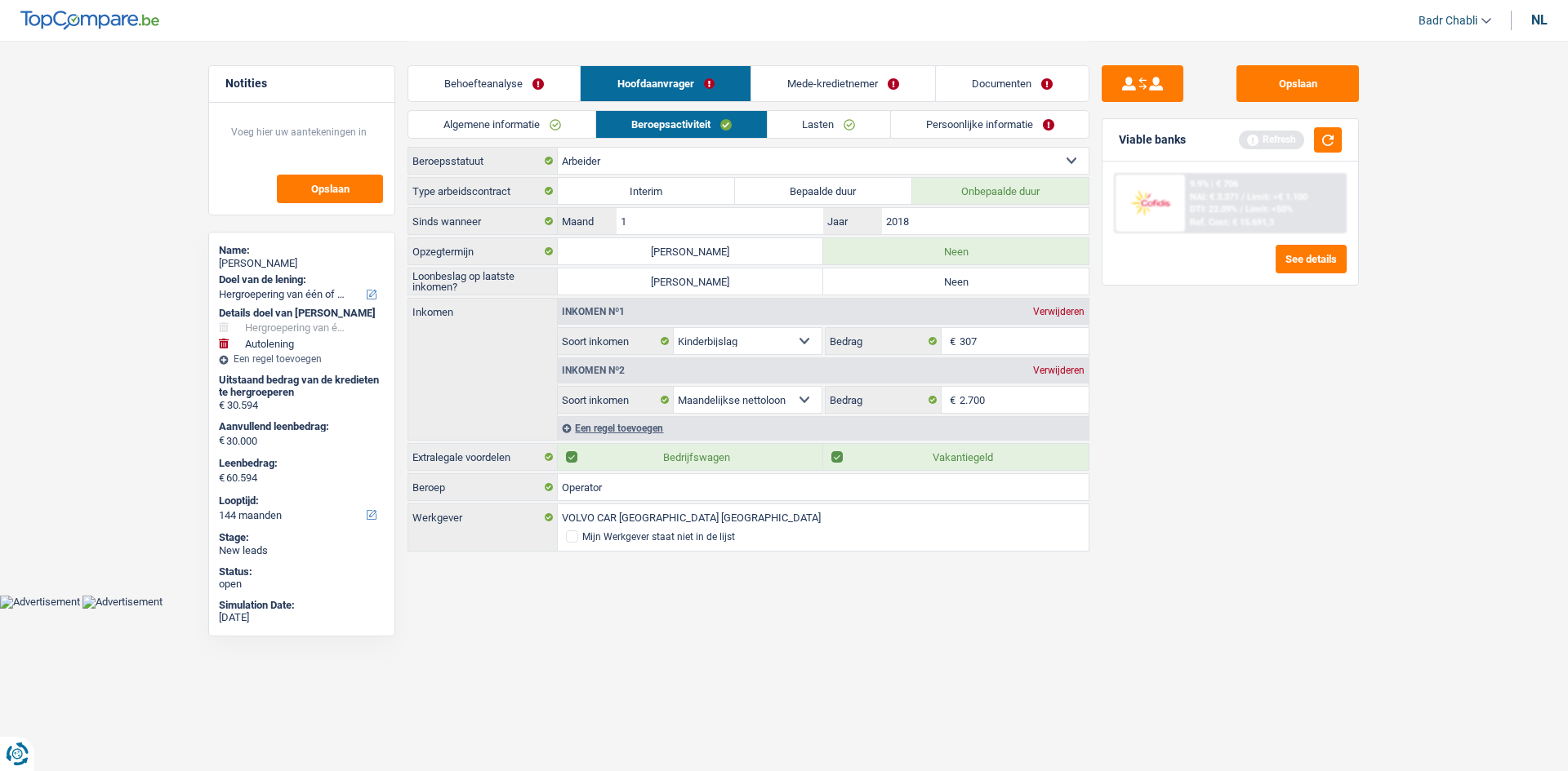
radio input "true"
click at [647, 425] on div "Een regel toevoegen" at bounding box center [823, 428] width 531 height 24
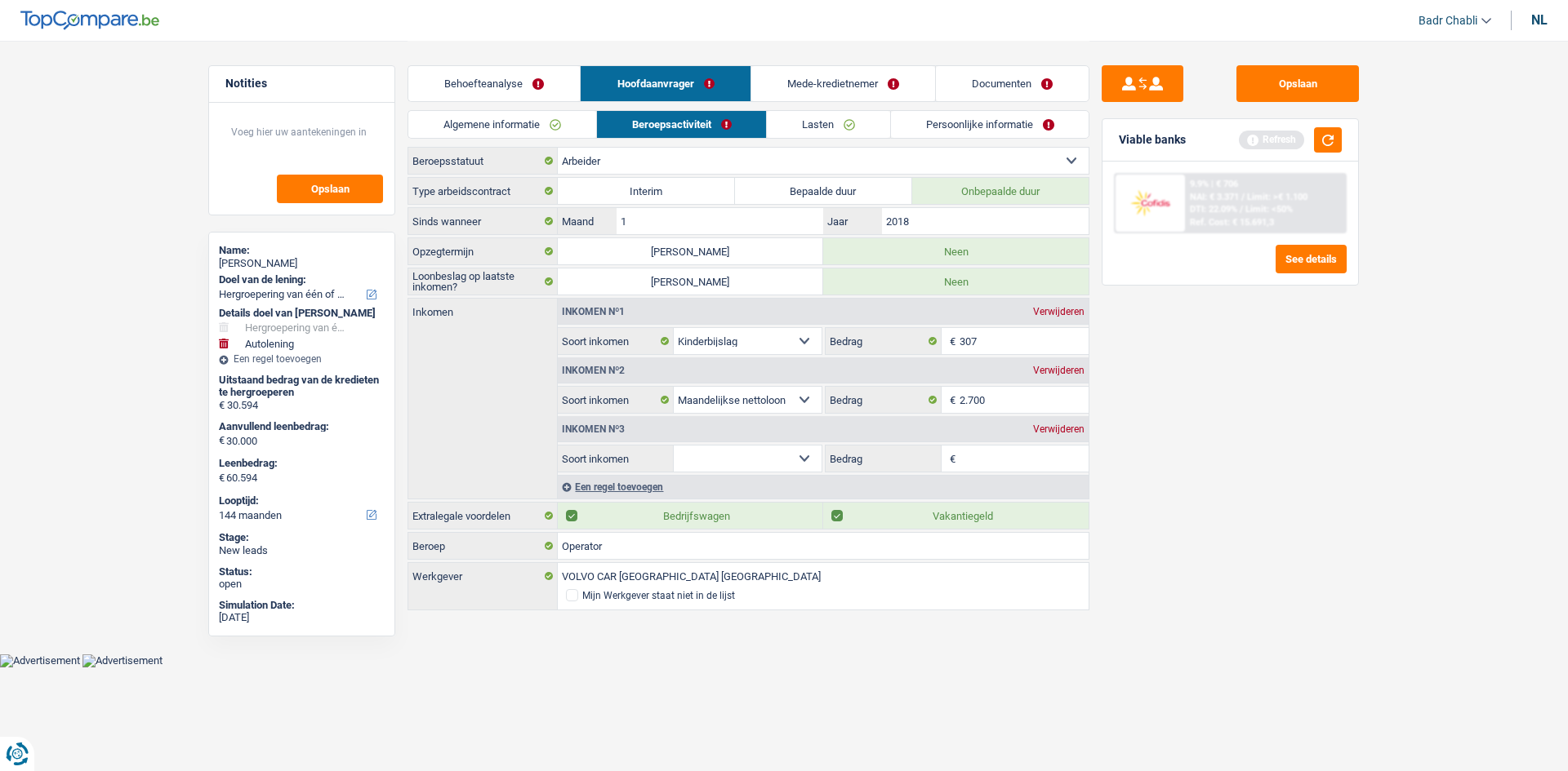
click at [773, 454] on select "Alimentatie geld Bedrijfstoeslag Huurinkomsten Invaliditeitspensioen Kinderbijs…" at bounding box center [747, 458] width 148 height 26
select select "mealVouchers"
click at [673, 445] on select "Alimentatie geld Bedrijfstoeslag Huurinkomsten Invaliditeitspensioen Kinderbijs…" at bounding box center [747, 458] width 148 height 26
click at [1017, 456] on input "Dagbedrag" at bounding box center [1024, 458] width 130 height 26
type input "6,0"
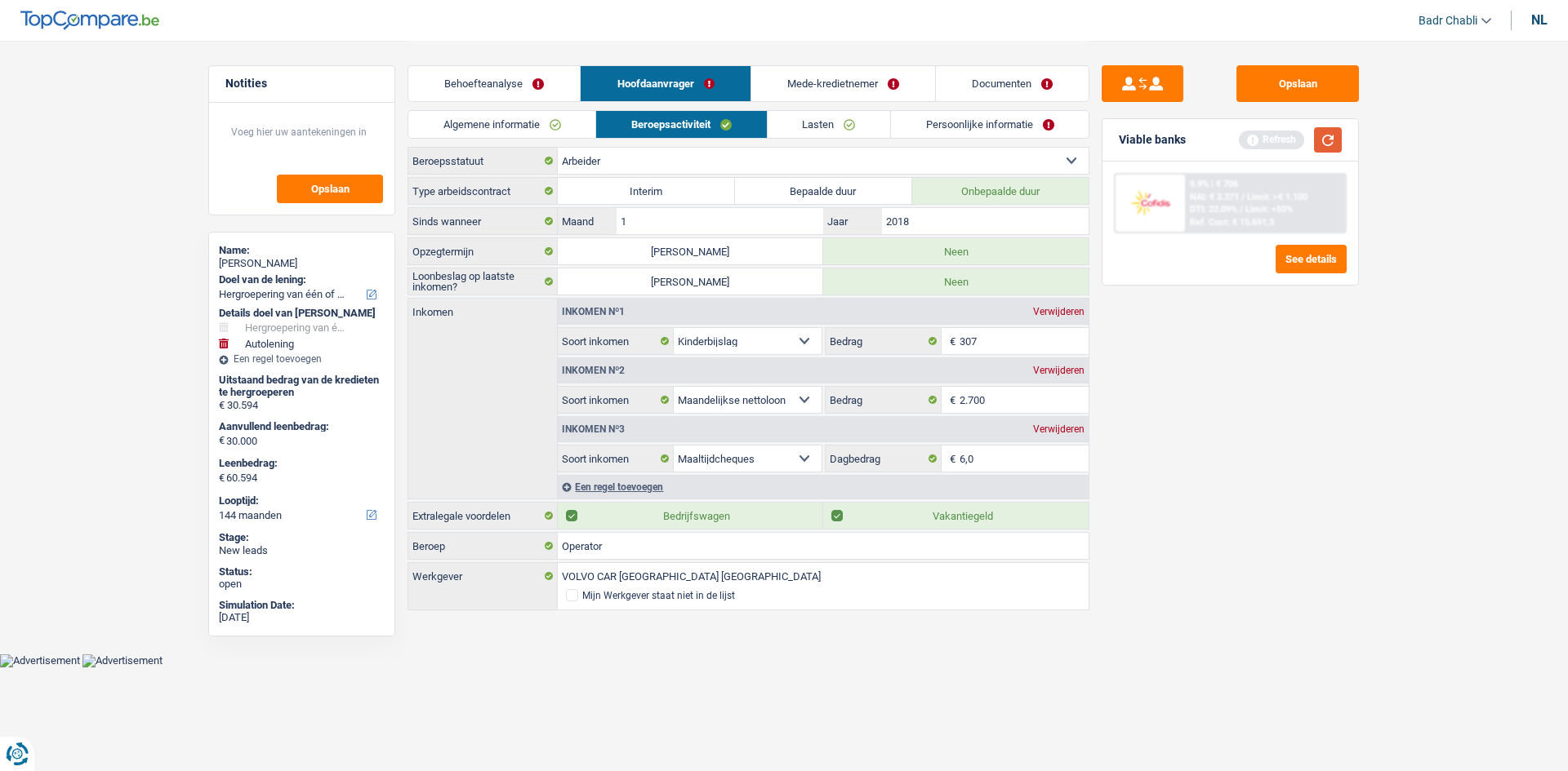
click at [1328, 137] on button "button" at bounding box center [1327, 140] width 28 height 26
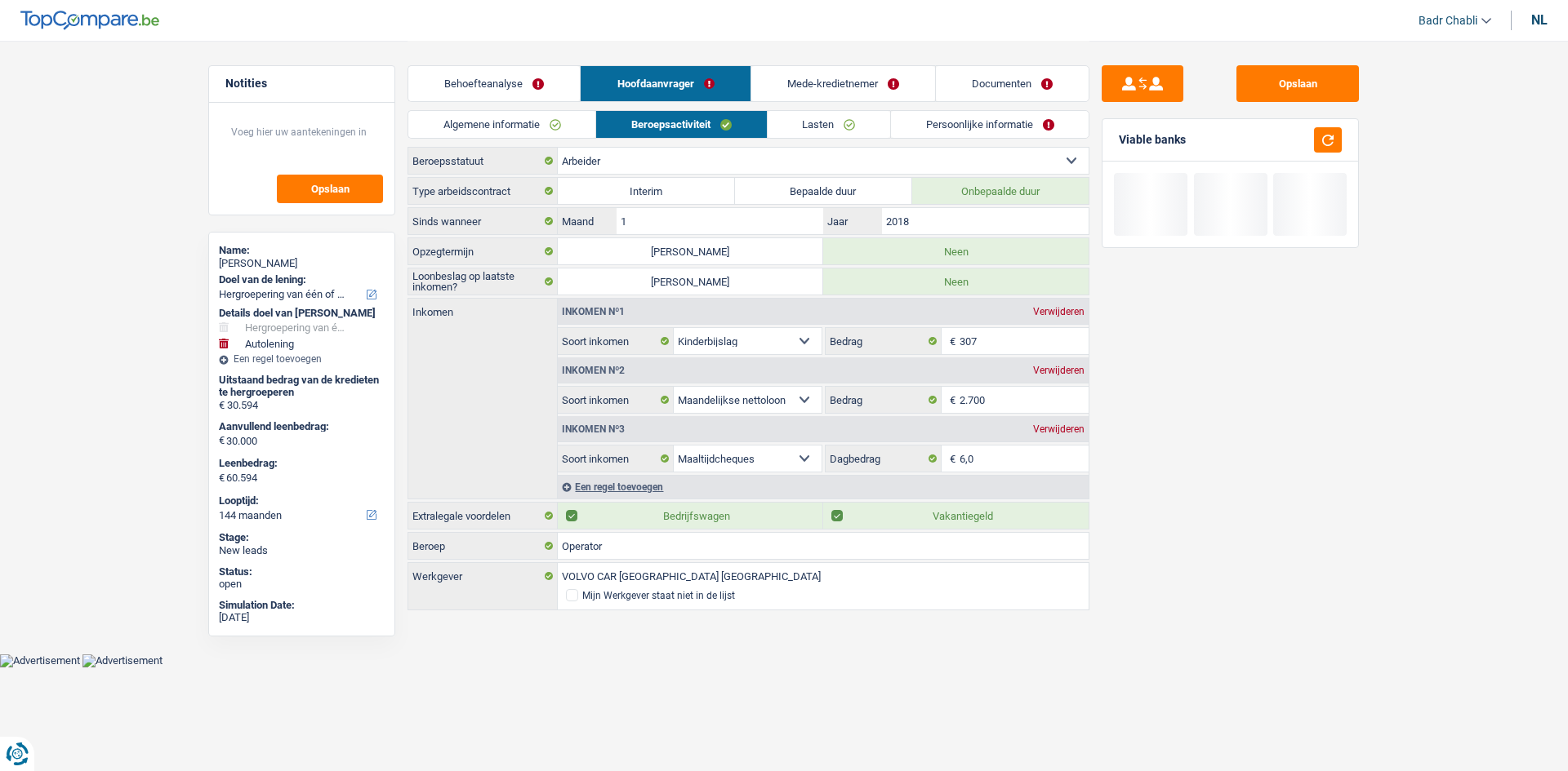
click at [824, 131] on link "Lasten" at bounding box center [829, 125] width 122 height 27
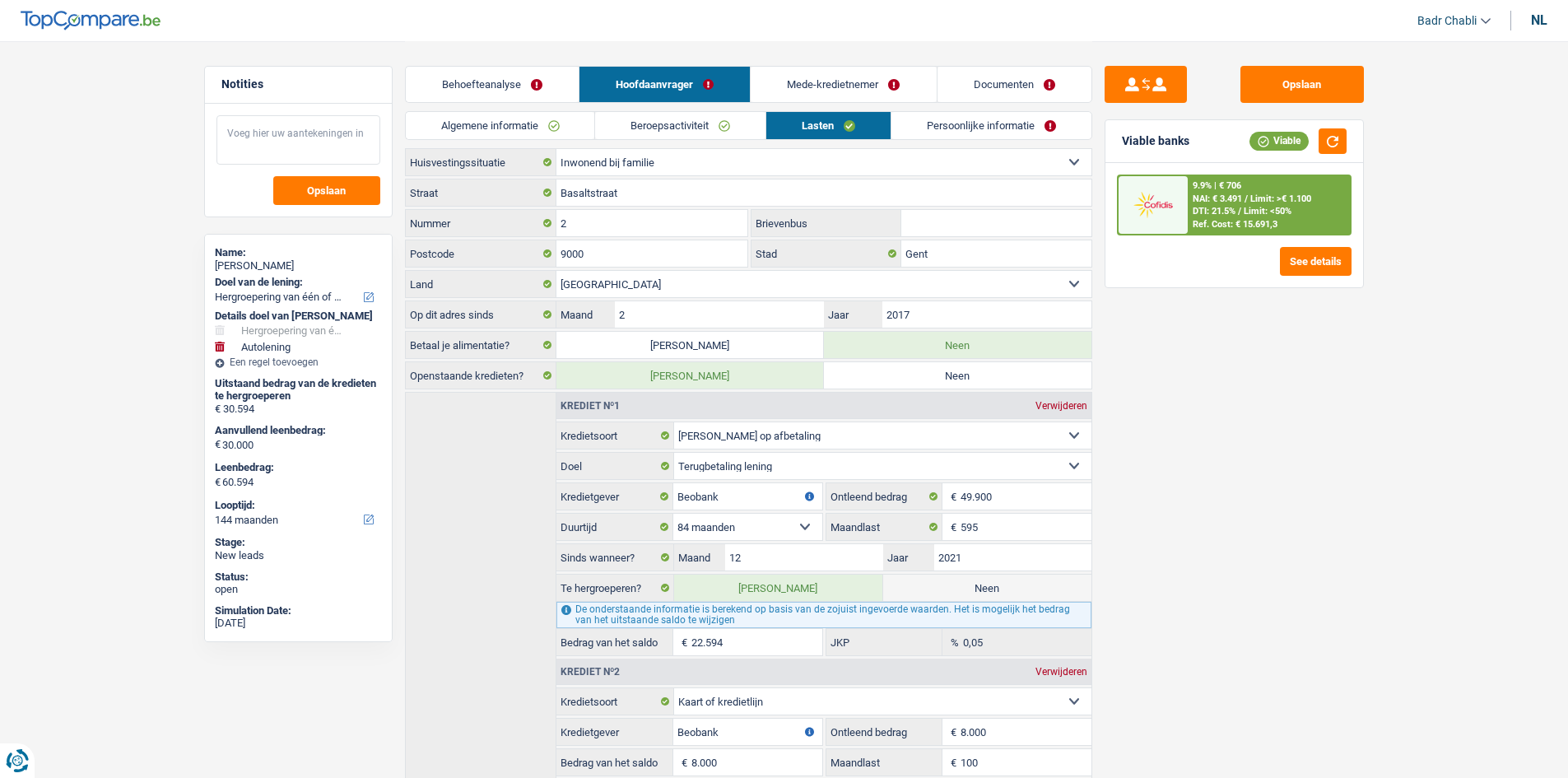
click at [279, 145] on textarea at bounding box center [298, 140] width 164 height 50
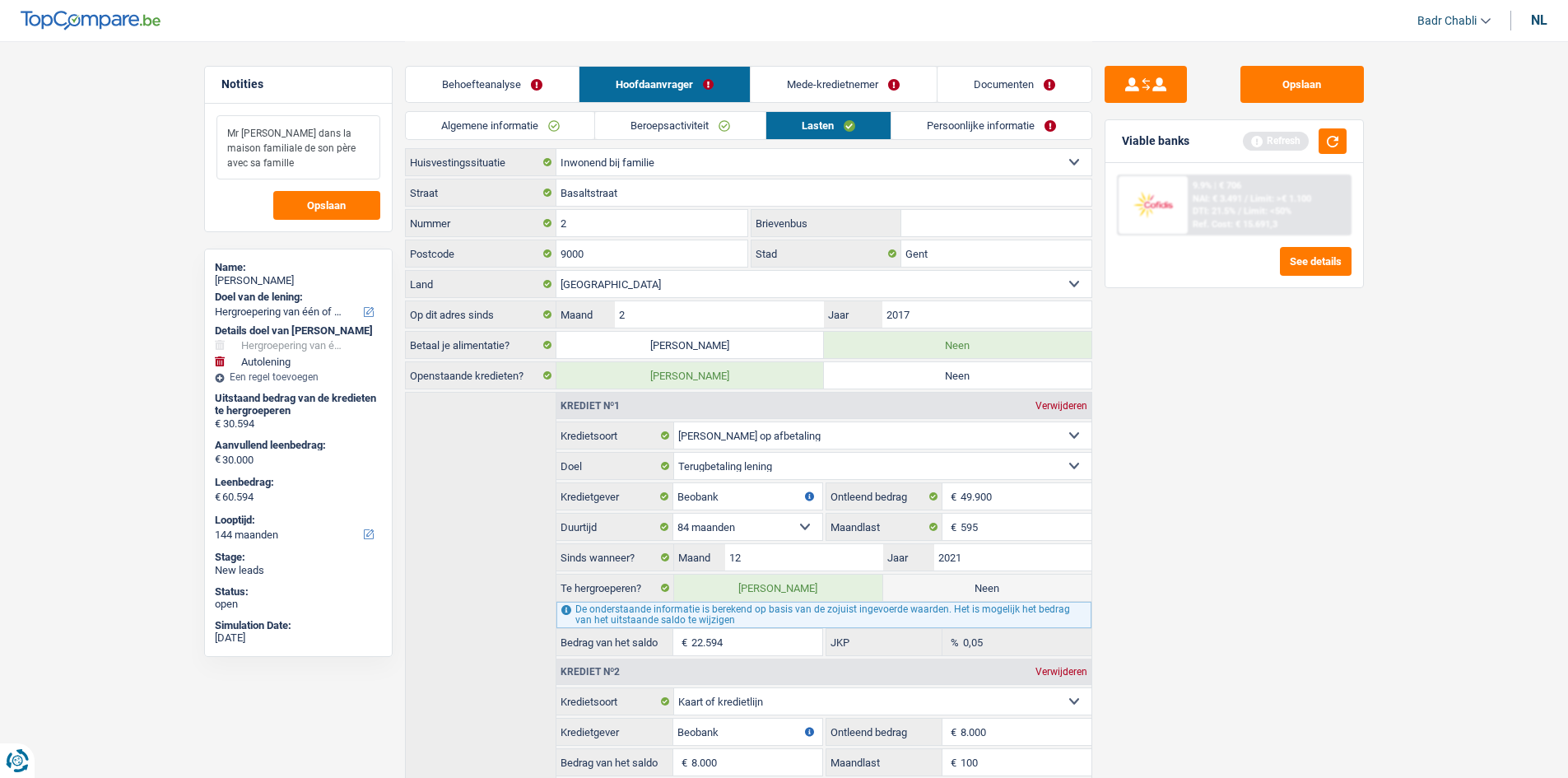
type textarea "Mr [PERSON_NAME] dans la maison familiale de son père avec sa famille"
click at [952, 134] on link "Persoonlijke informatie" at bounding box center [991, 126] width 200 height 27
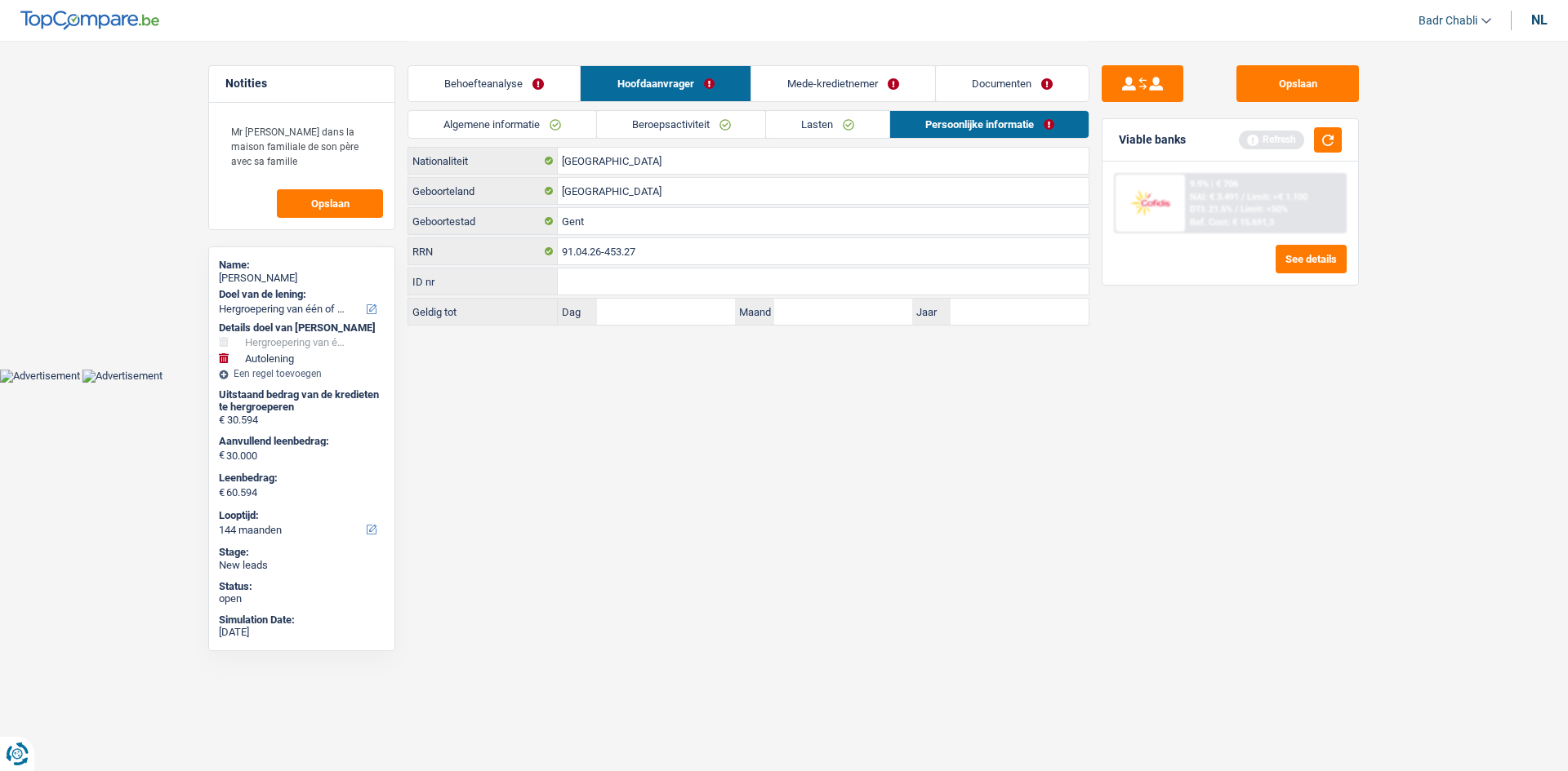
click at [845, 90] on link "Mede-kredietnemer" at bounding box center [843, 83] width 184 height 35
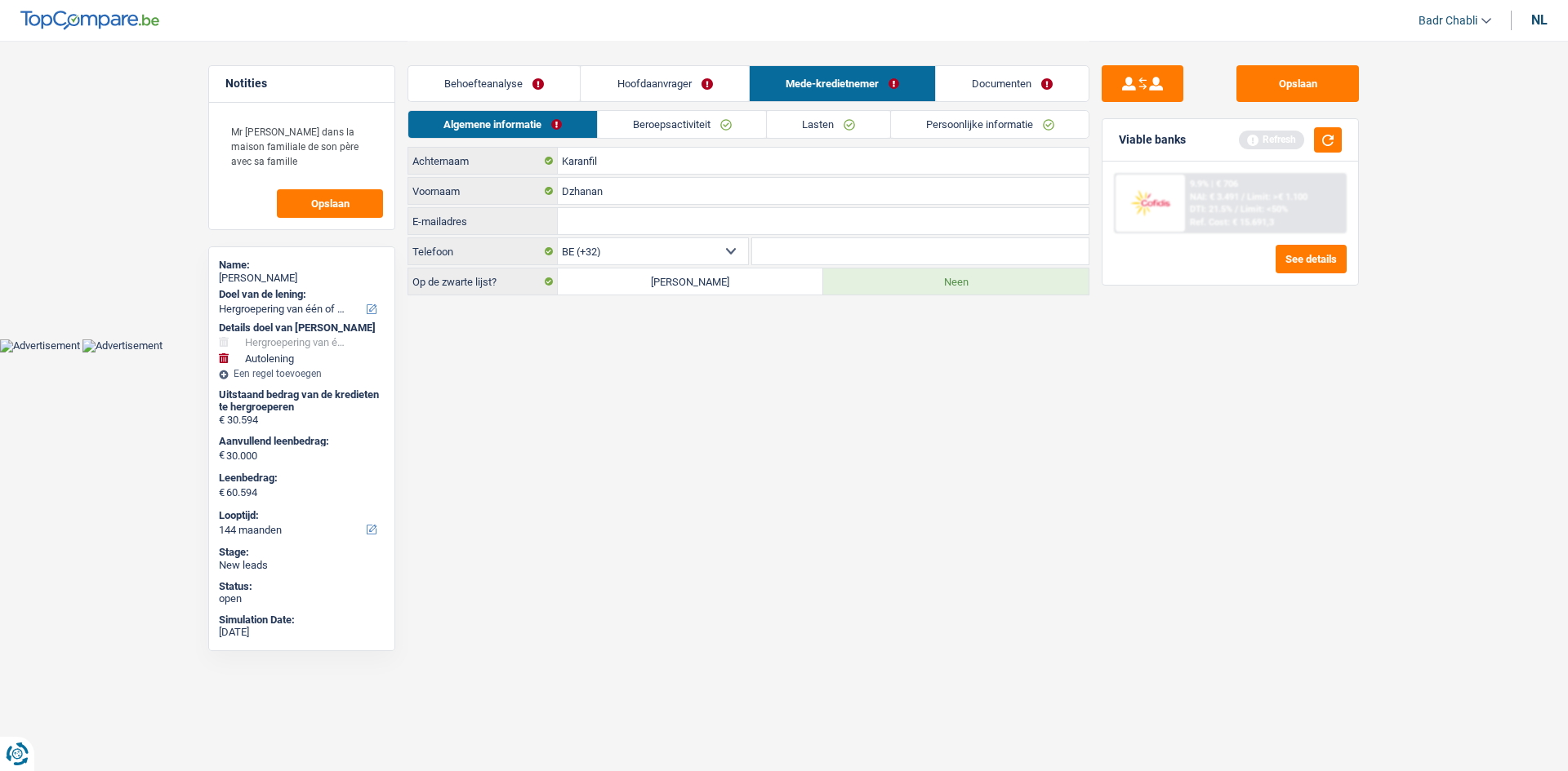
click at [741, 132] on link "Beroepsactiviteit" at bounding box center [682, 125] width 169 height 27
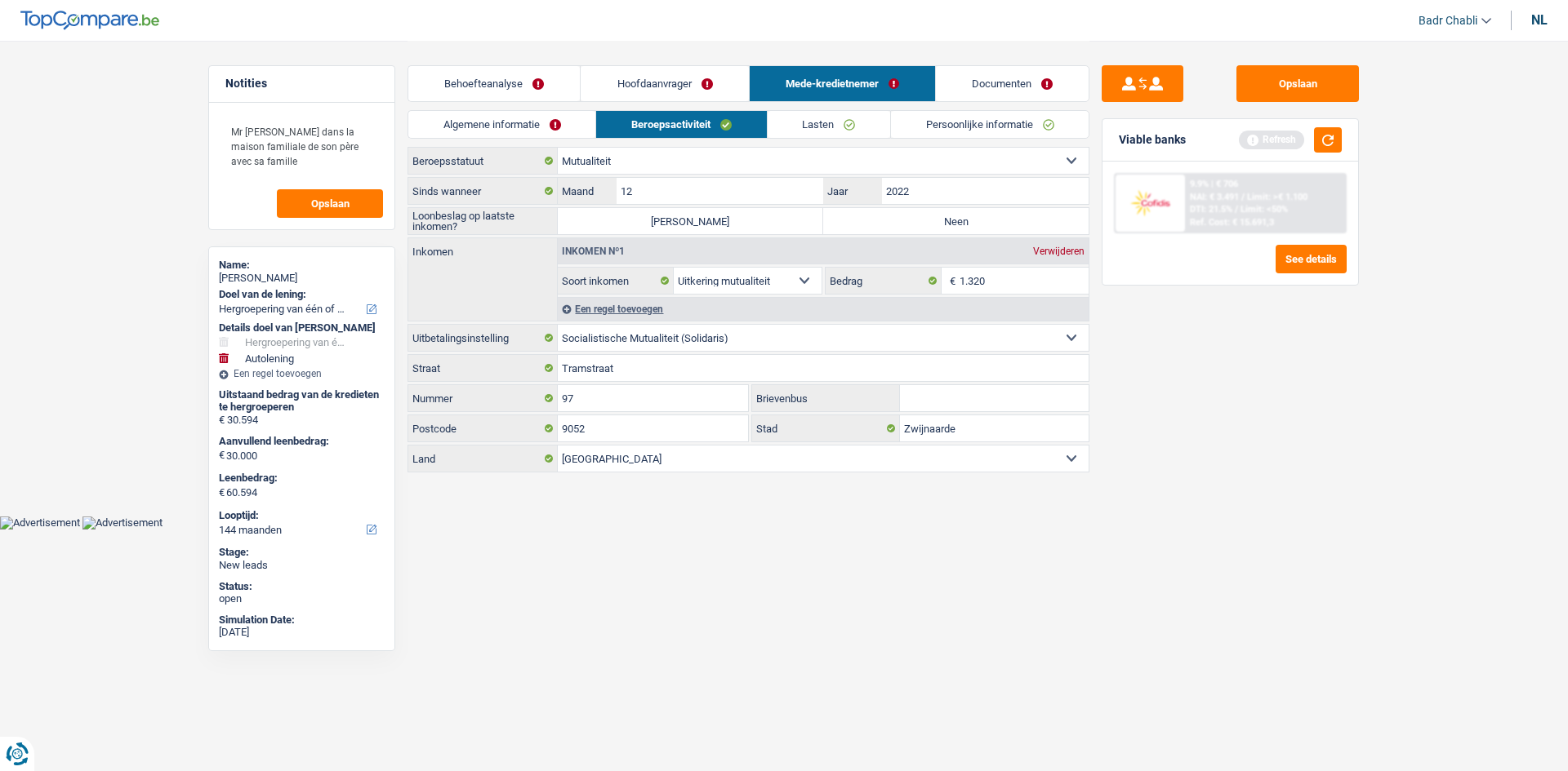
click at [936, 218] on label "Neen" at bounding box center [956, 221] width 265 height 26
click at [936, 218] on input "Neen" at bounding box center [956, 221] width 265 height 26
radio input "true"
click at [839, 128] on link "Lasten" at bounding box center [829, 125] width 122 height 27
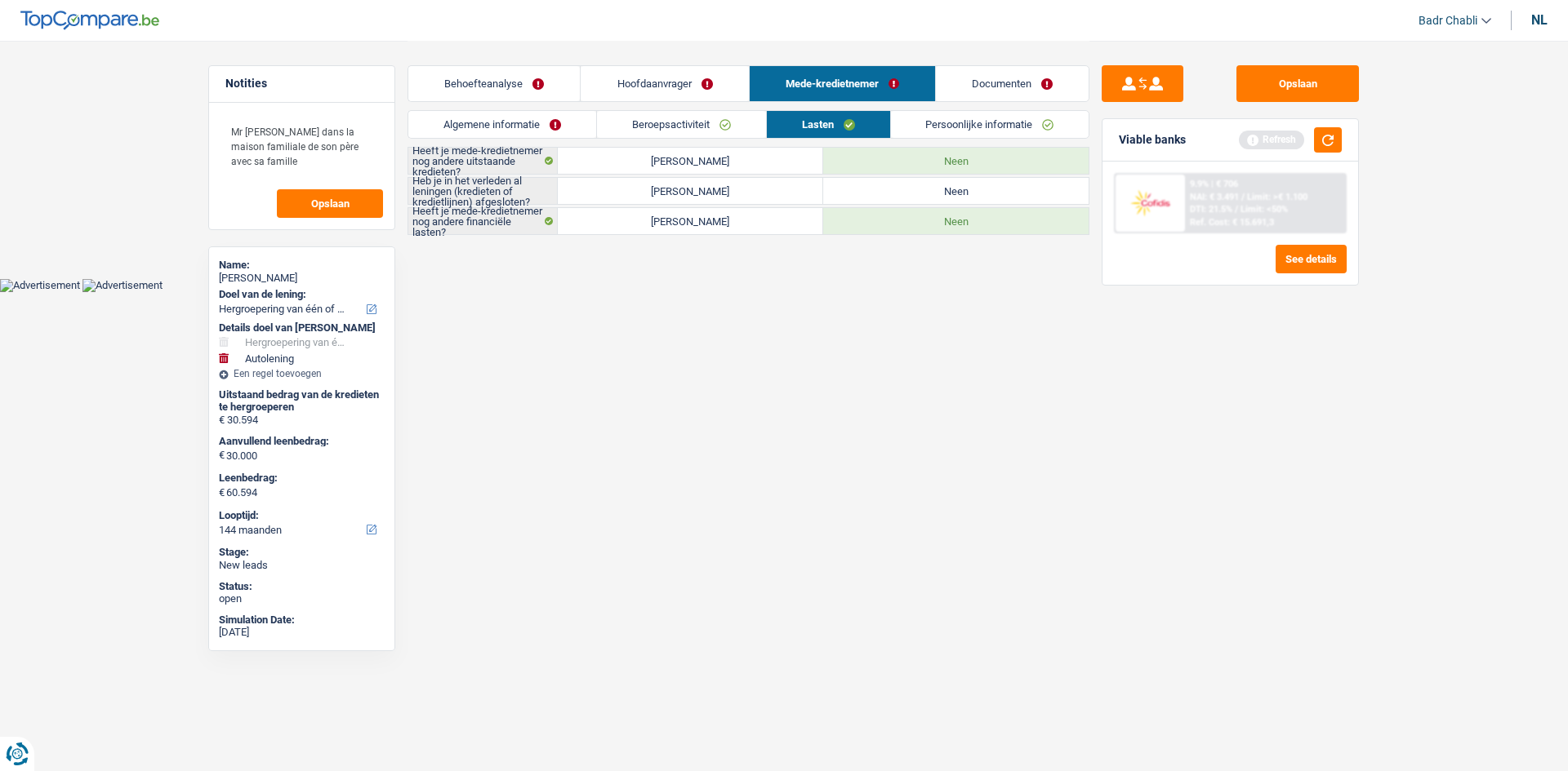
click at [977, 197] on label "Neen" at bounding box center [956, 190] width 265 height 26
click at [977, 197] on input "Neen" at bounding box center [956, 190] width 265 height 26
radio input "true"
click at [990, 124] on link "Persoonlijke informatie" at bounding box center [990, 125] width 198 height 27
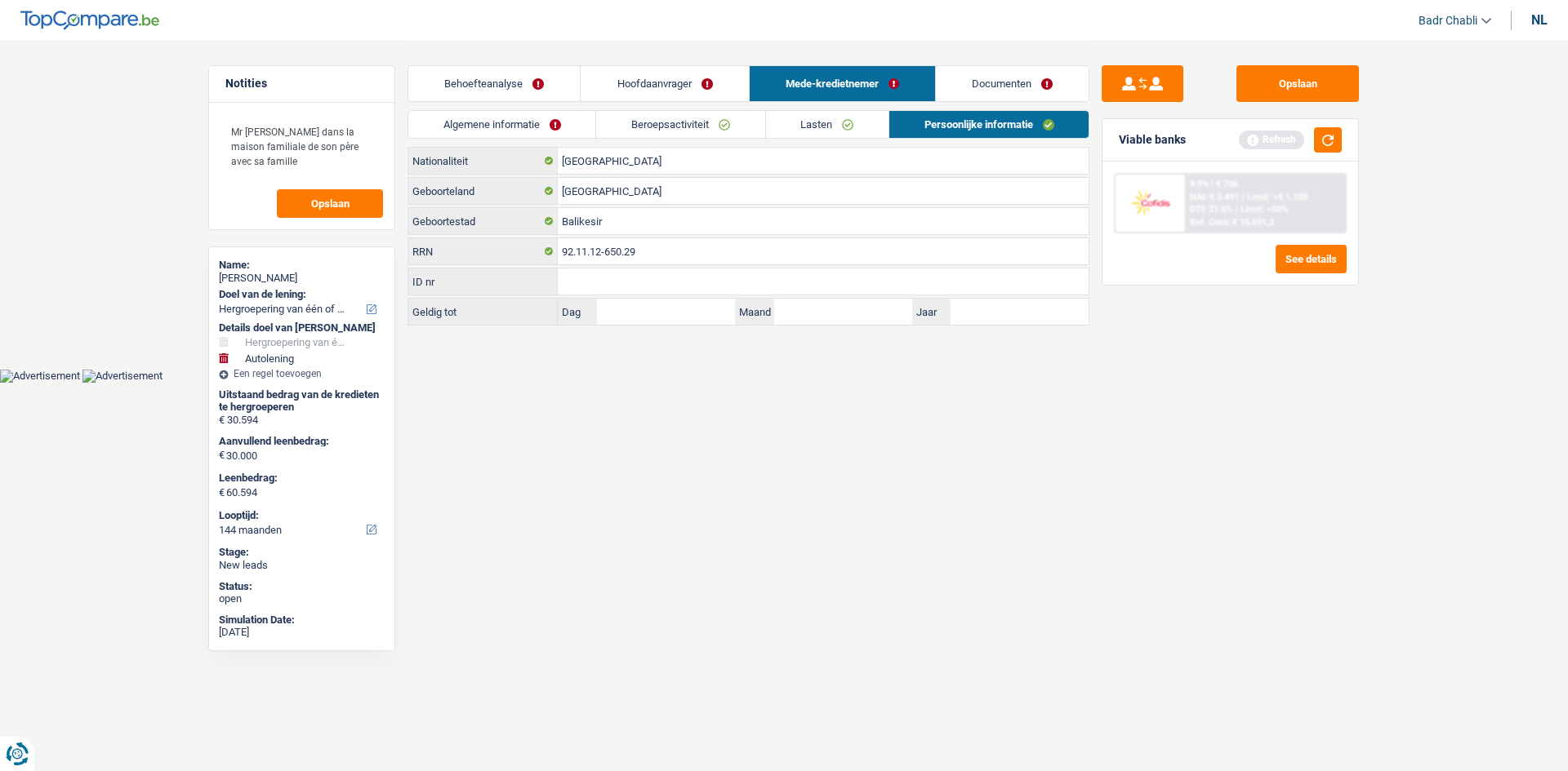
click at [1020, 88] on link "Documenten" at bounding box center [1012, 83] width 153 height 35
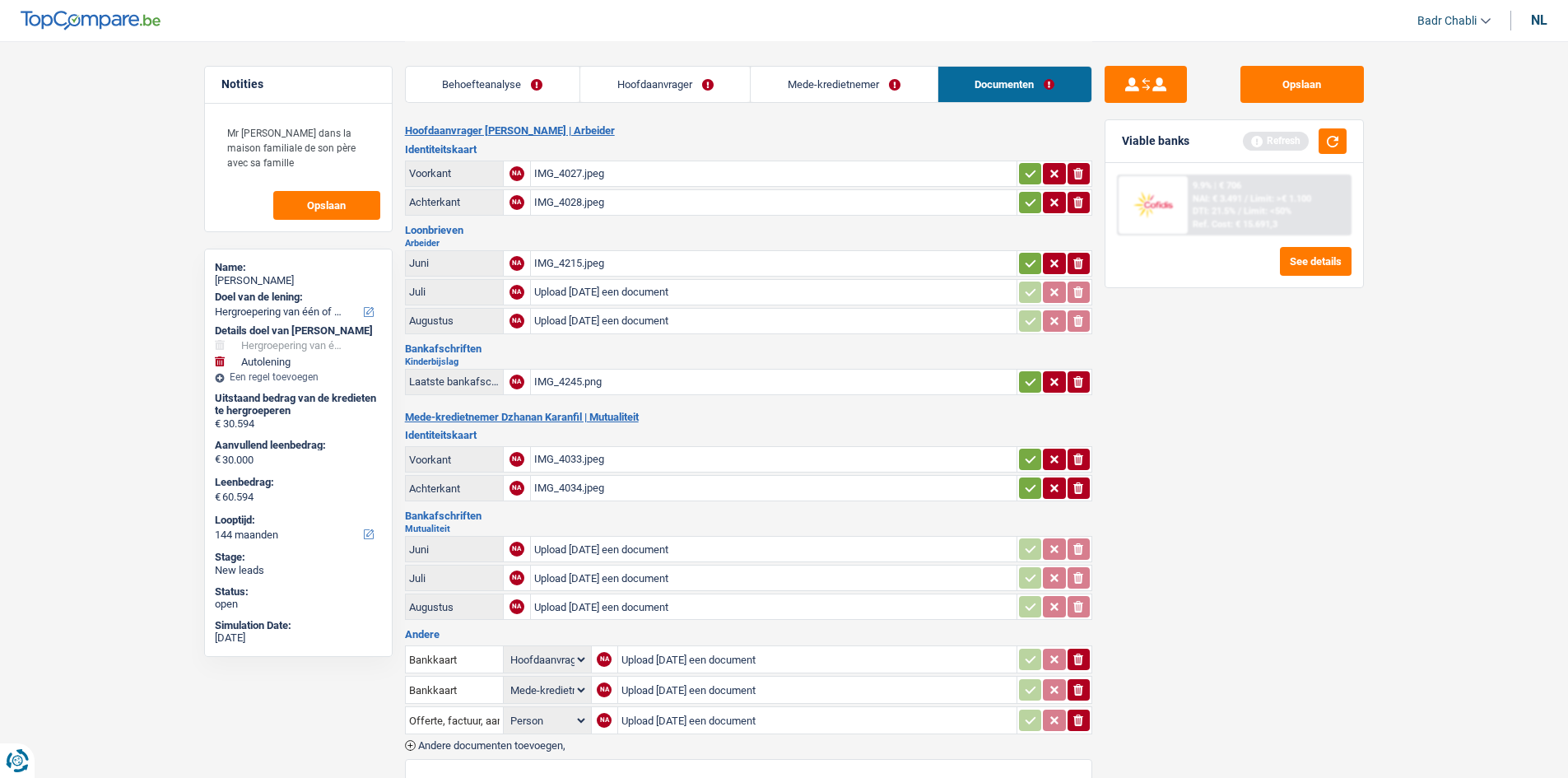
click at [595, 456] on div "IMG_4033.jpeg" at bounding box center [773, 459] width 479 height 25
click at [597, 173] on div "IMG_4027.jpeg" at bounding box center [773, 173] width 479 height 25
click at [596, 262] on div "IMG_4215.jpeg" at bounding box center [773, 263] width 479 height 25
click at [566, 383] on div "IMG_4245.png" at bounding box center [773, 382] width 479 height 25
click at [692, 86] on link "Hoofdaanvrager" at bounding box center [665, 84] width 170 height 35
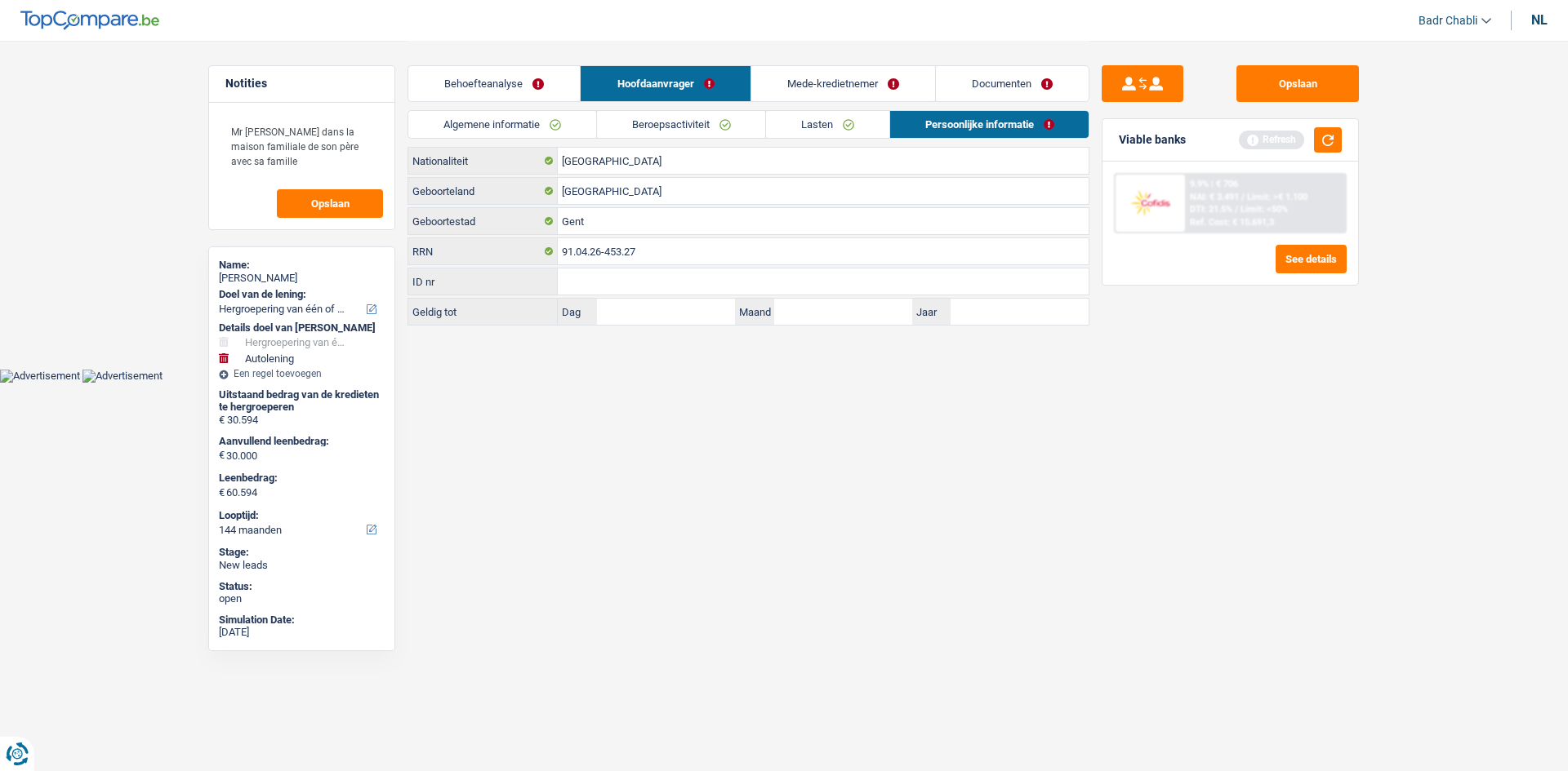
click at [688, 130] on link "Beroepsactiviteit" at bounding box center [681, 125] width 169 height 27
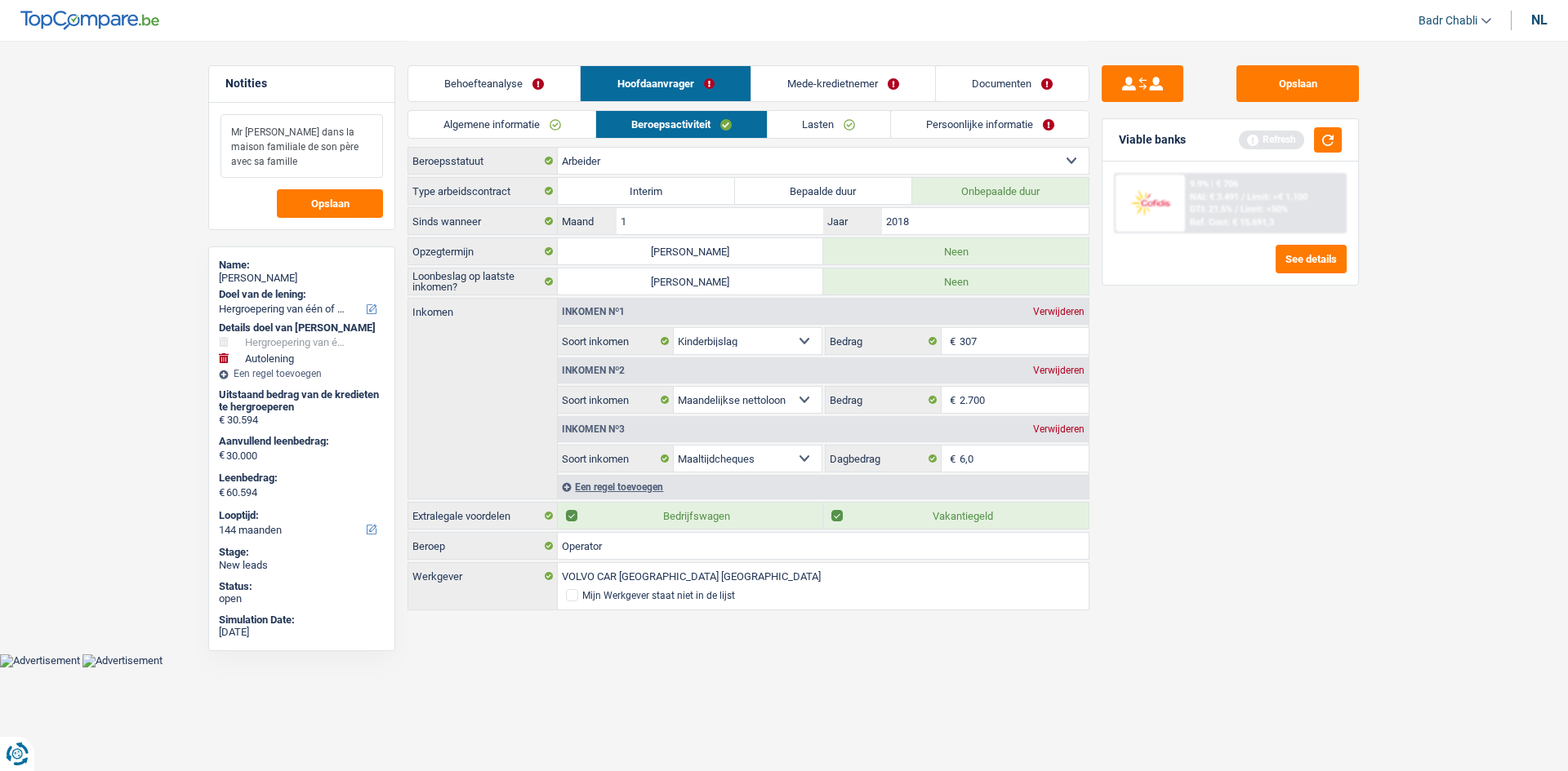
click at [278, 153] on textarea "Mr [PERSON_NAME] dans la maison familiale de son père avec sa famille" at bounding box center [301, 145] width 162 height 64
click at [278, 158] on textarea "Mr [PERSON_NAME] dans la maison familiale de son père avec sa famille" at bounding box center [301, 145] width 162 height 64
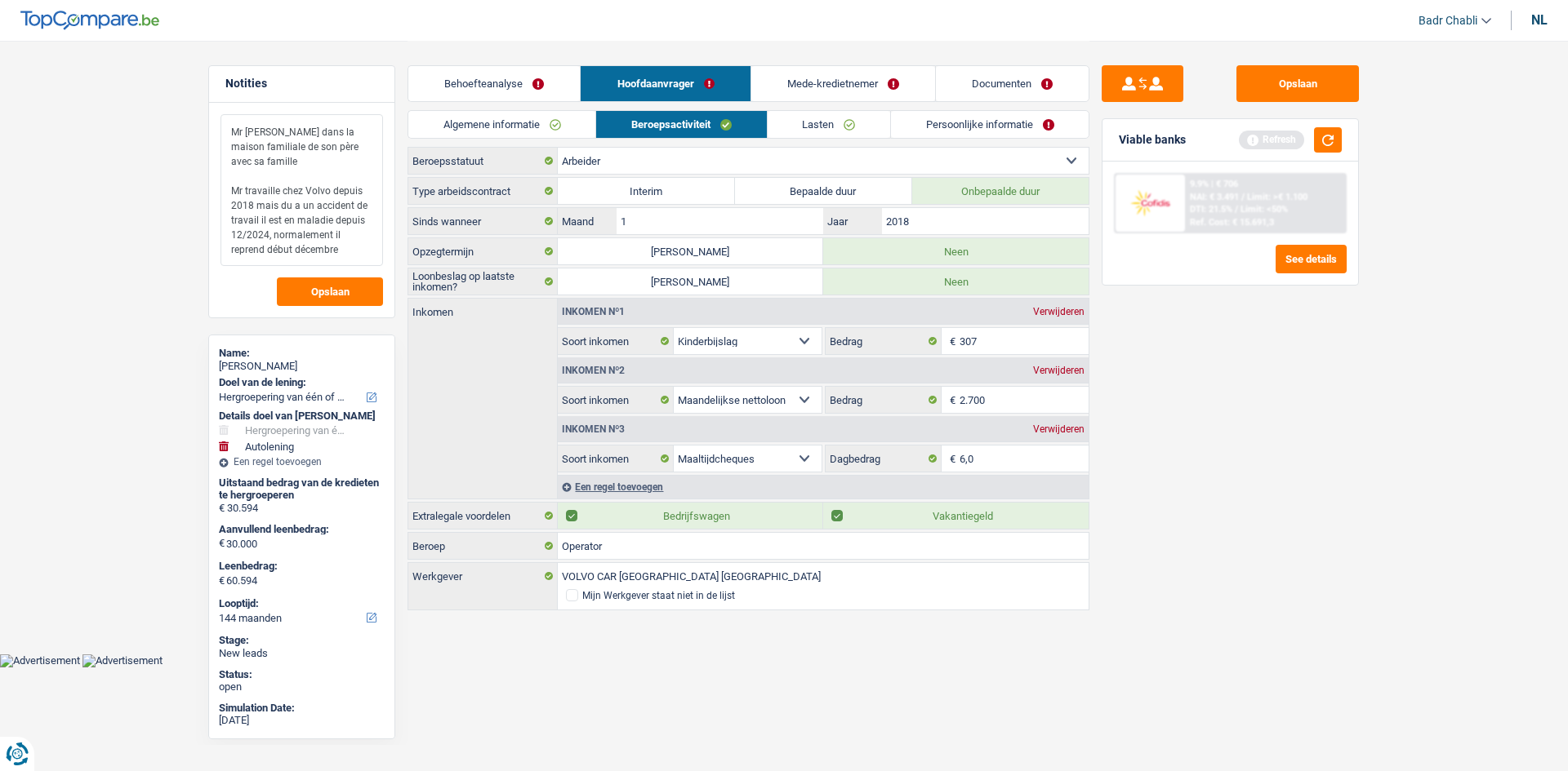
drag, startPoint x: 253, startPoint y: 201, endPoint x: 287, endPoint y: 176, distance: 42.2
click at [253, 201] on textarea "Mr [PERSON_NAME] dans la maison familiale de son père avec sa famille Mr travai…" at bounding box center [301, 190] width 162 height 152
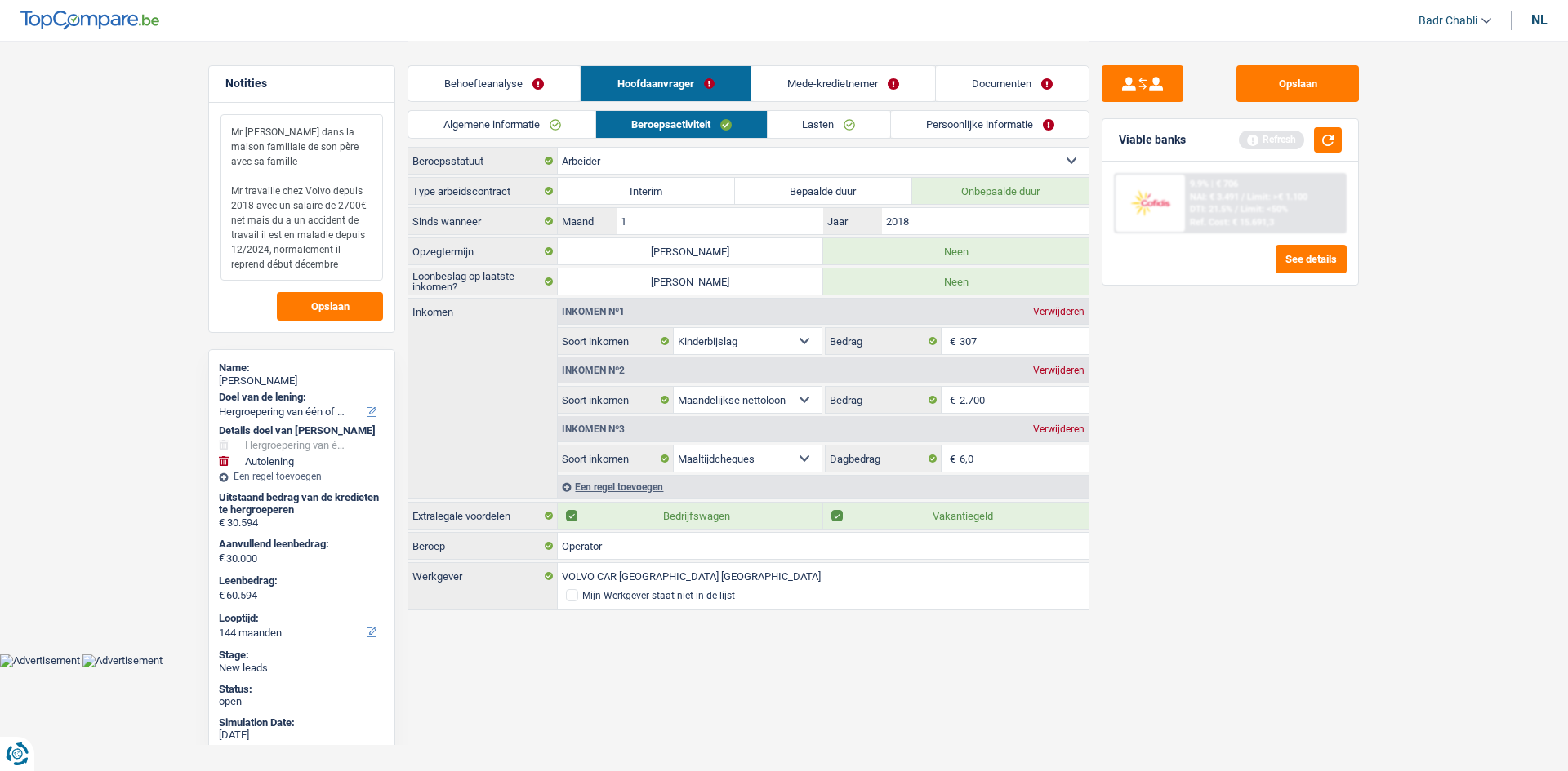
click at [355, 265] on textarea "Mr [PERSON_NAME] dans la maison familiale de son père avec sa famille Mr travai…" at bounding box center [301, 197] width 162 height 167
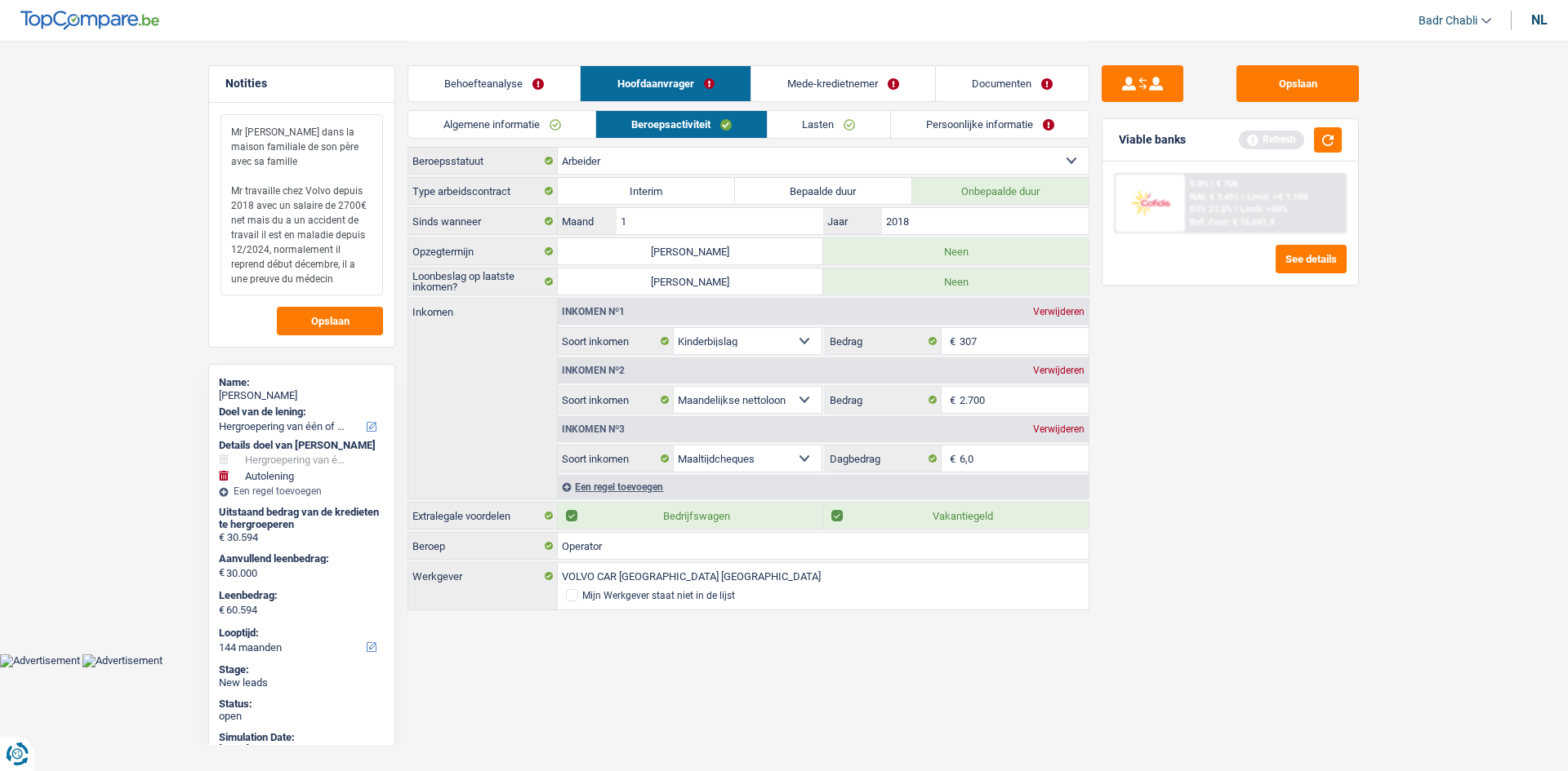
type textarea "Mr [PERSON_NAME] dans la maison familiale de son père avec sa famille Mr travai…"
click at [649, 151] on select "Arbeider Bediende (privésector) Ambtenaar (overheidssector) Invalide Zelfstandi…" at bounding box center [823, 161] width 531 height 26
select select "mutuality"
click at [558, 148] on select "Arbeider Bediende (privésector) Ambtenaar (overheidssector) Invalide Zelfstandi…" at bounding box center [823, 161] width 531 height 26
select select "familyAllowances"
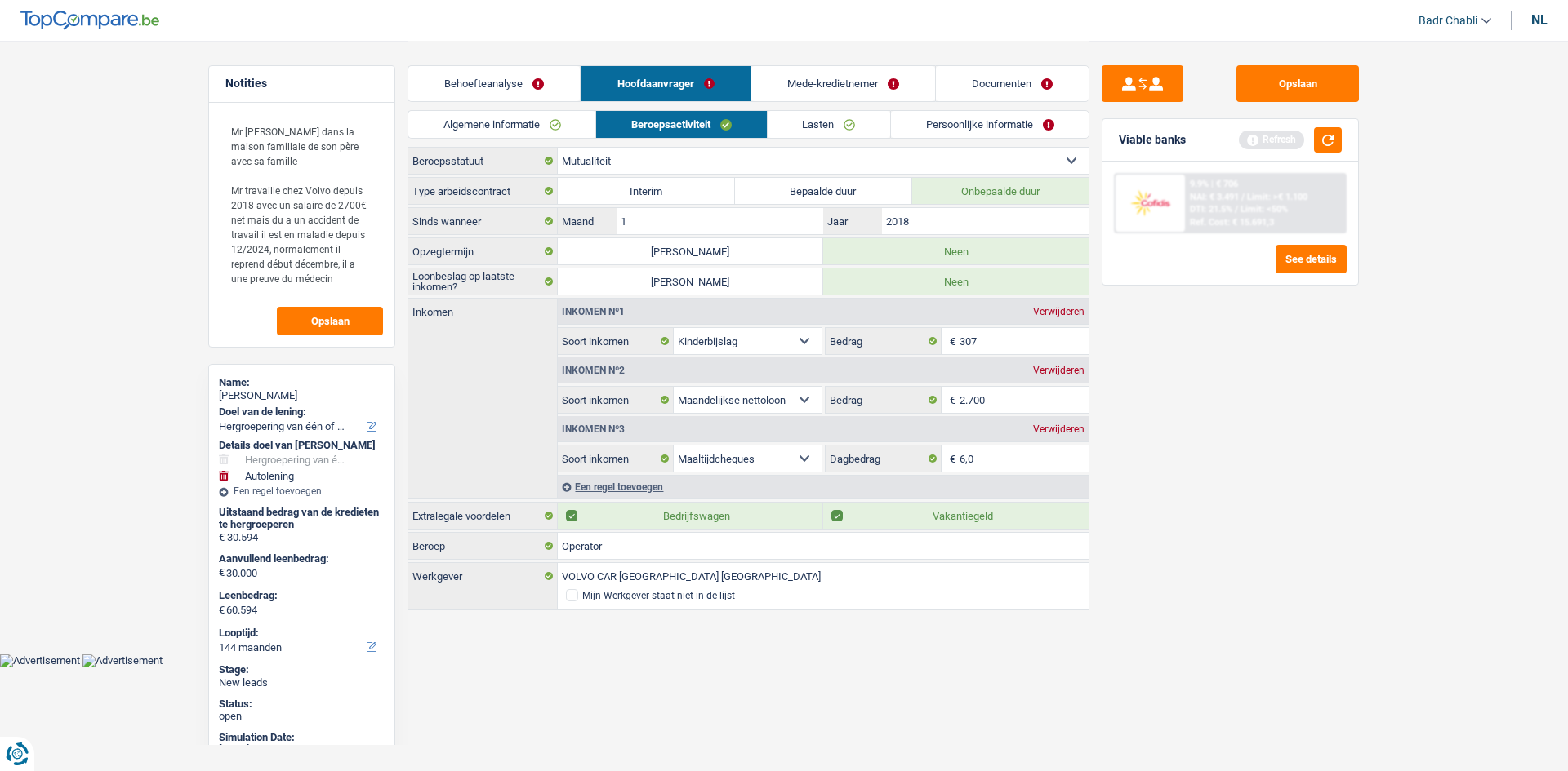
select select "netSalary"
select select "mealVouchers"
select select "mutualityIndemnity"
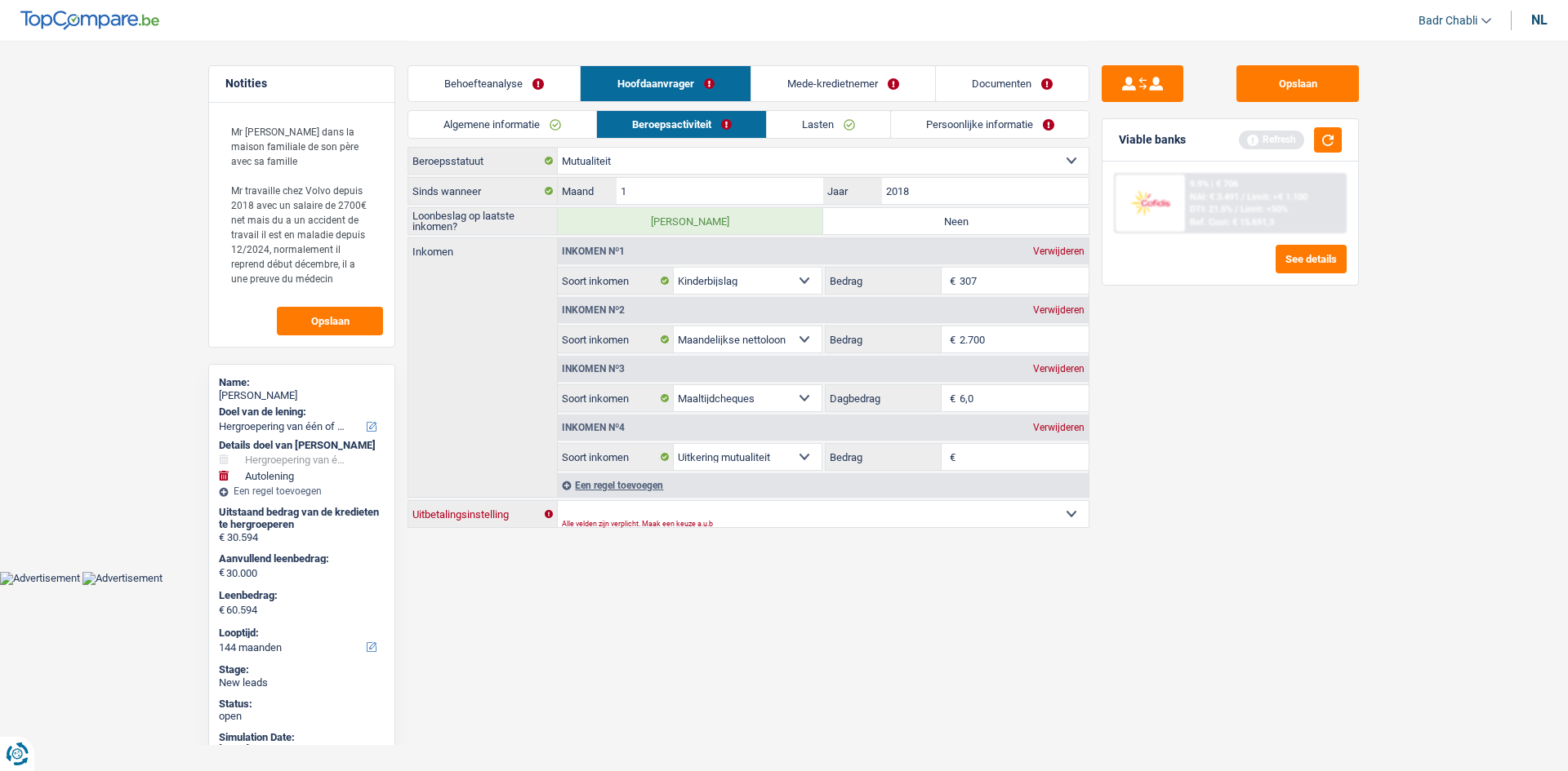
click at [755, 507] on select "Christelijke Mutualiteit Socialistische Mutualiteit (Solidaris) FOD Sociale Zek…" at bounding box center [823, 514] width 531 height 26
select select "solidaris"
click at [558, 502] on select "Christelijke Mutualiteit Socialistische Mutualiteit (Solidaris) FOD Sociale Zek…" at bounding box center [823, 514] width 531 height 26
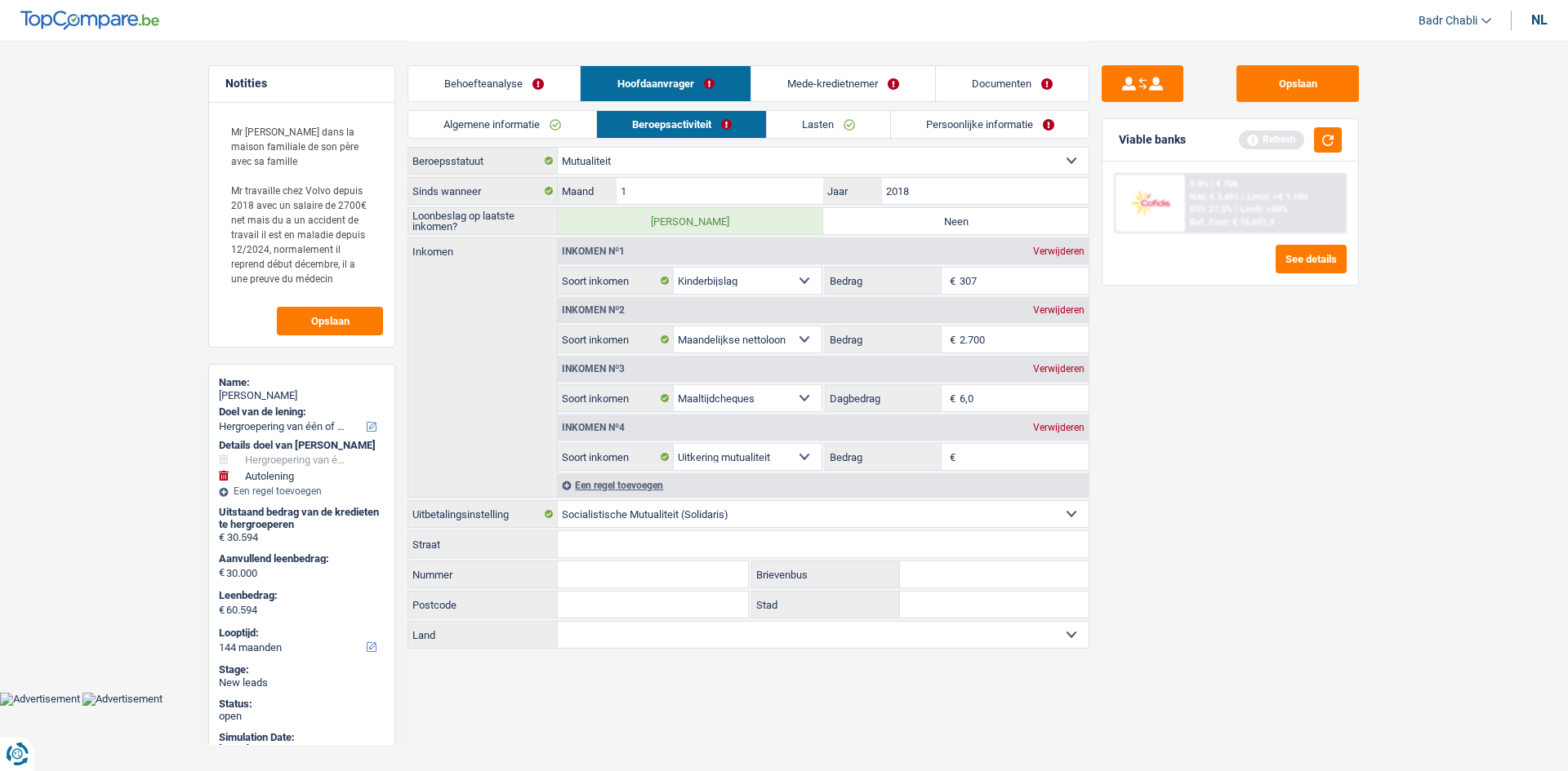
click at [929, 225] on label "Neen" at bounding box center [956, 221] width 265 height 26
click at [929, 225] on input "Neen" at bounding box center [956, 221] width 265 height 26
radio input "true"
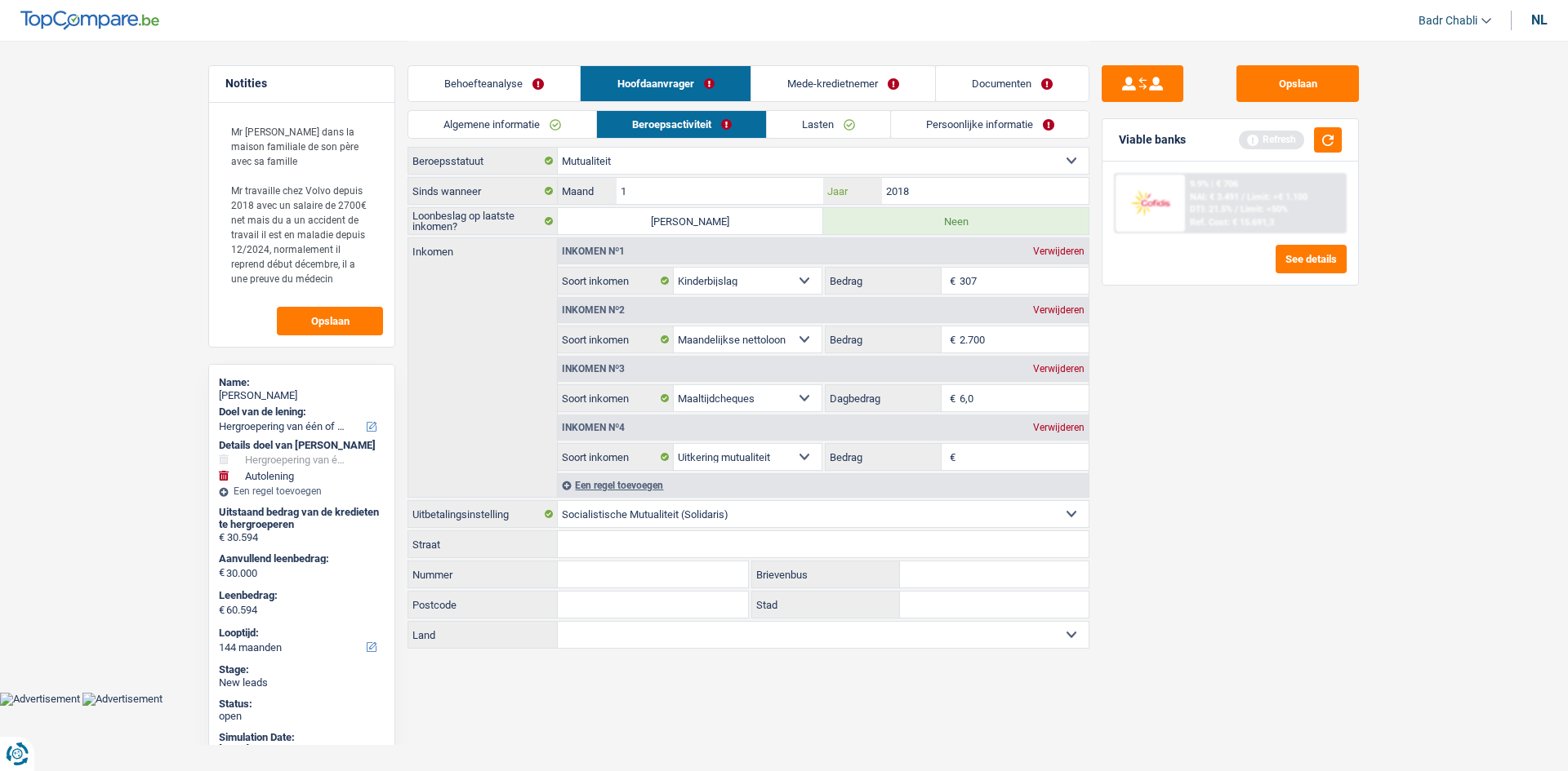
click at [917, 189] on input "2018" at bounding box center [985, 190] width 207 height 26
type input "2024"
click at [786, 204] on div "Sinds wanneer 1 Maand / 2024 Jaar" at bounding box center [748, 190] width 682 height 28
click at [786, 181] on input "1" at bounding box center [719, 190] width 207 height 26
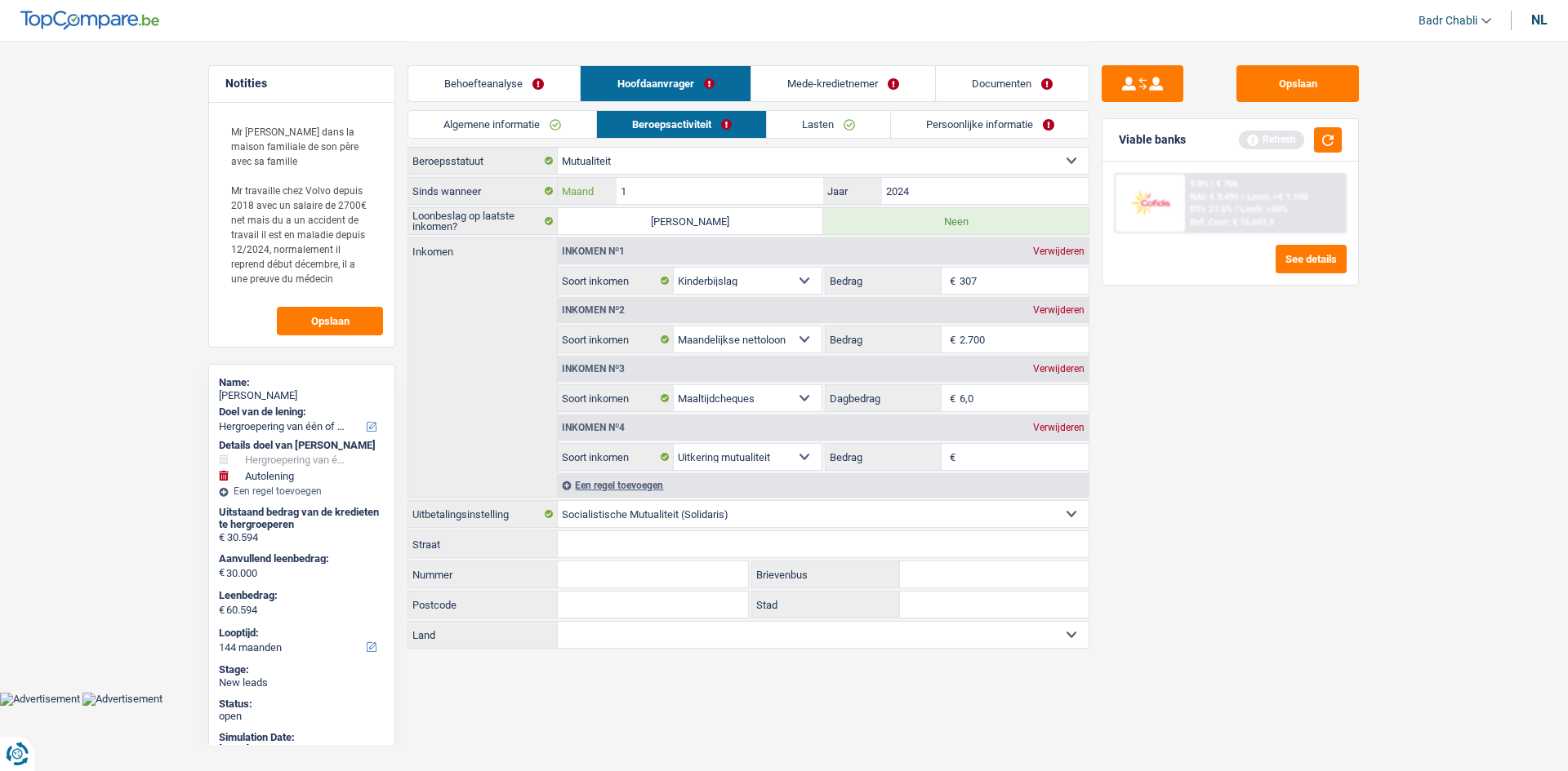
click at [786, 181] on input "1" at bounding box center [719, 190] width 207 height 26
type input "12"
click at [1065, 307] on div "Verwijderen" at bounding box center [1059, 310] width 60 height 10
select select "mealVouchers"
type input "6,0"
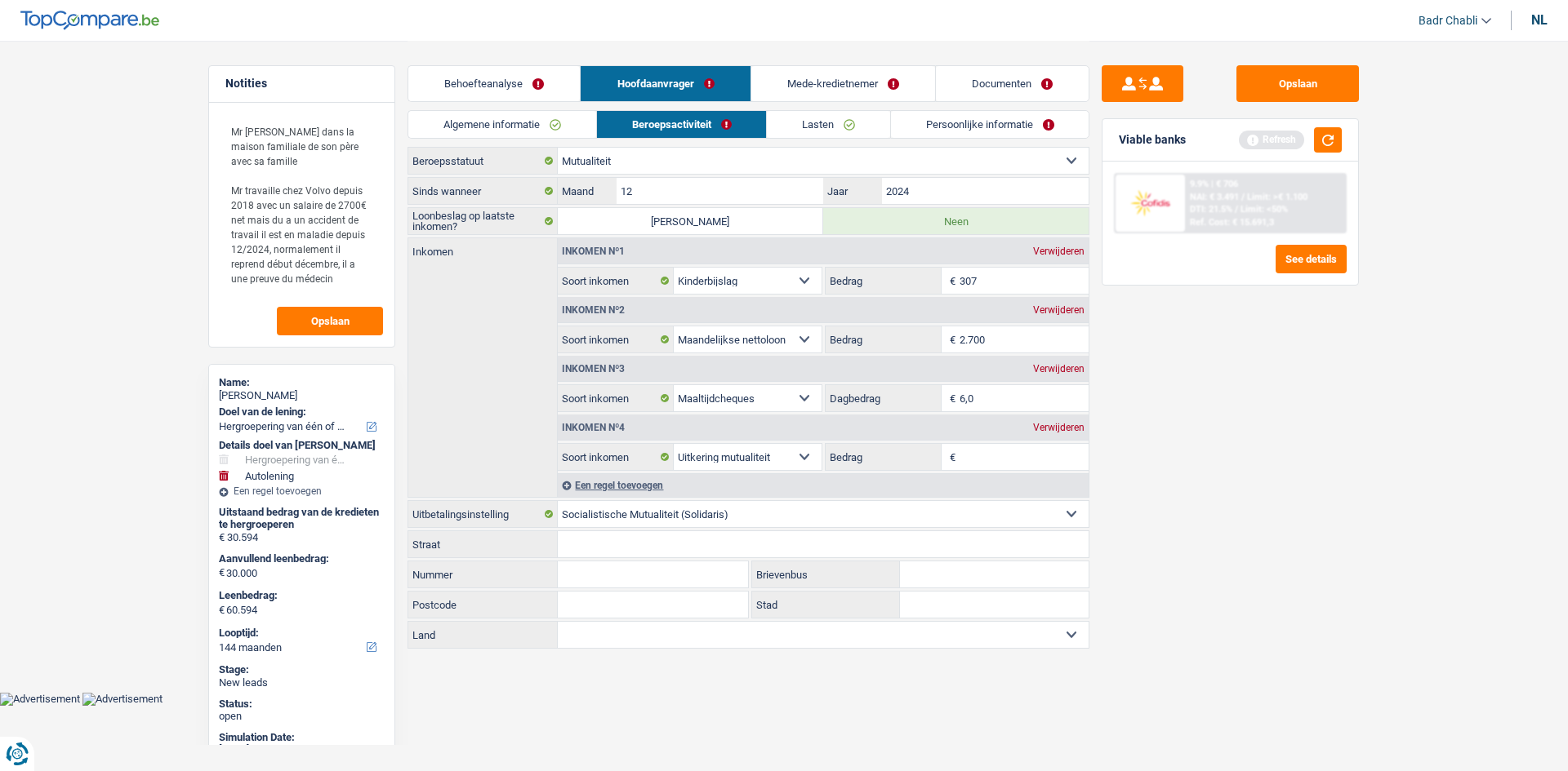
select select "mutualityIndemnity"
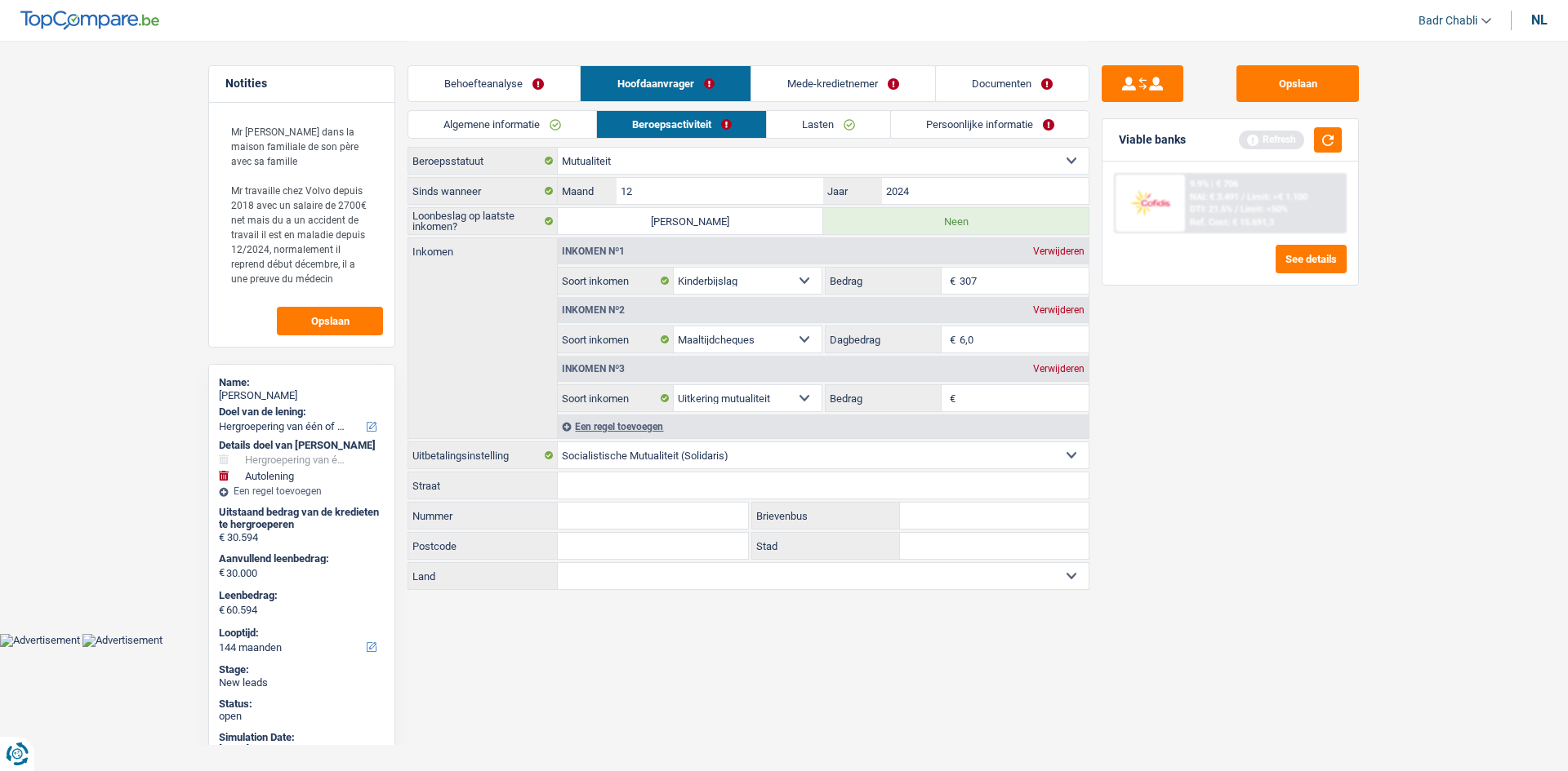
click at [1001, 407] on input "Bedrag" at bounding box center [1024, 398] width 130 height 26
type input "2.000"
click at [637, 425] on div "Een regel toevoegen" at bounding box center [823, 427] width 531 height 24
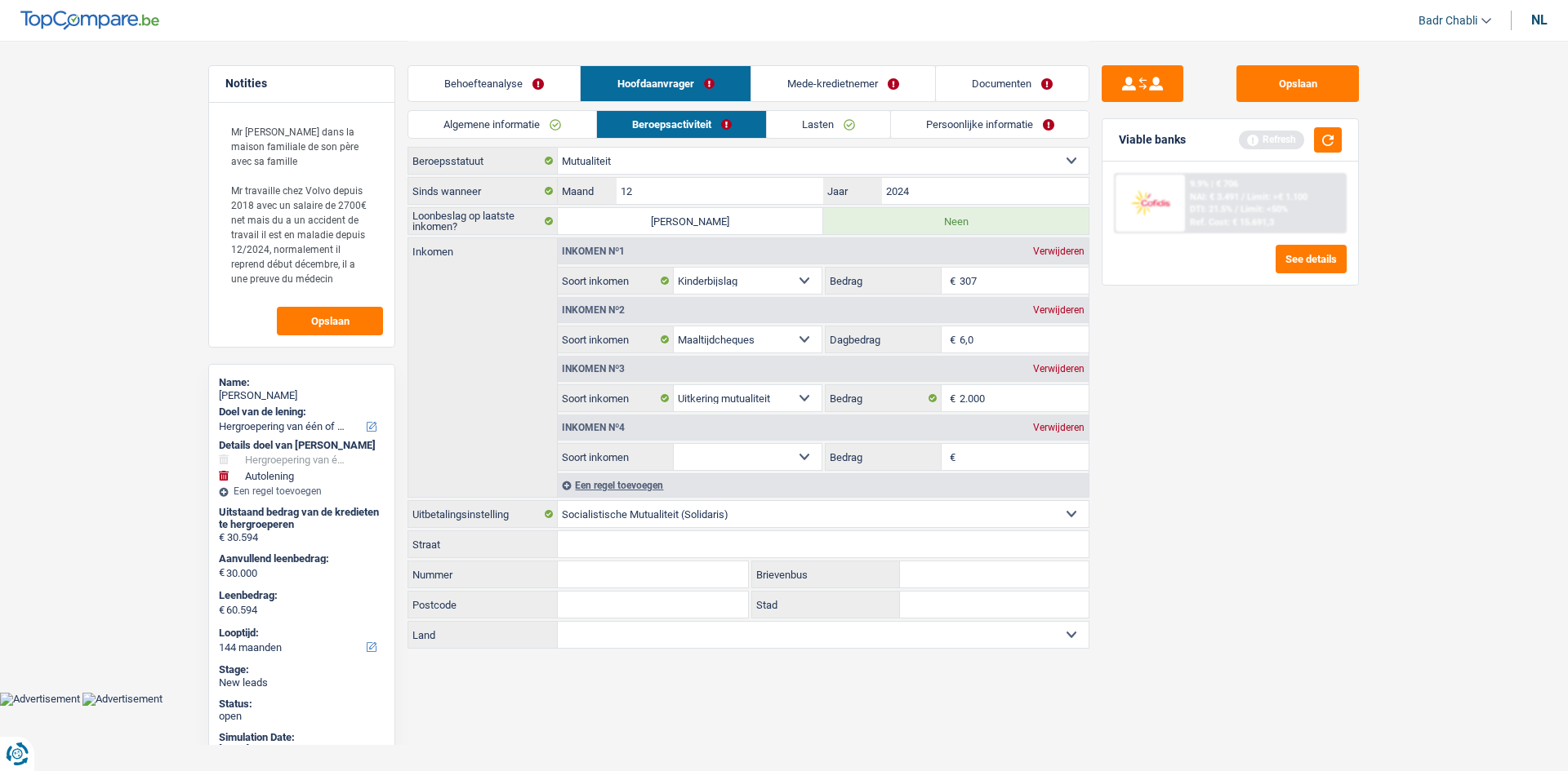
click at [1072, 305] on div "Verwijderen" at bounding box center [1059, 310] width 60 height 10
select select "mutualityIndemnity"
type input "8"
select select
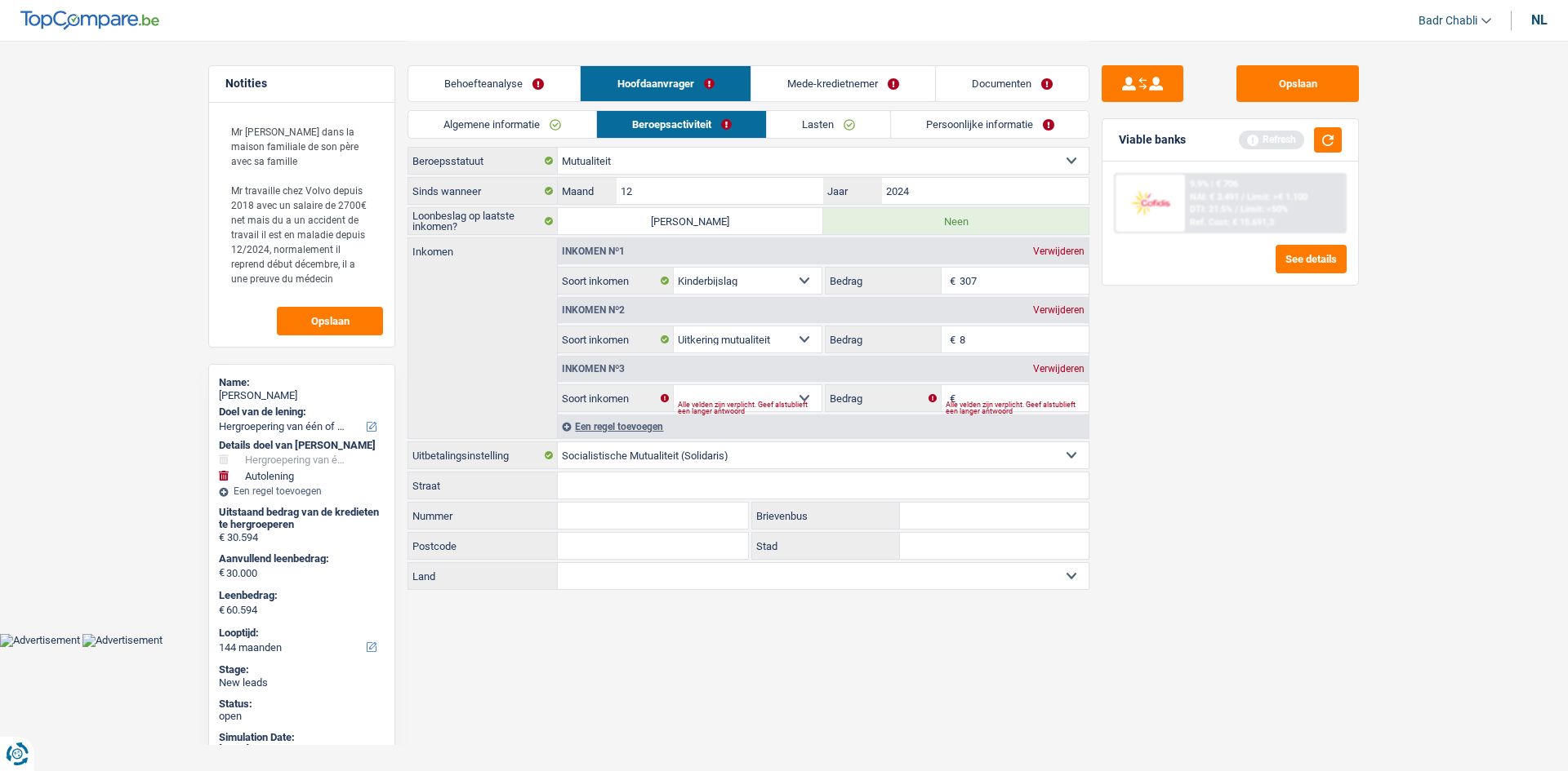
click at [1072, 305] on div "Verwijderen" at bounding box center [1059, 310] width 60 height 10
select select
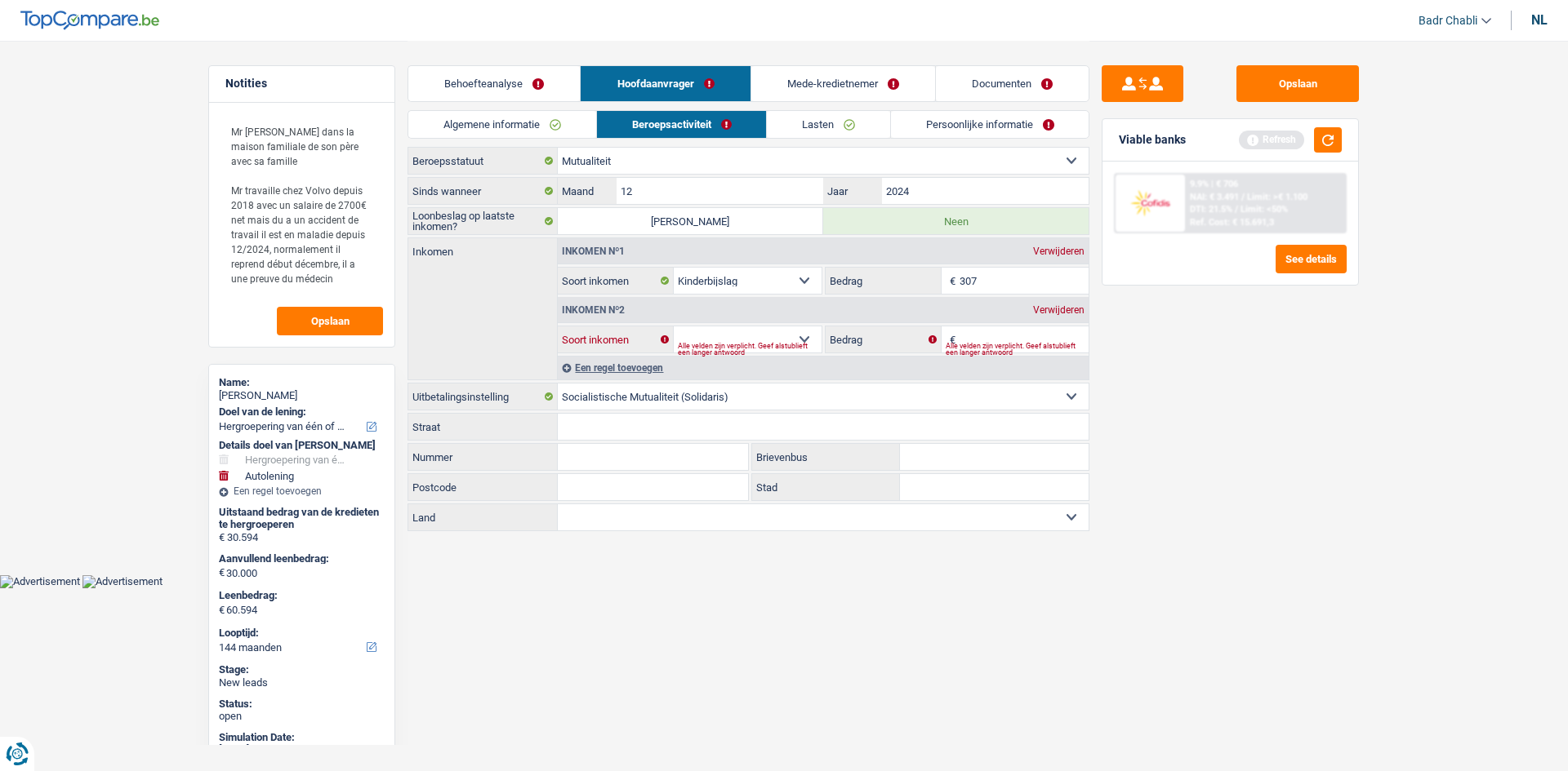
click at [803, 336] on select "Alimentatie geld Bedrijfstoeslag Huurinkomsten Invaliditeitspensioen Kinderbijs…" at bounding box center [747, 339] width 148 height 26
select select "mutualityIndemnity"
click at [673, 326] on select "Alimentatie geld Bedrijfstoeslag Huurinkomsten Invaliditeitspensioen Kinderbijs…" at bounding box center [747, 339] width 148 height 26
click at [986, 320] on div "Inkomen nº2 Verwijderen" at bounding box center [823, 310] width 531 height 26
click at [985, 332] on input "Bedrag" at bounding box center [1024, 339] width 130 height 26
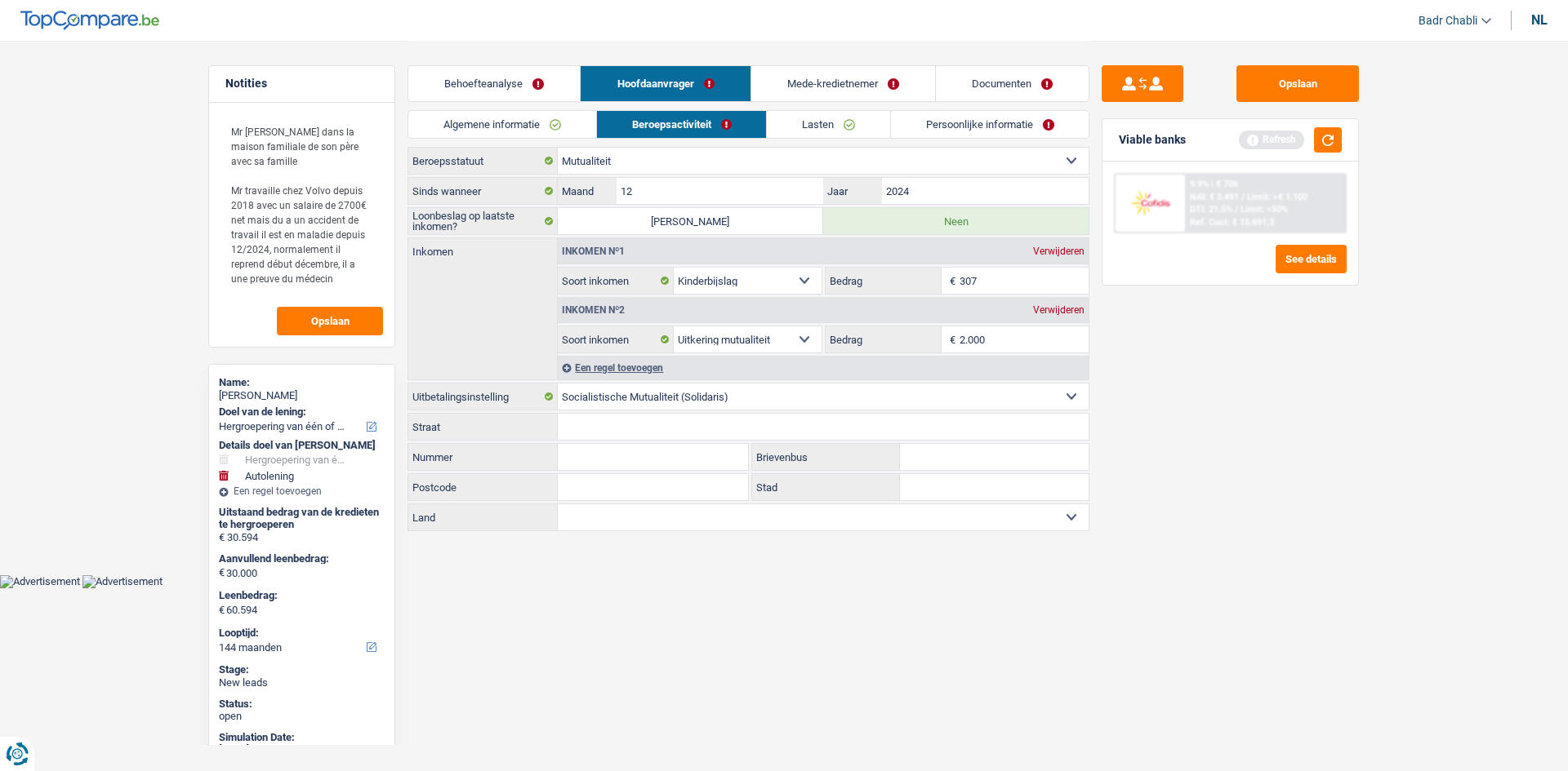
type input "2.000"
click at [581, 367] on div "Een regel toevoegen" at bounding box center [823, 368] width 531 height 24
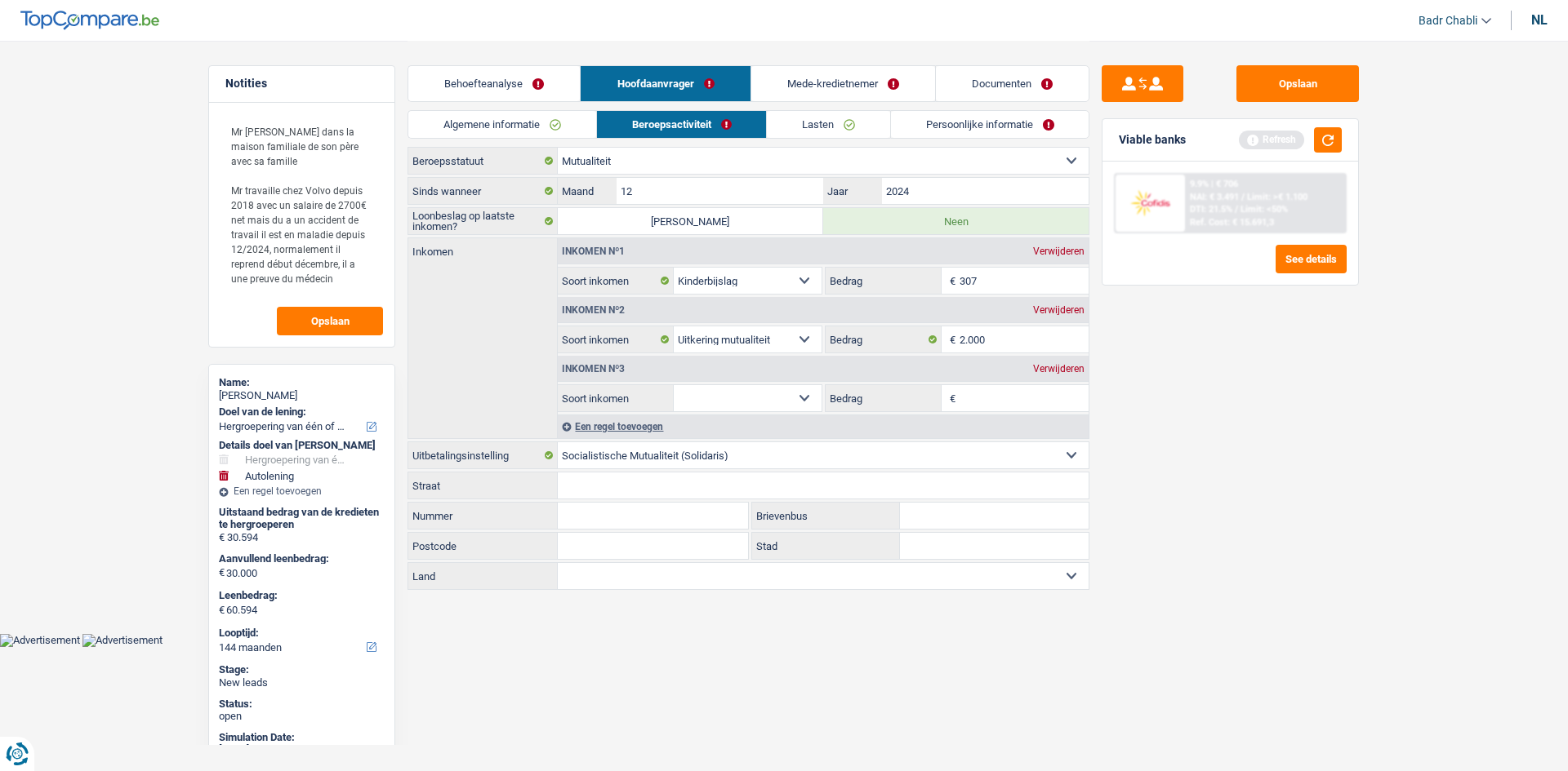
click at [719, 397] on select "Alimentatie geld Bedrijfstoeslag Huurinkomsten Invaliditeitspensioen Kinderbijs…" at bounding box center [747, 398] width 148 height 26
select select "other"
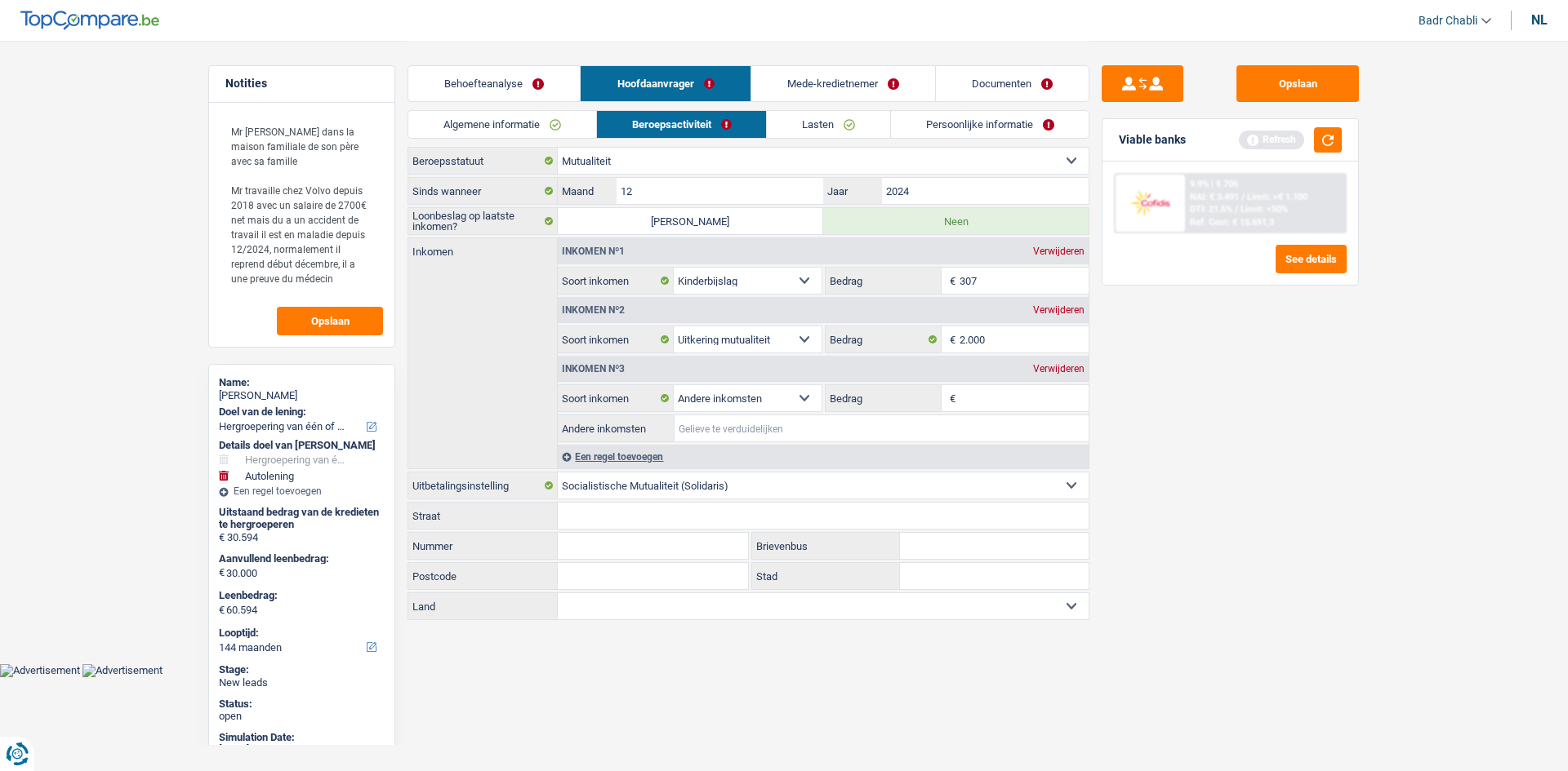
click at [798, 426] on input "Andere inkomsten" at bounding box center [881, 428] width 414 height 26
click at [700, 434] on input "Prime de son employeur Volvo pour maladie" at bounding box center [881, 428] width 414 height 26
click at [971, 431] on input "indemnité de son employeur Volvo pour maladie" at bounding box center [881, 428] width 414 height 26
type input "indemnité de son employeur Volvo pour maladie"
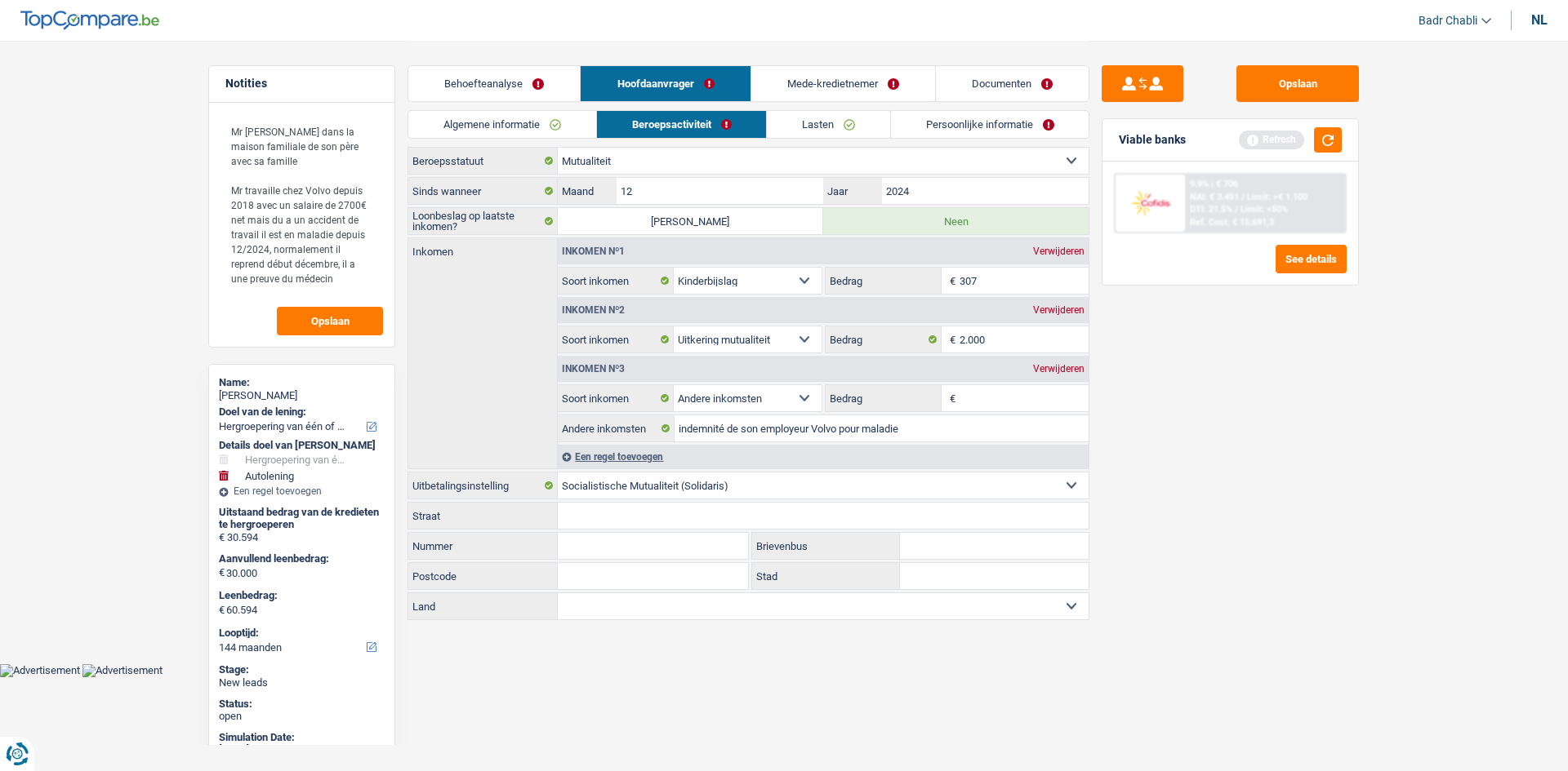
click at [997, 394] on input "Bedrag" at bounding box center [1024, 398] width 130 height 26
type input "600"
click at [665, 454] on div "Een regel toevoegen" at bounding box center [823, 456] width 531 height 24
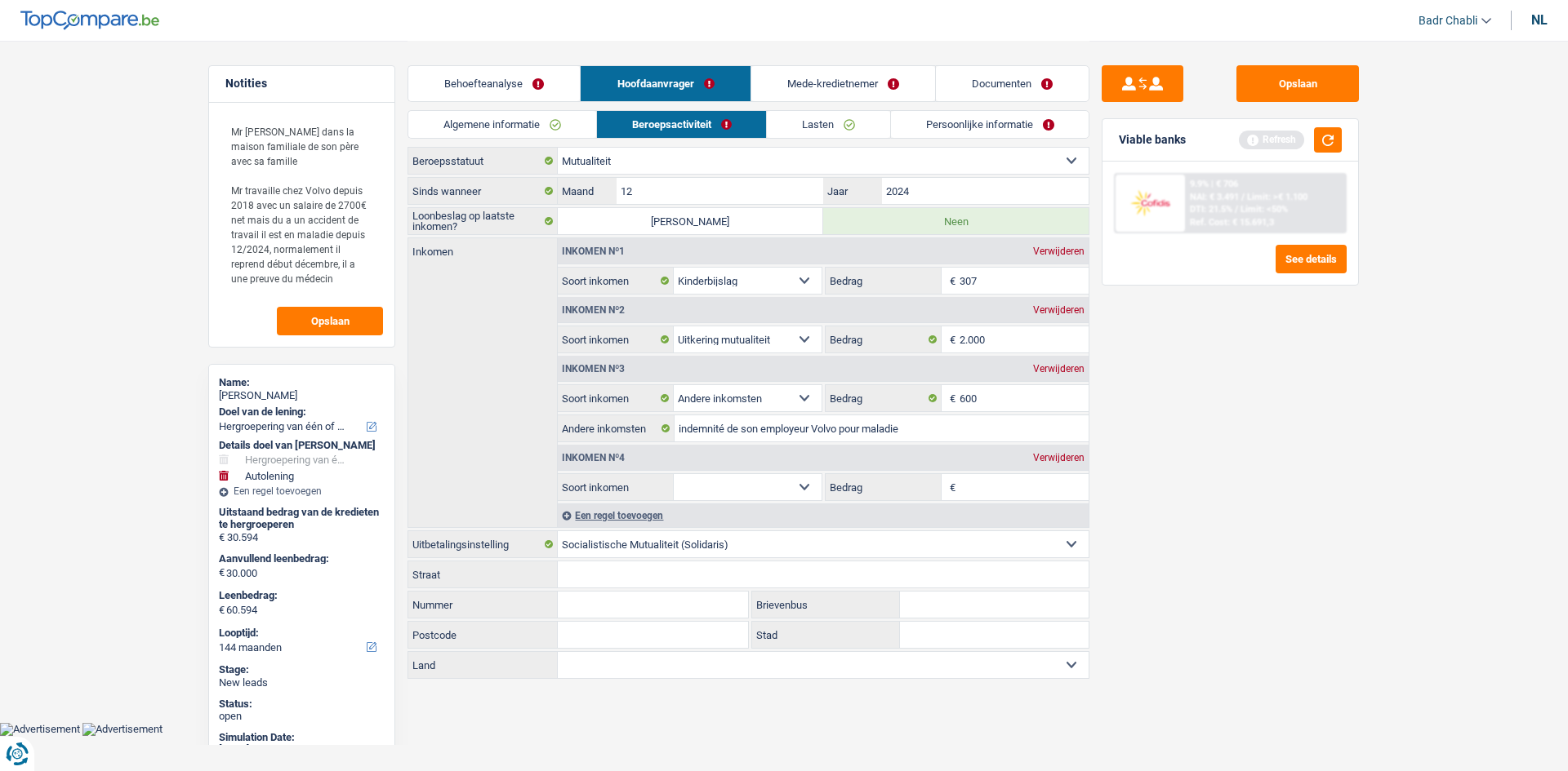
click at [782, 485] on select "Alimentatie geld Bedrijfstoeslag Huurinkomsten Invaliditeitspensioen Kinderbijs…" at bounding box center [747, 487] width 148 height 26
select select "other"
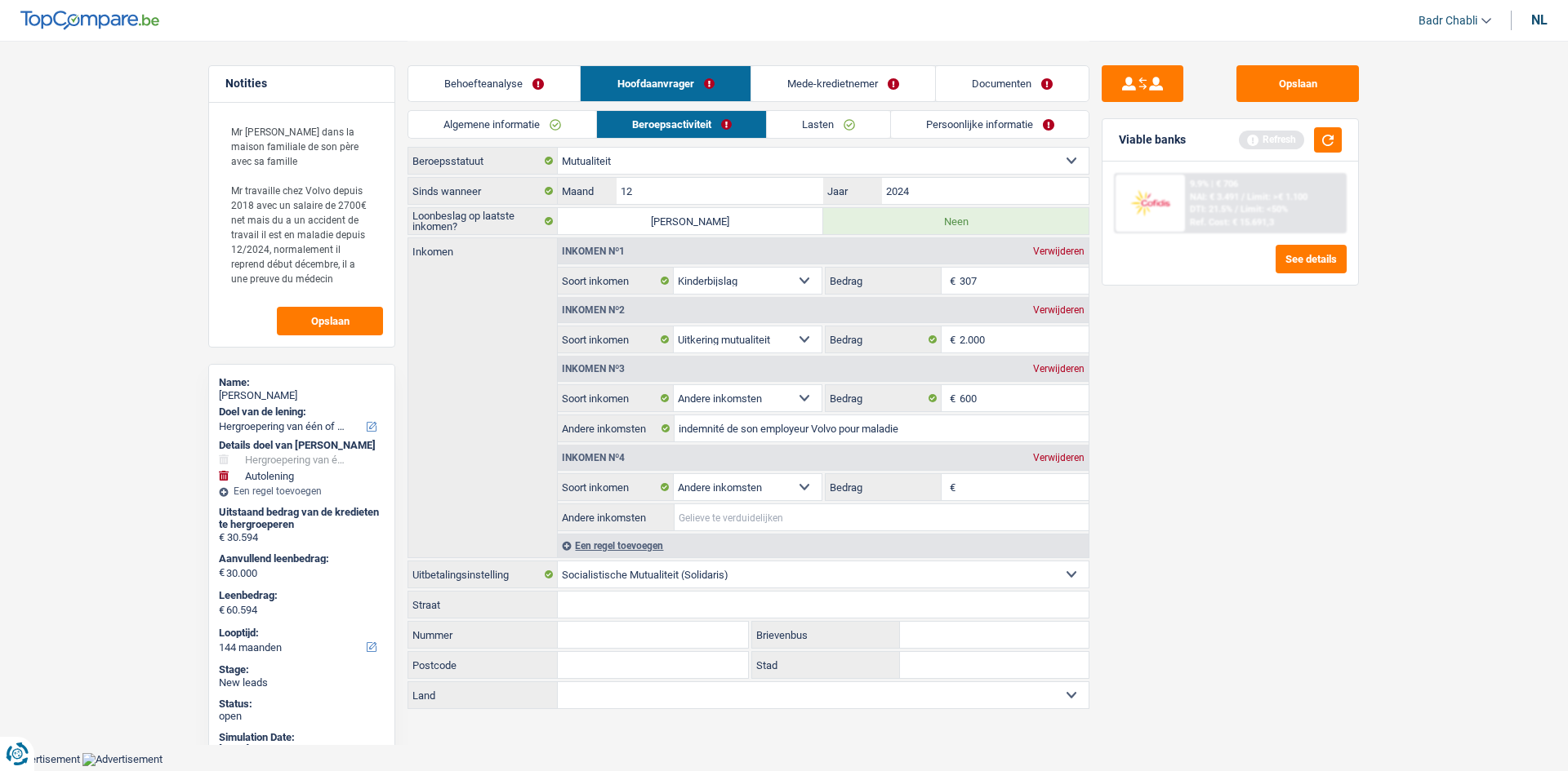
click at [791, 513] on input "Andere inkomsten" at bounding box center [881, 517] width 414 height 26
click at [972, 489] on input "Bedrag" at bounding box center [1024, 487] width 130 height 26
type input "85"
click at [843, 525] on input "Andere inkomsten" at bounding box center [881, 517] width 414 height 26
type input "Syndicat intervention maladie"
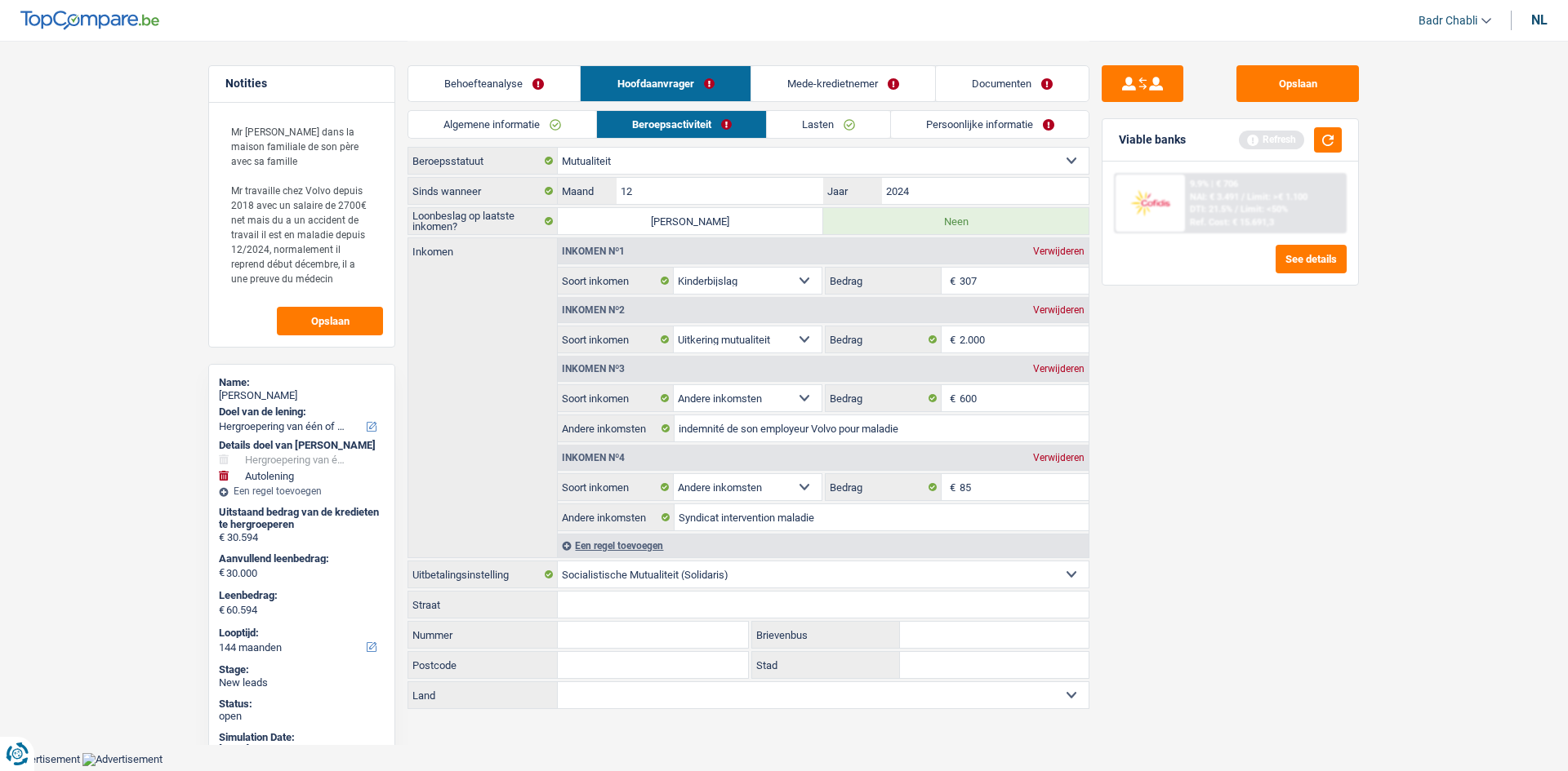
click at [1334, 124] on div "Viable banks Refresh" at bounding box center [1230, 140] width 256 height 43
click at [1333, 130] on button "button" at bounding box center [1327, 140] width 28 height 26
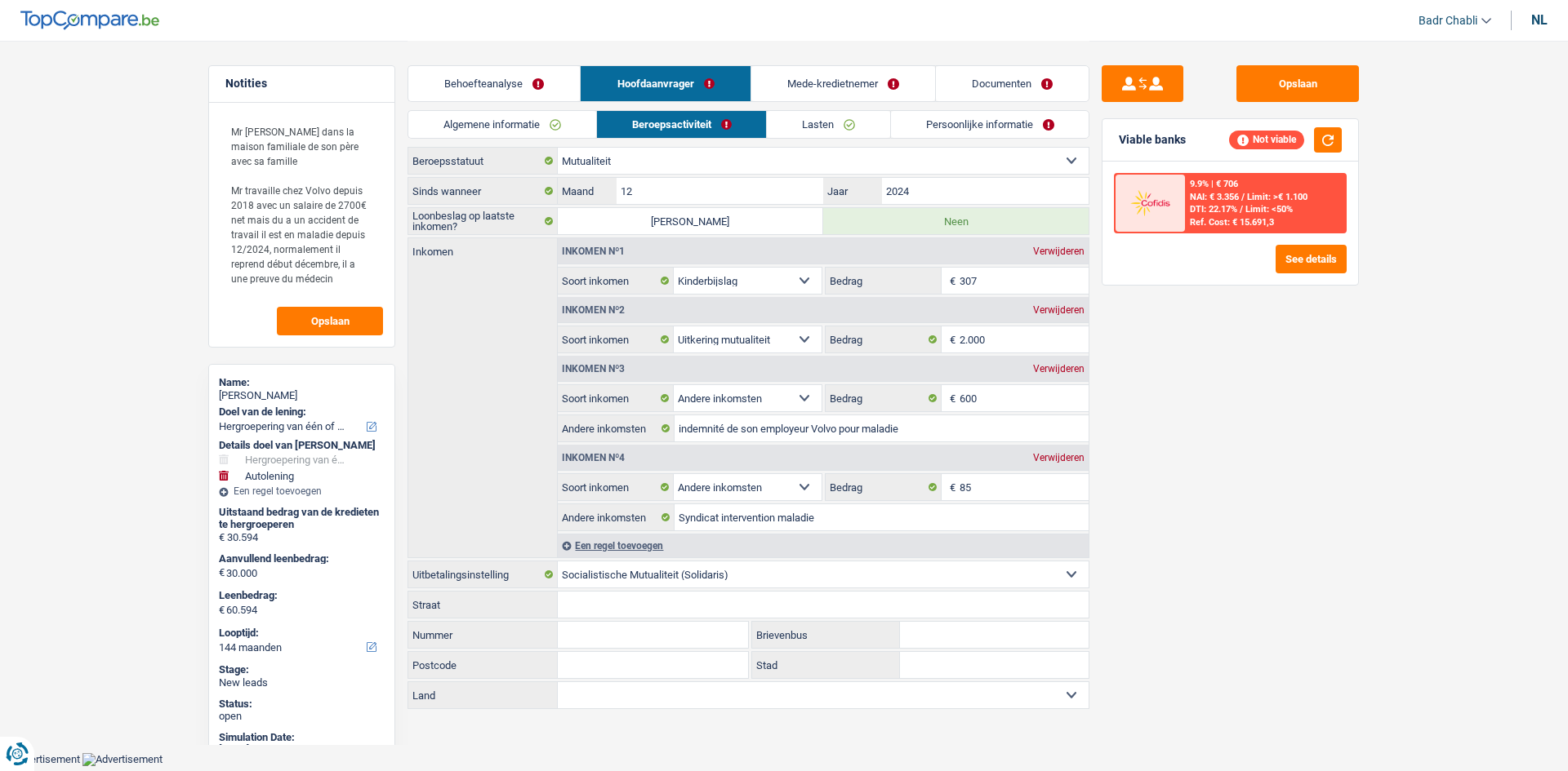
click at [1017, 98] on link "Documenten" at bounding box center [1012, 83] width 153 height 35
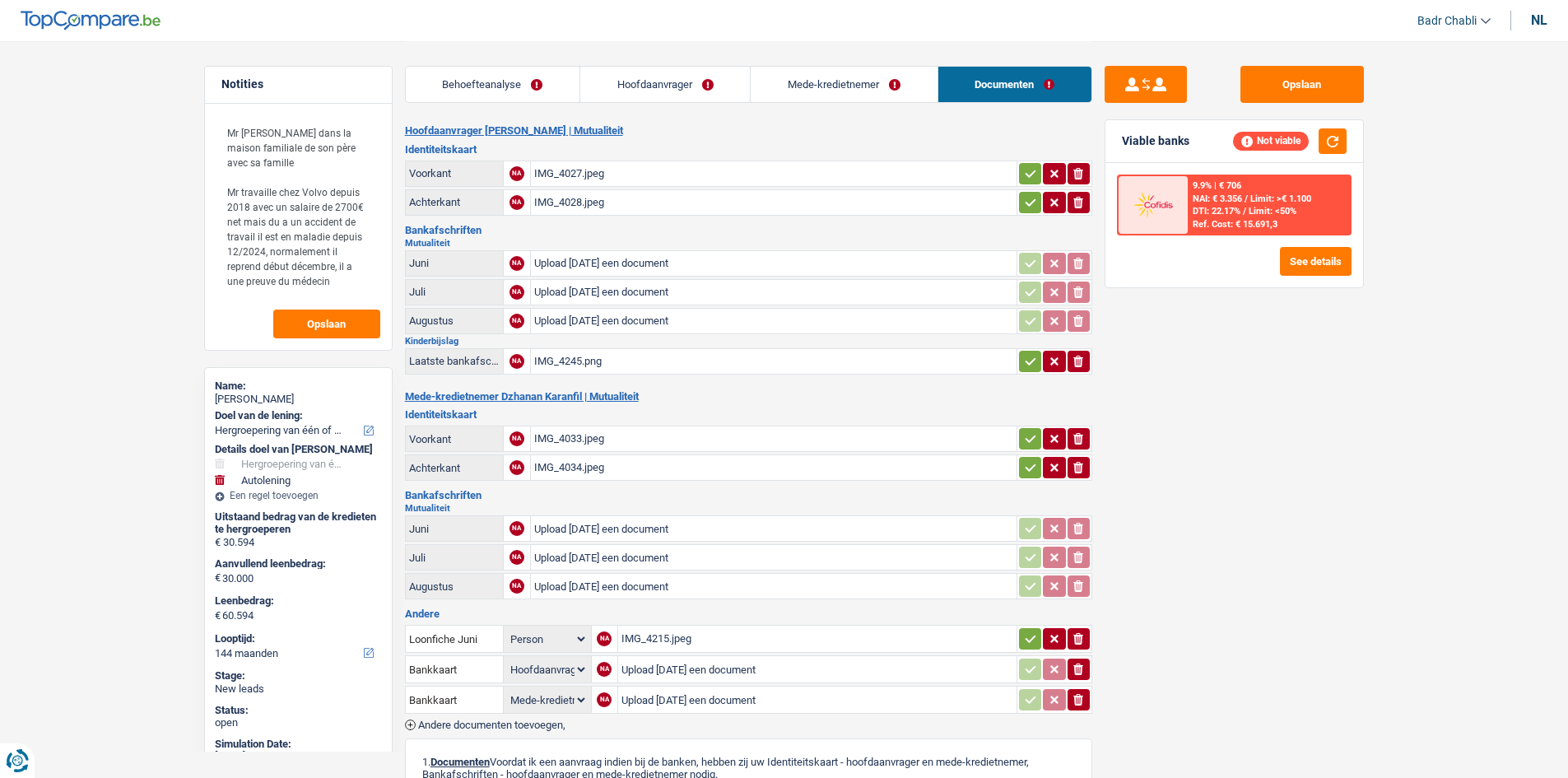
click at [681, 634] on div "IMG_4215.jpeg" at bounding box center [817, 639] width 392 height 25
click at [336, 281] on textarea "Mr [PERSON_NAME] dans la maison familiale de son père avec sa famille Mr travai…" at bounding box center [298, 206] width 164 height 183
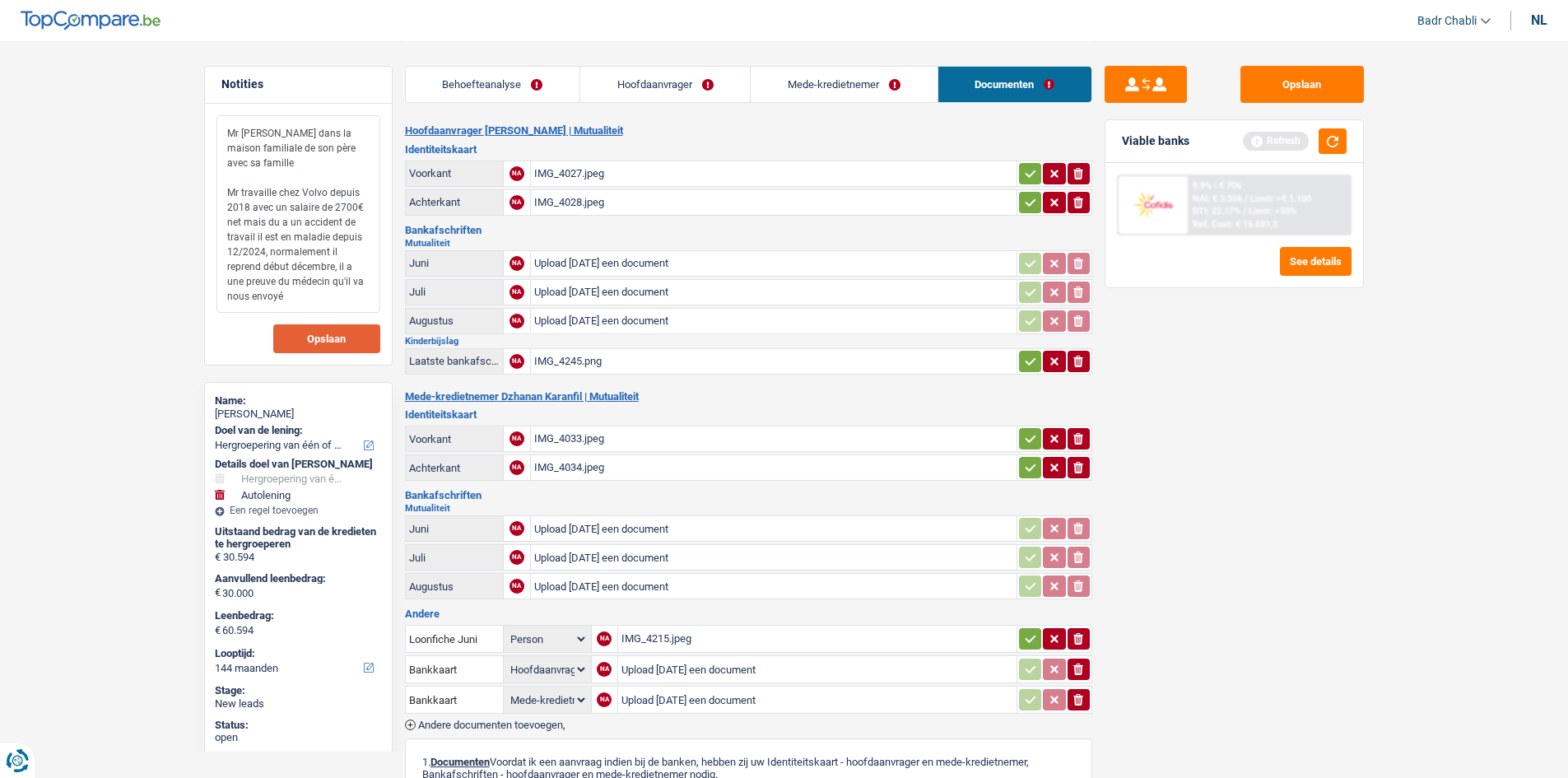
type textarea "Mr [PERSON_NAME] dans la maison familiale de son père avec sa famille Mr travai…"
click at [333, 335] on span "Opslaan" at bounding box center [326, 339] width 39 height 10
click at [1331, 154] on div "Viable banks Refresh" at bounding box center [1235, 142] width 258 height 43
click at [1329, 149] on button "button" at bounding box center [1332, 142] width 28 height 26
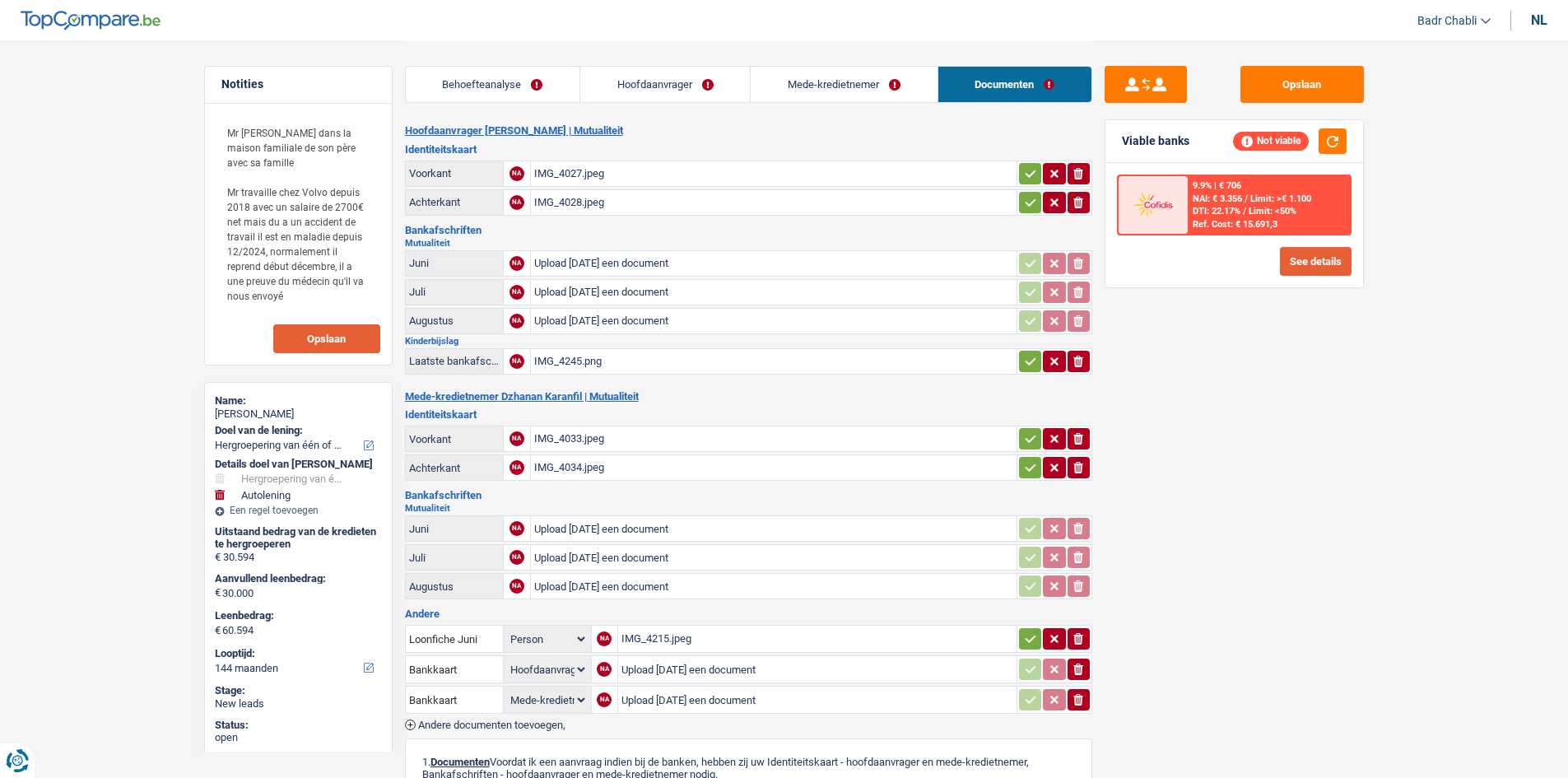
click at [1319, 265] on button "See details" at bounding box center [1316, 262] width 72 height 29
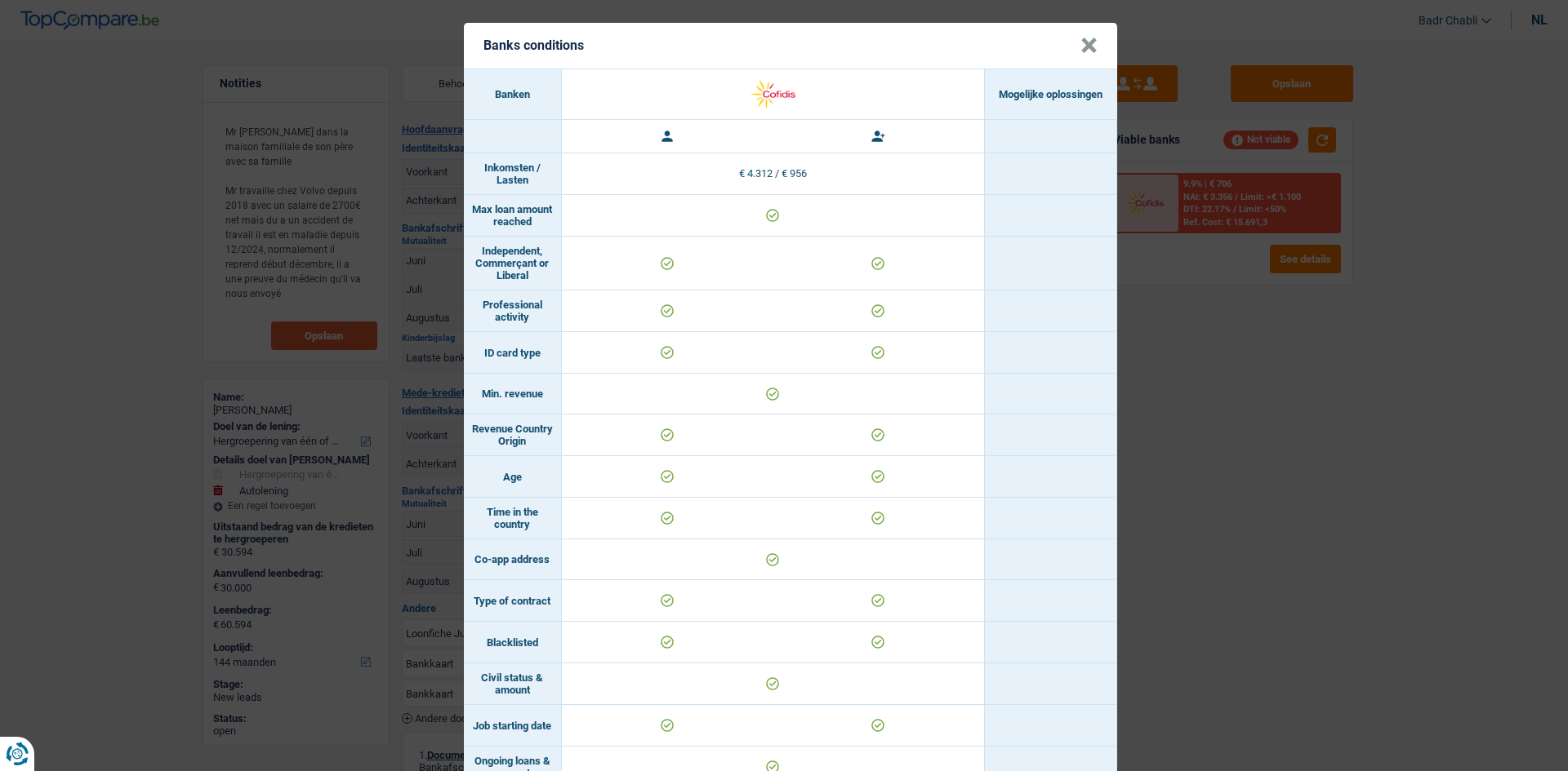
click at [1086, 39] on button "×" at bounding box center [1088, 45] width 17 height 16
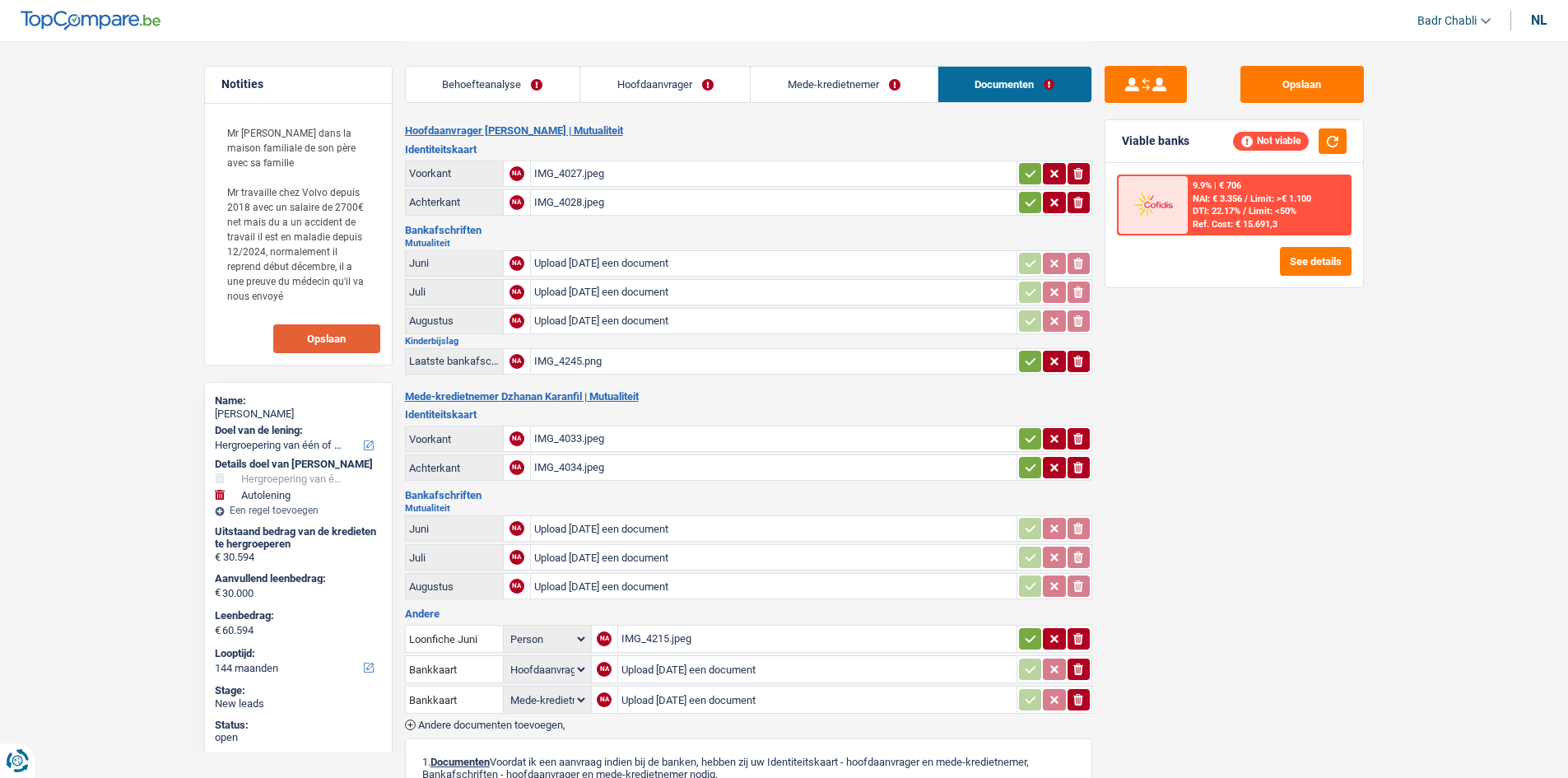
click at [537, 73] on link "Behoefteanalyse" at bounding box center [492, 84] width 174 height 35
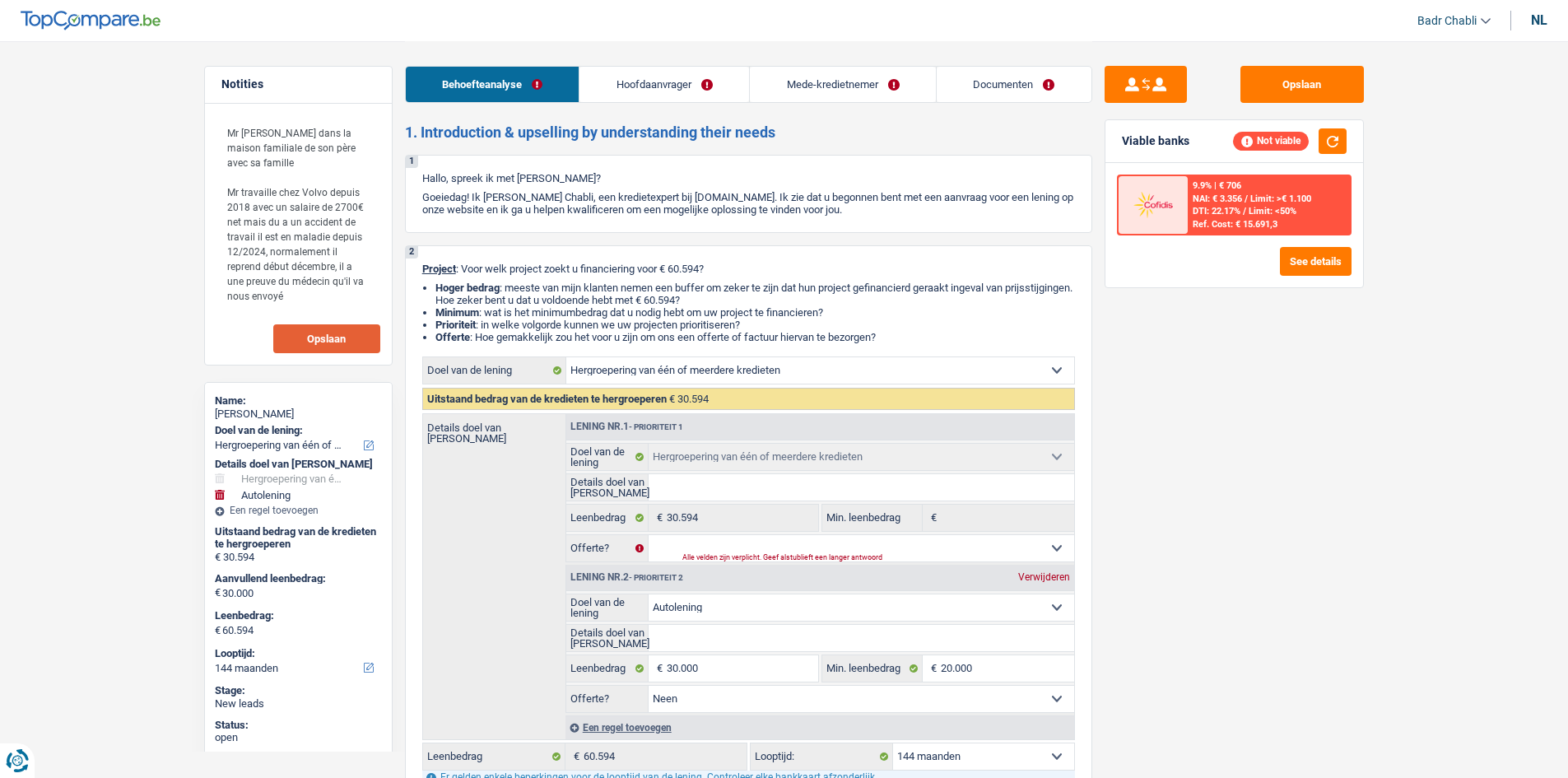
click at [849, 79] on link "Mede-kredietnemer" at bounding box center [843, 84] width 186 height 35
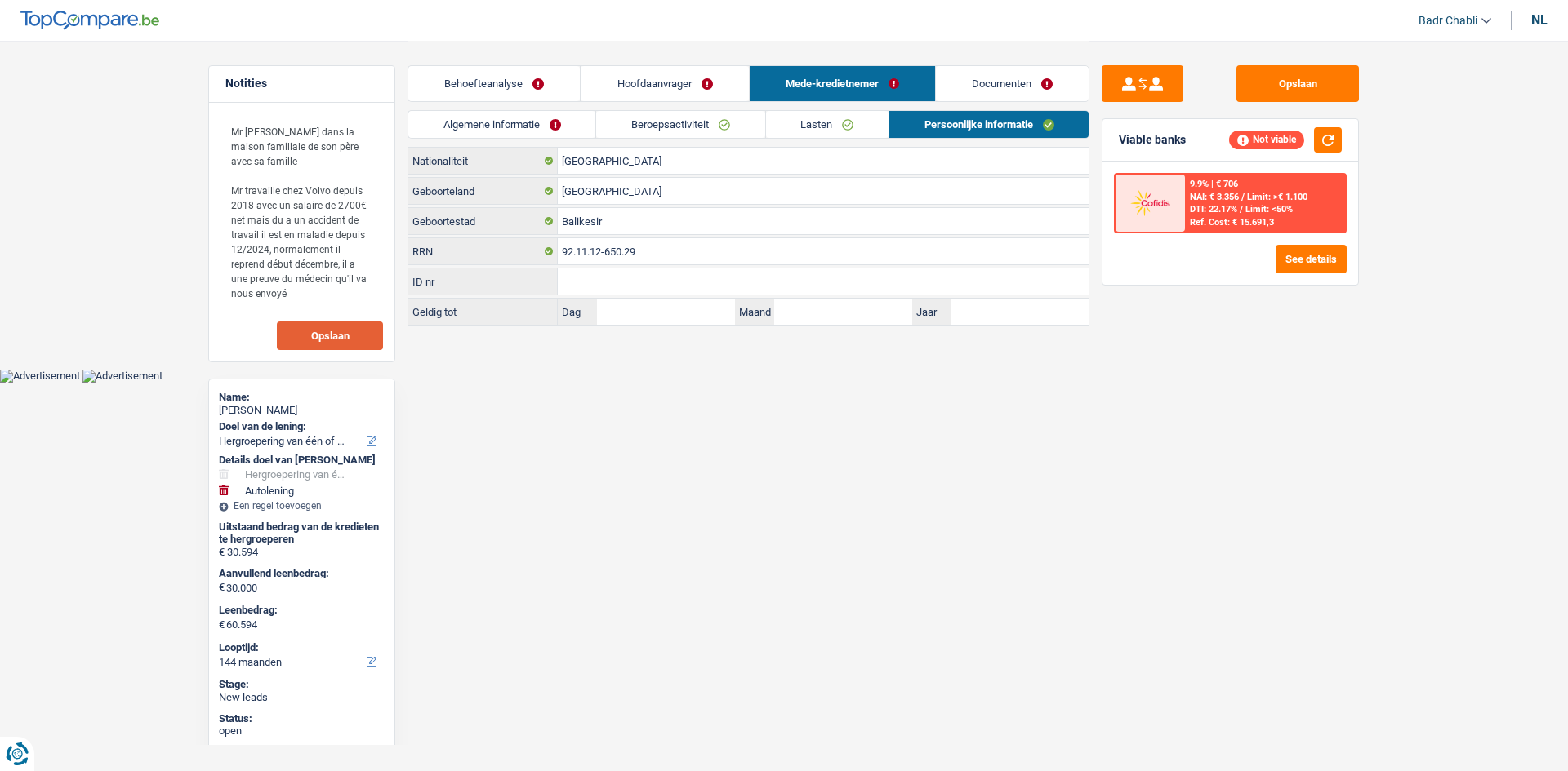
click at [826, 118] on link "Lasten" at bounding box center [827, 125] width 122 height 27
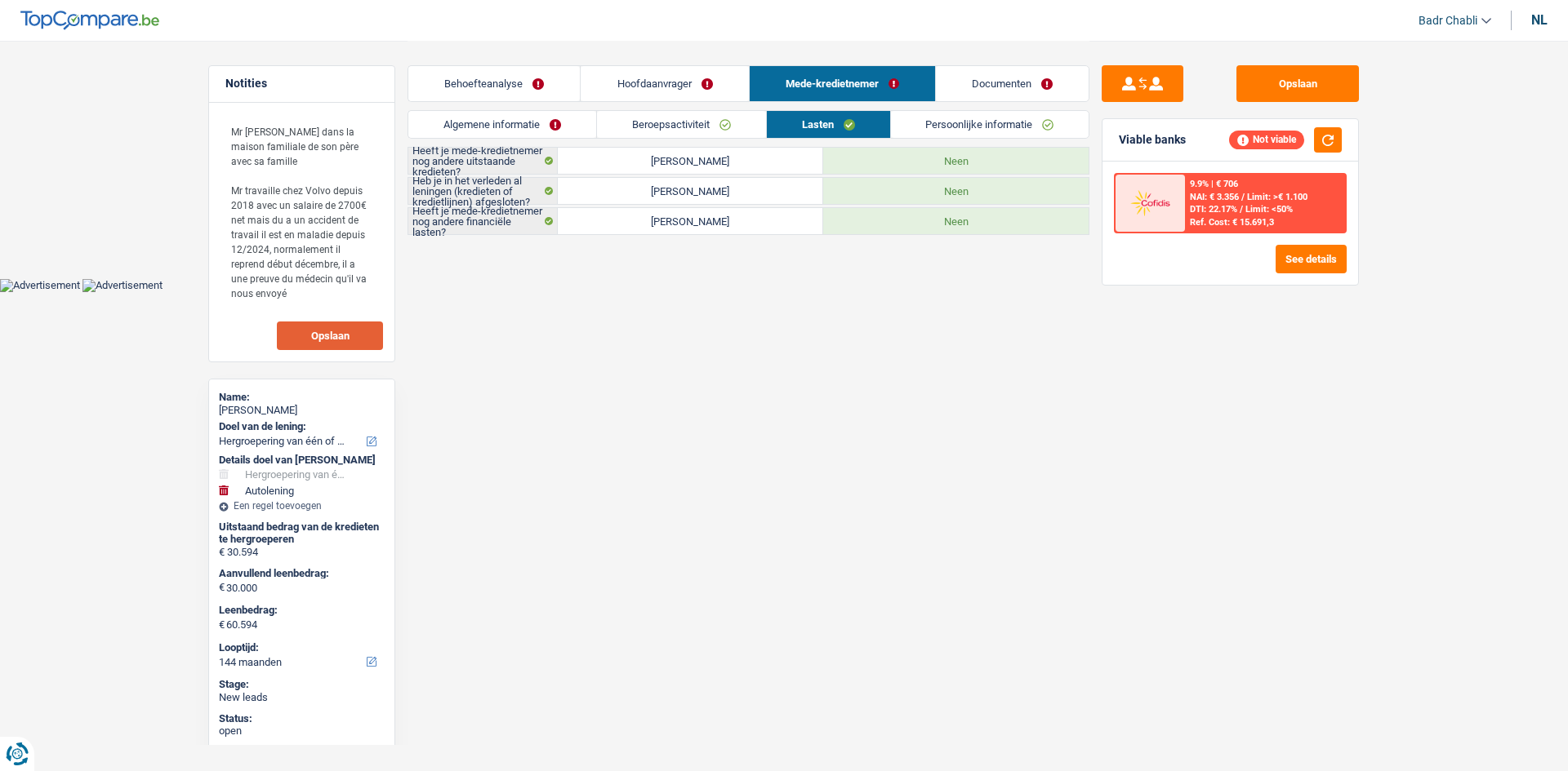
click at [753, 179] on label "[PERSON_NAME]" at bounding box center [690, 190] width 265 height 26
click at [753, 179] on input "[PERSON_NAME]" at bounding box center [690, 190] width 265 height 26
radio input "true"
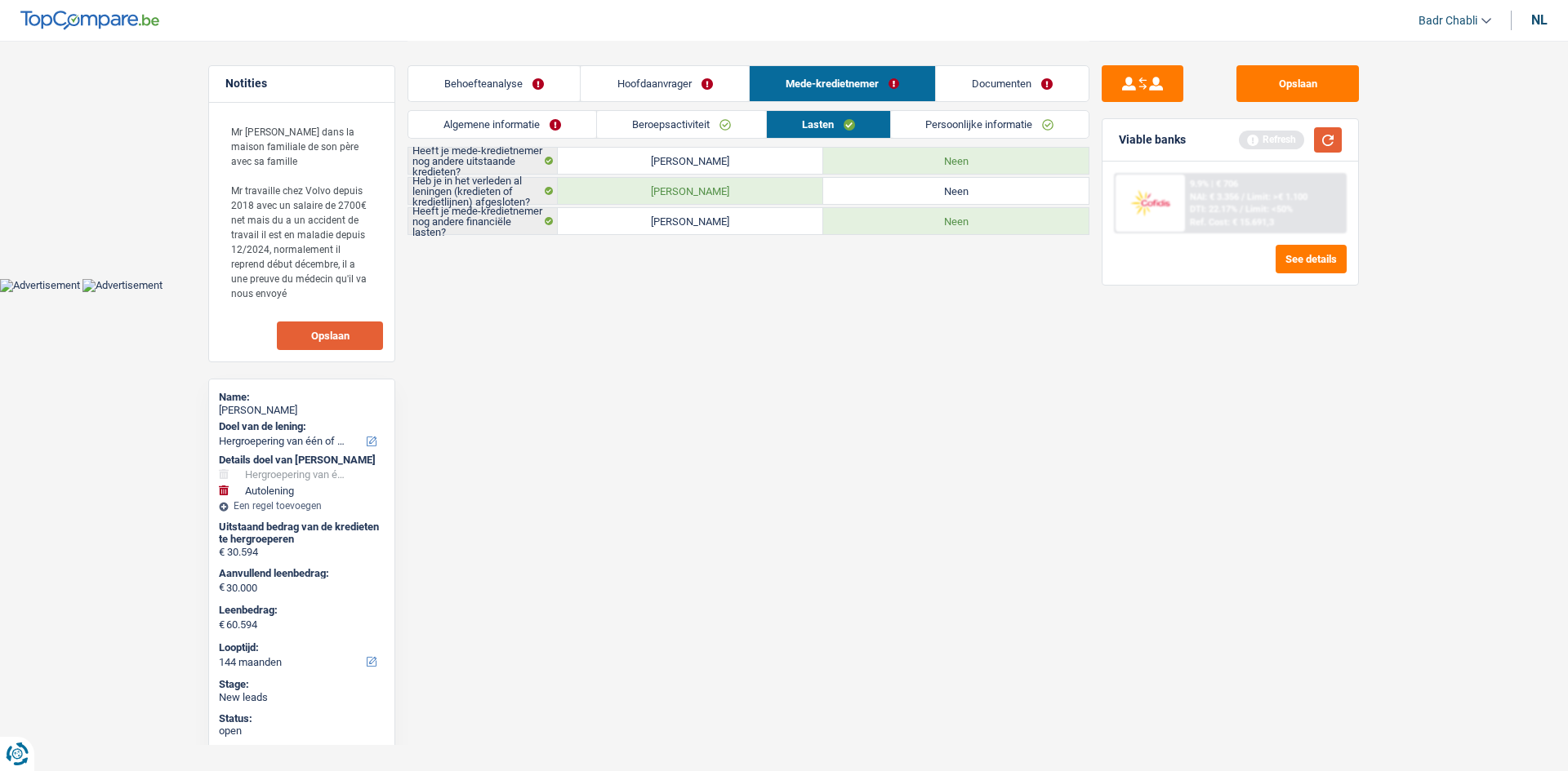
click at [1328, 146] on button "button" at bounding box center [1327, 140] width 28 height 26
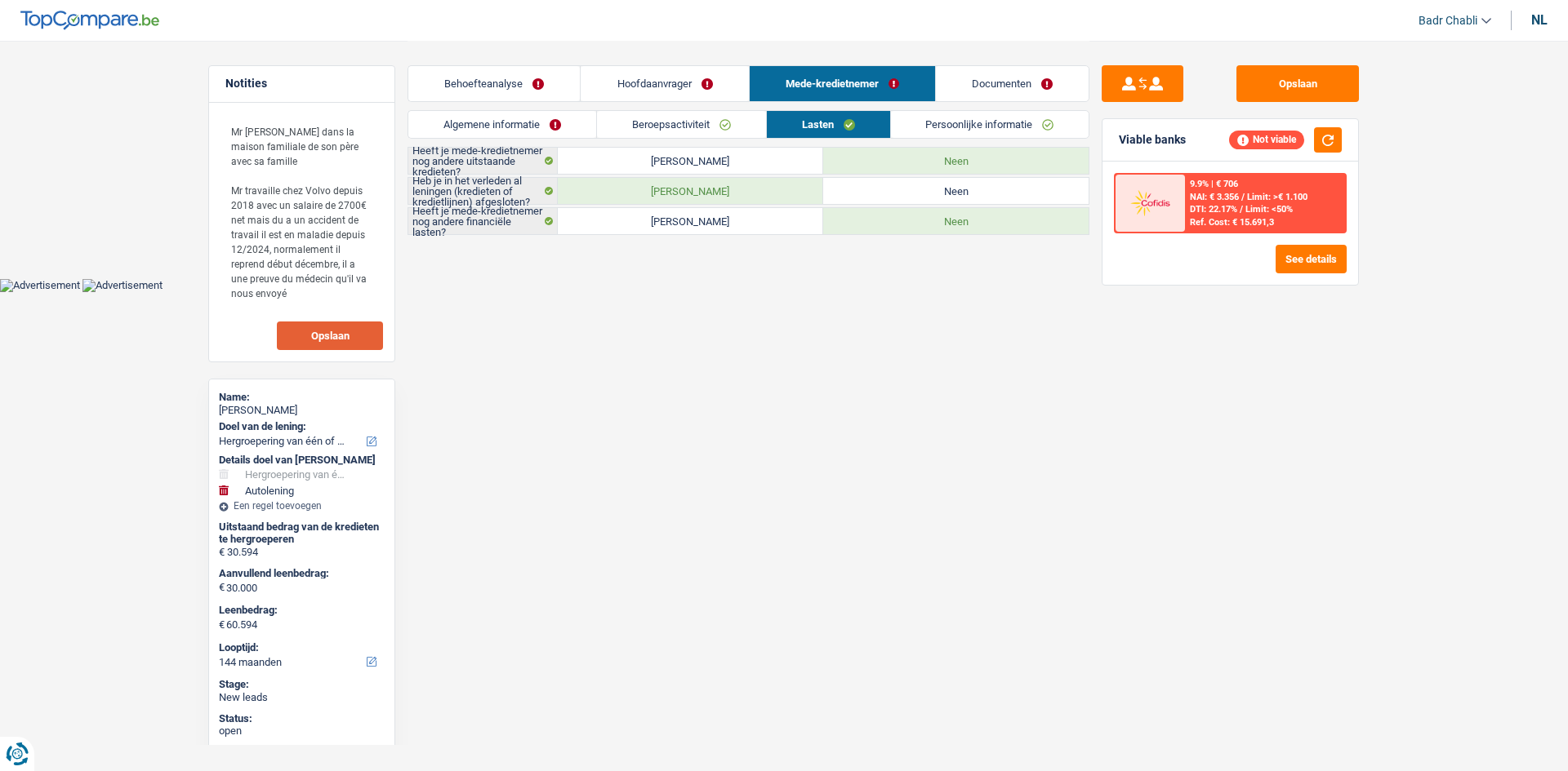
click at [1283, 201] on span "Limit: >€ 1.100" at bounding box center [1276, 197] width 60 height 10
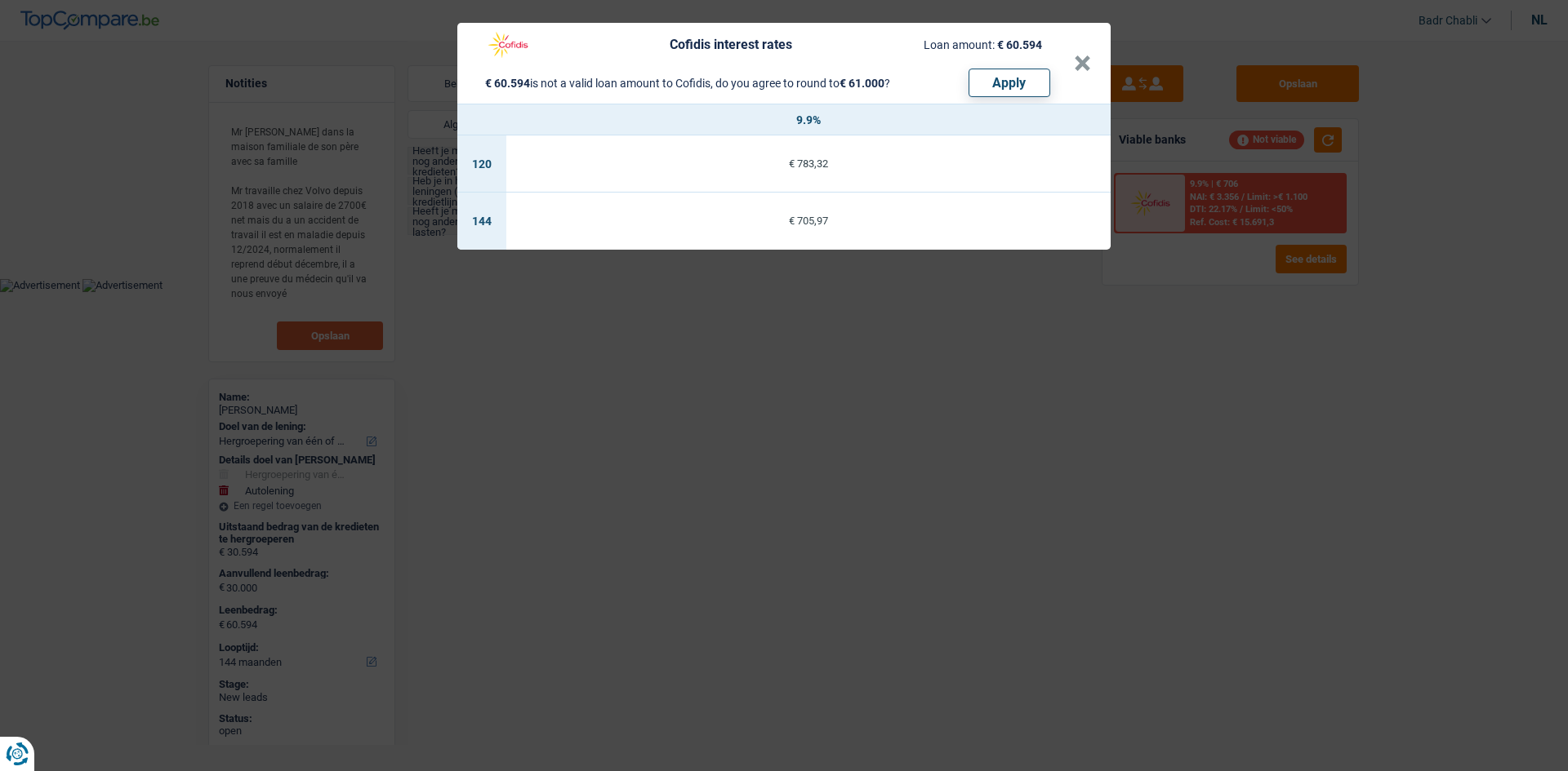
click at [1095, 65] on header "Cofidis interest rates Loan amount: € 60.594 € 60.594 is not a valid loan amoun…" at bounding box center [784, 63] width 653 height 81
click at [1089, 65] on button "×" at bounding box center [1082, 63] width 17 height 16
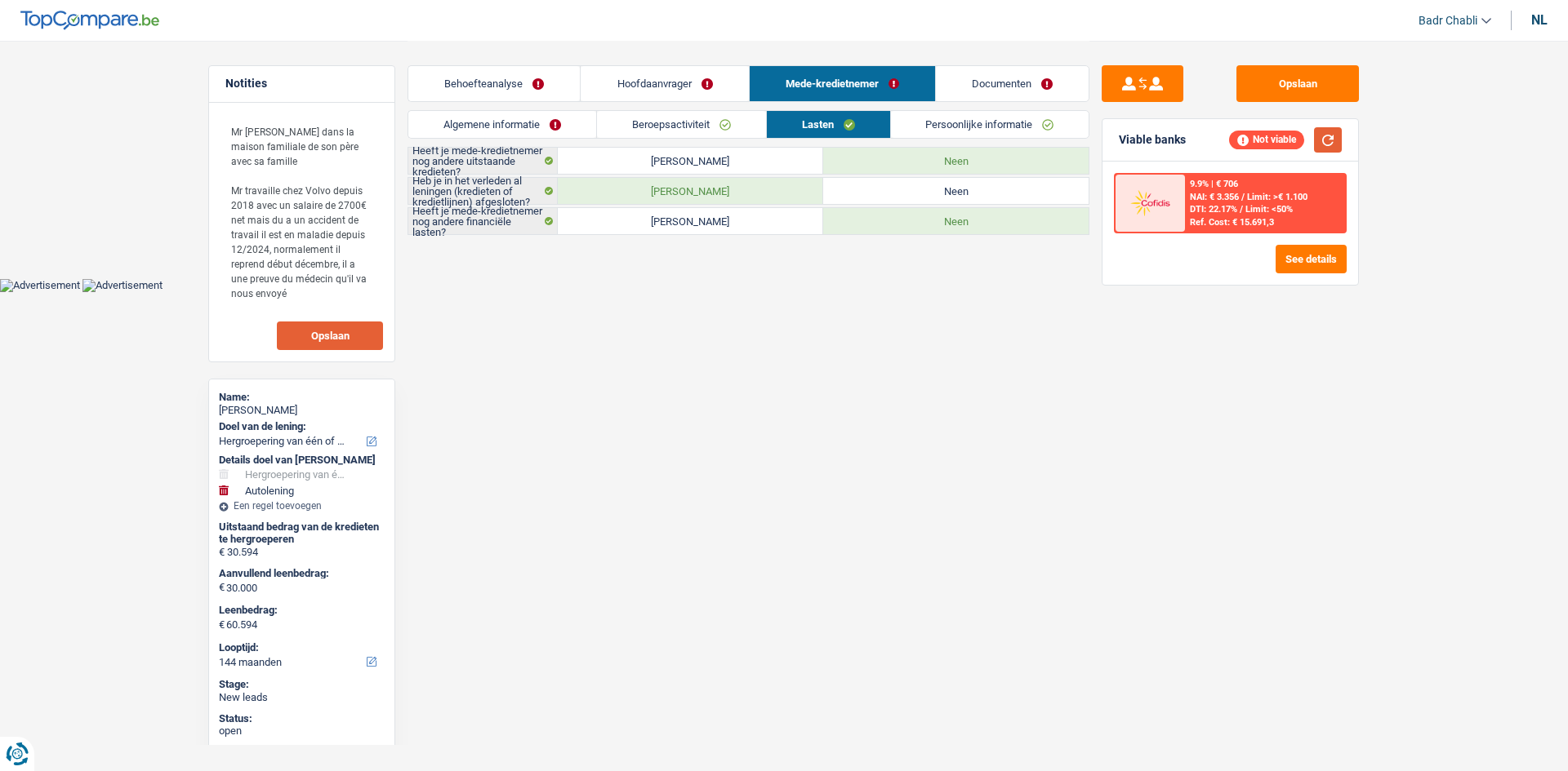
click at [1327, 139] on button "button" at bounding box center [1327, 140] width 28 height 26
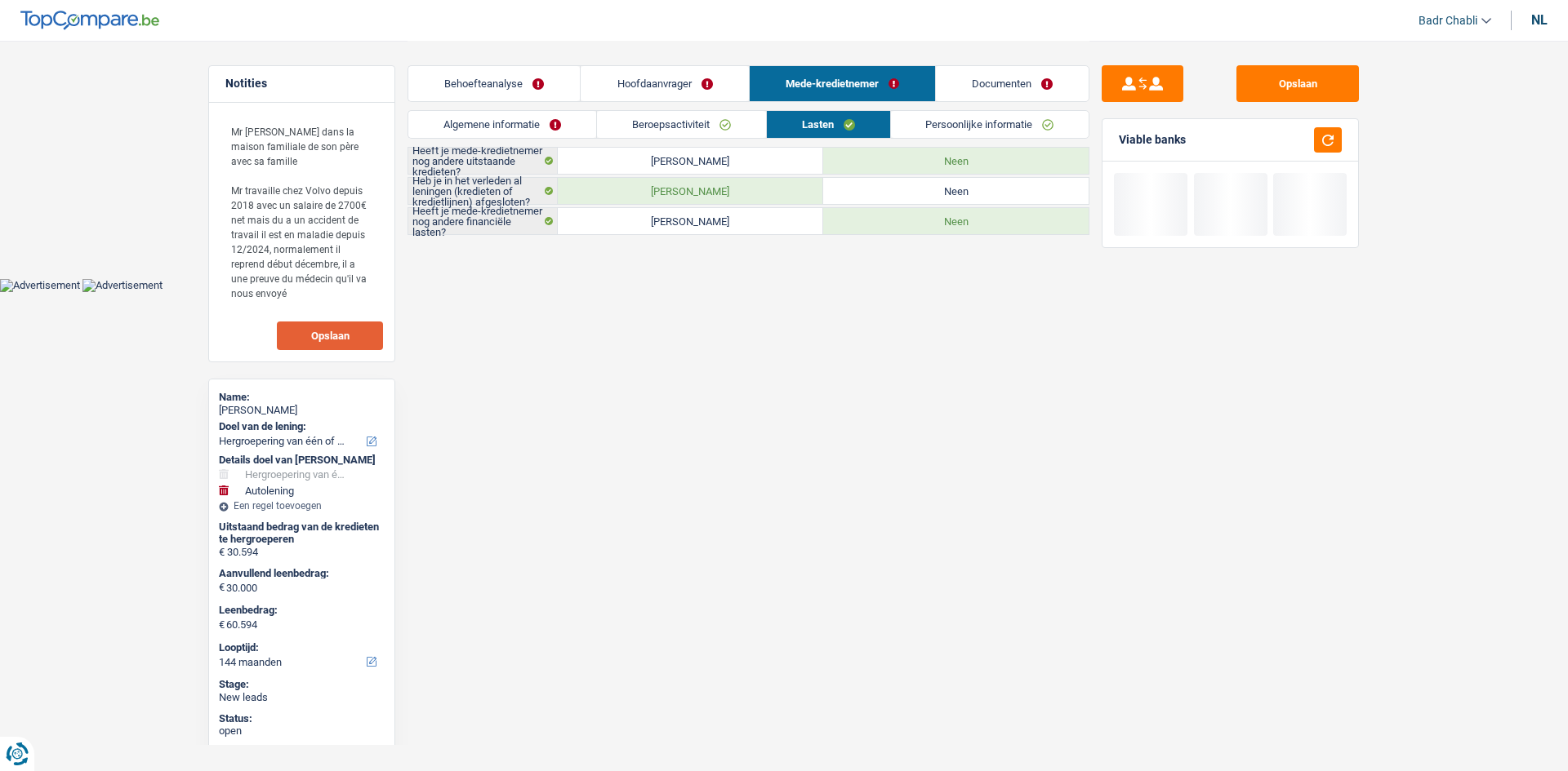
click at [479, 65] on div "Behoefteanalyse Hoofdaanvrager Mede-kredietnemer Documenten" at bounding box center [748, 76] width 682 height 70
click at [487, 75] on link "Behoefteanalyse" at bounding box center [494, 83] width 172 height 35
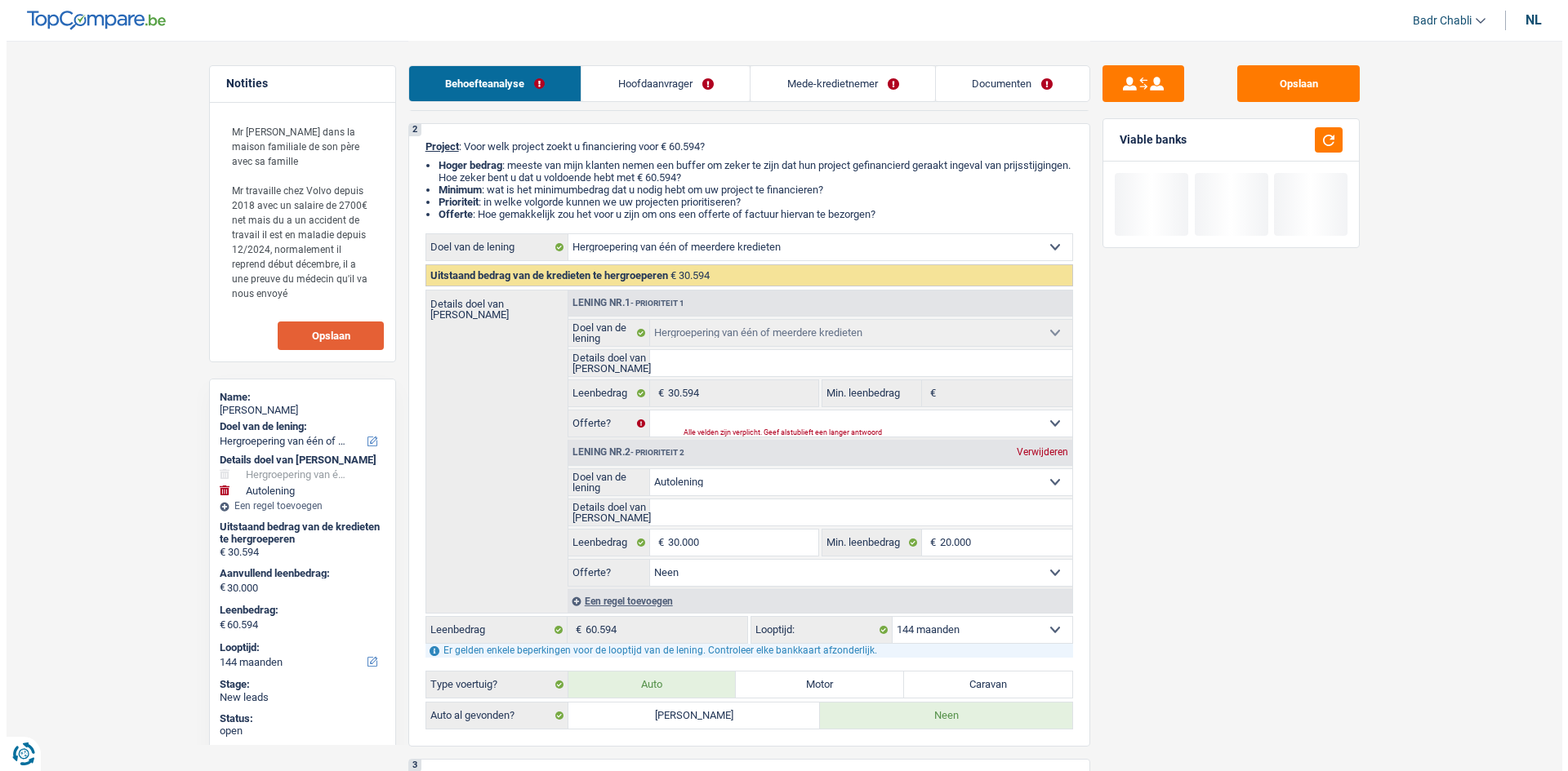
scroll to position [326, 0]
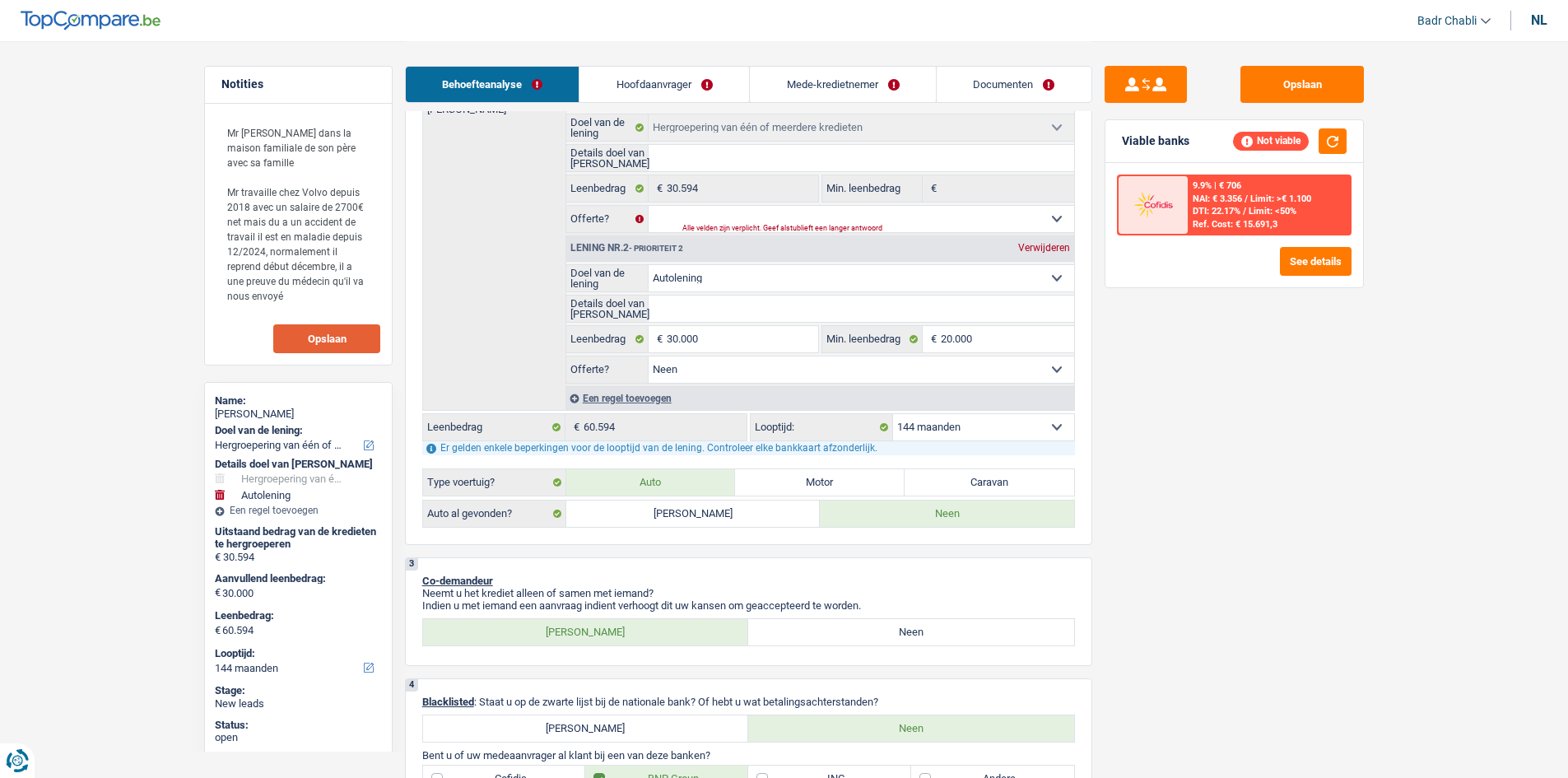
click at [983, 422] on select "12 maanden 18 maanden 24 maanden 30 maanden 36 maanden 42 maanden 48 maanden 60…" at bounding box center [983, 427] width 181 height 27
select select "120"
click at [893, 414] on select "12 maanden 18 maanden 24 maanden 30 maanden 36 maanden 42 maanden 48 maanden 60…" at bounding box center [983, 427] width 181 height 27
select select "120"
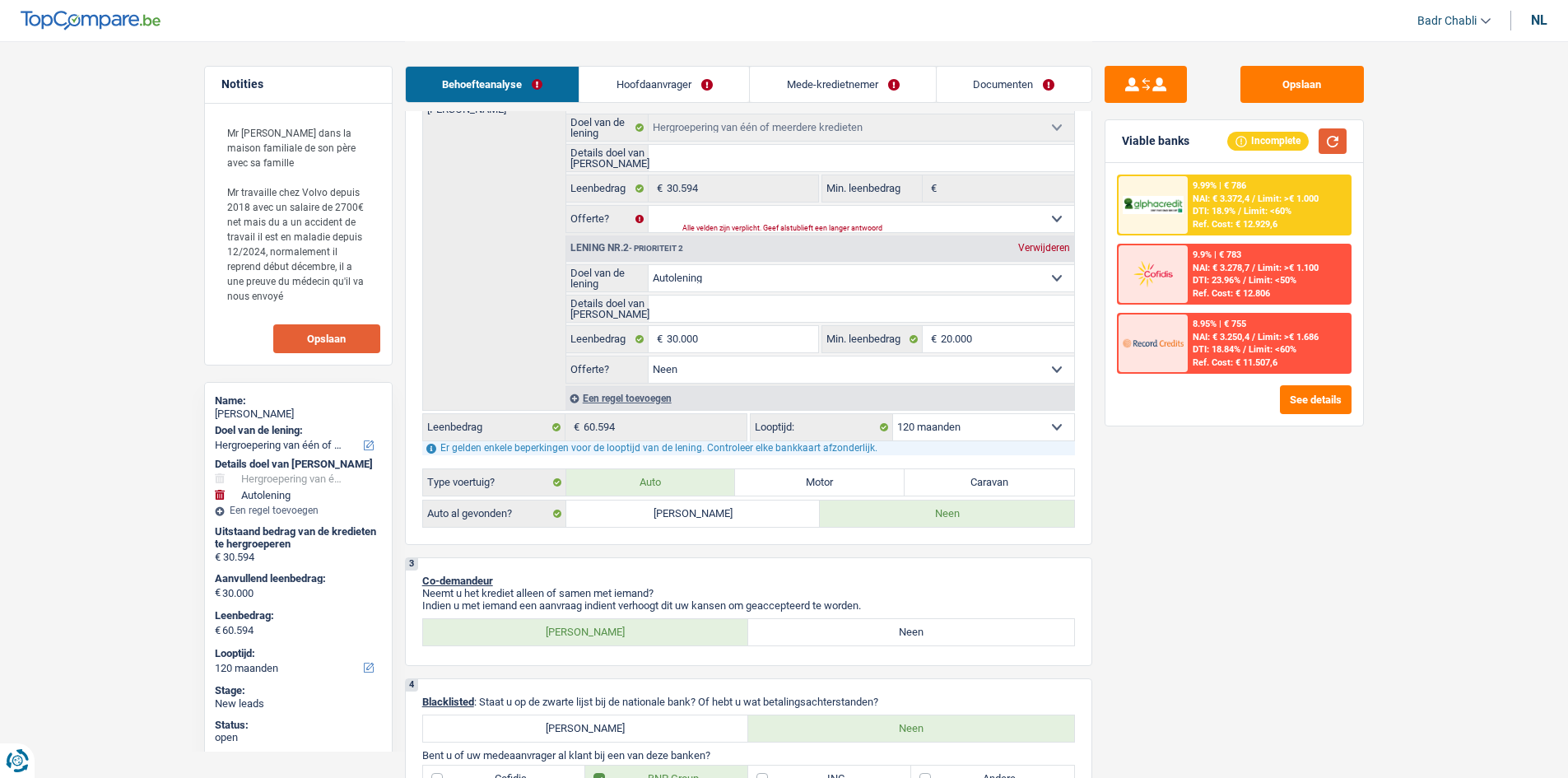
click at [1327, 138] on button "button" at bounding box center [1332, 142] width 28 height 26
click at [1302, 398] on button "See details" at bounding box center [1316, 400] width 72 height 29
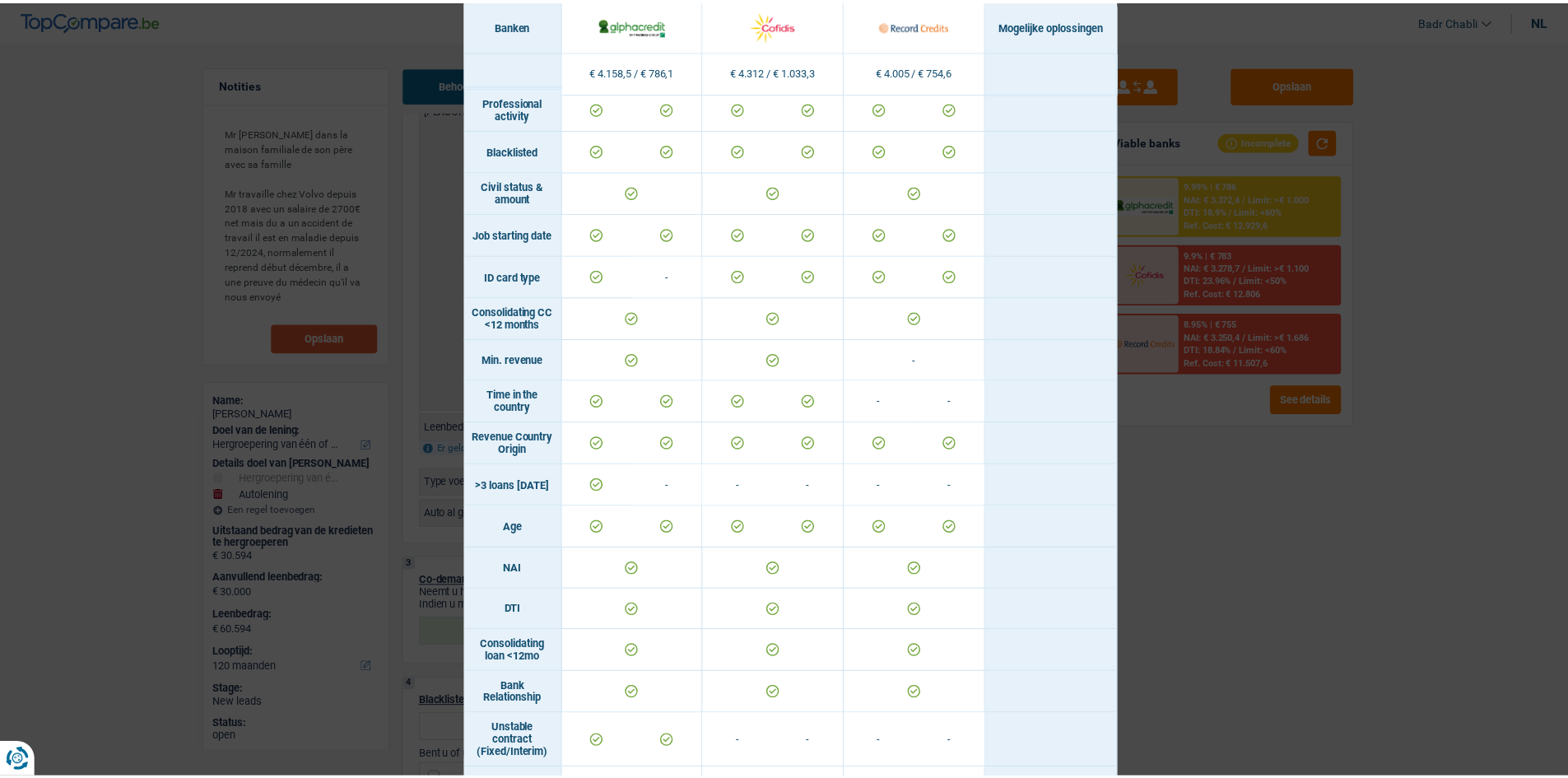
scroll to position [0, 0]
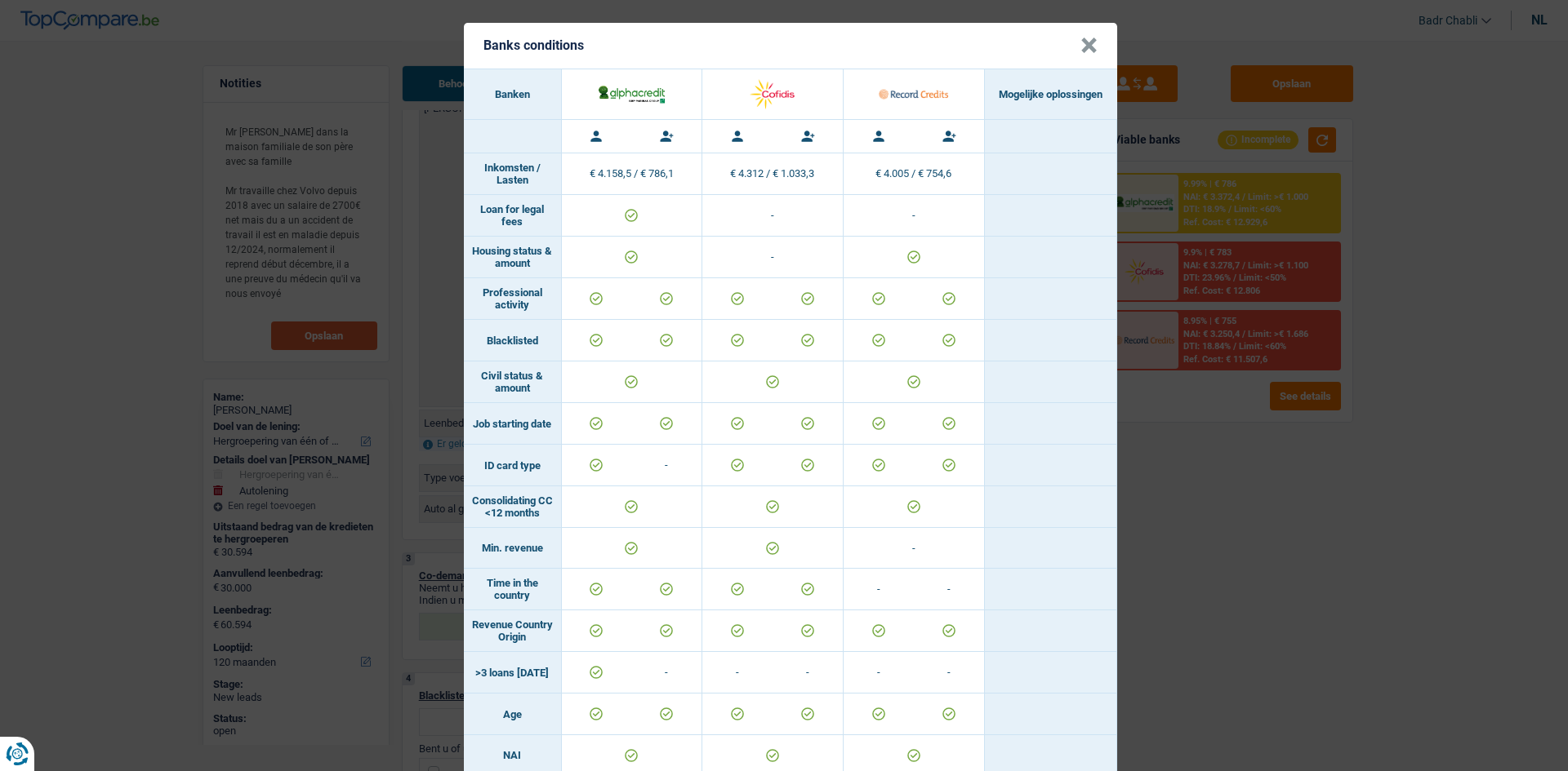
click at [1082, 43] on button "×" at bounding box center [1088, 45] width 17 height 16
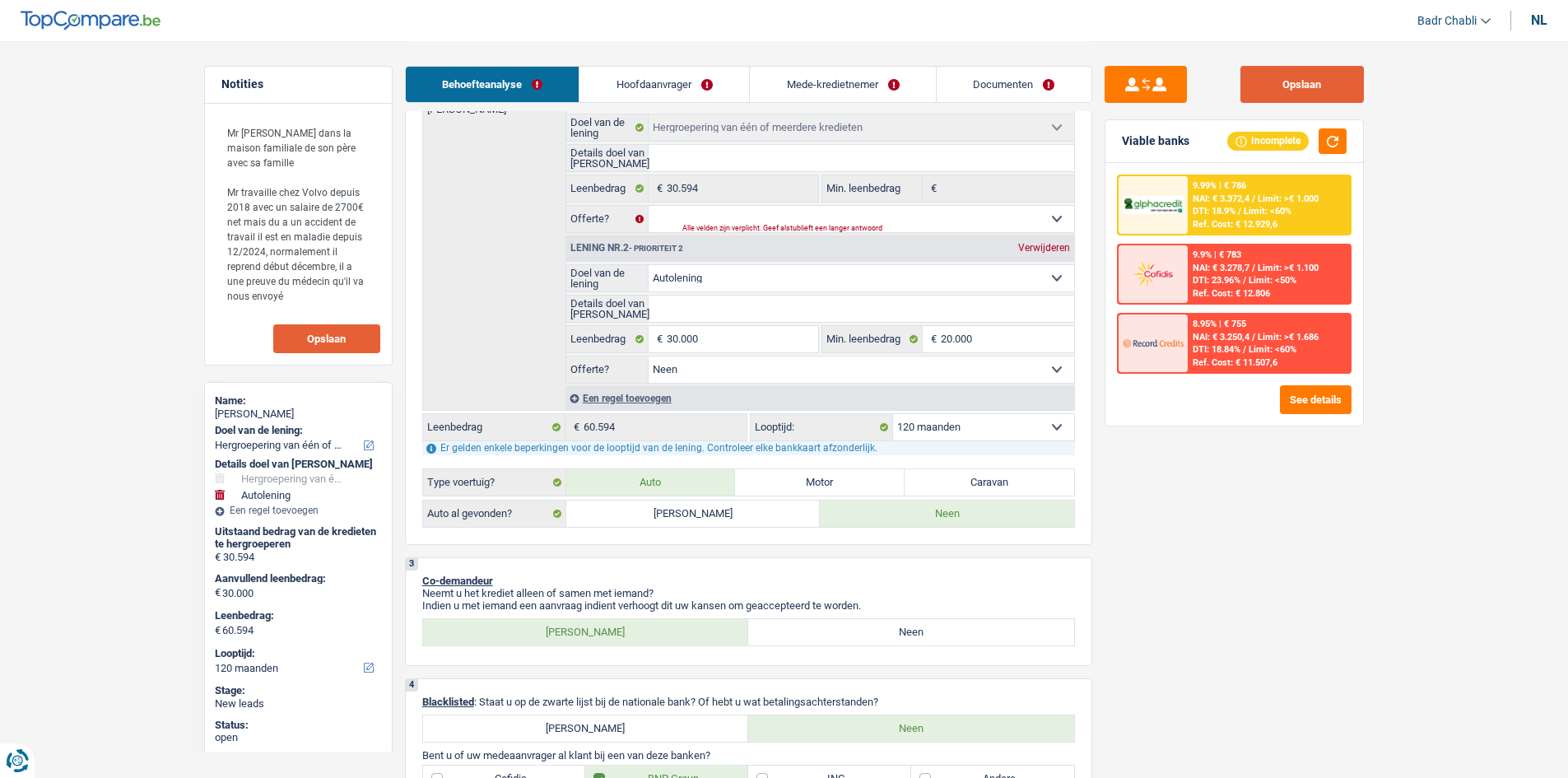
click at [1356, 91] on button "Opslaan" at bounding box center [1302, 84] width 123 height 37
click at [1286, 90] on button "Opslaan" at bounding box center [1302, 84] width 123 height 37
